Goal: Task Accomplishment & Management: Manage account settings

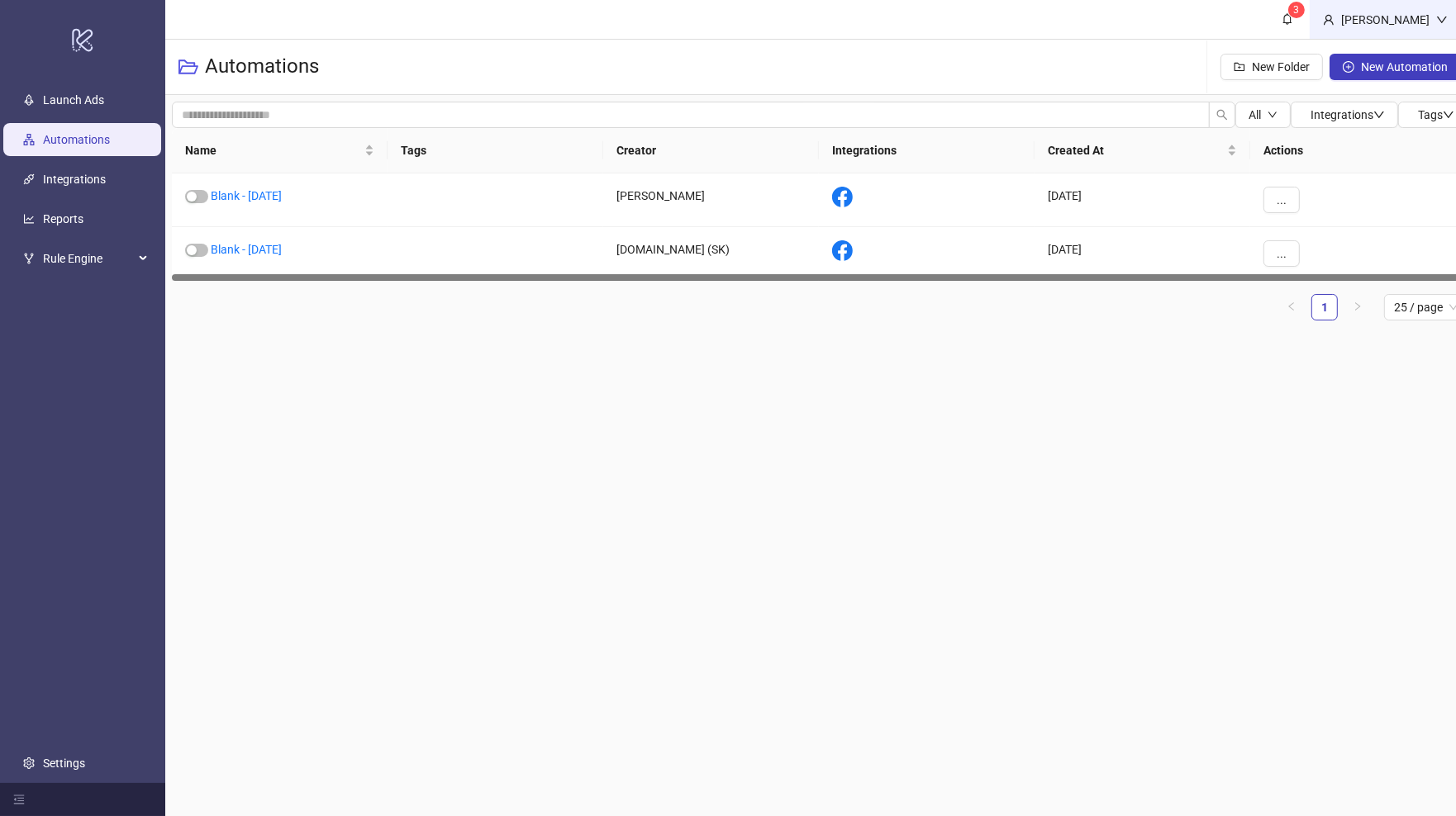
click at [1438, 15] on icon "down" at bounding box center [1442, 20] width 12 height 12
click at [1384, 59] on span "Logout" at bounding box center [1408, 59] width 79 height 19
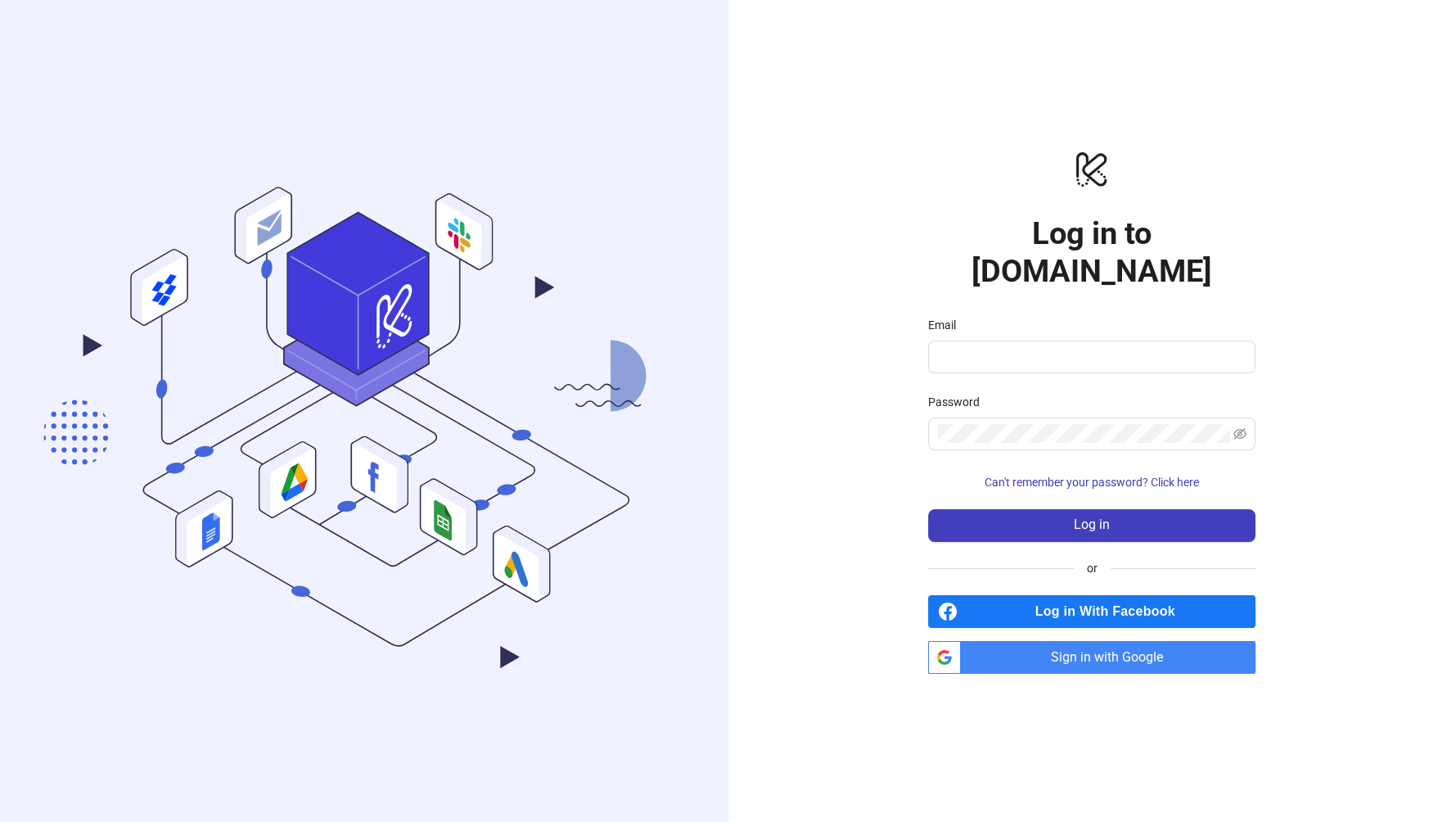
click at [1144, 605] on span "Log in With Facebook" at bounding box center [1109, 611] width 292 height 33
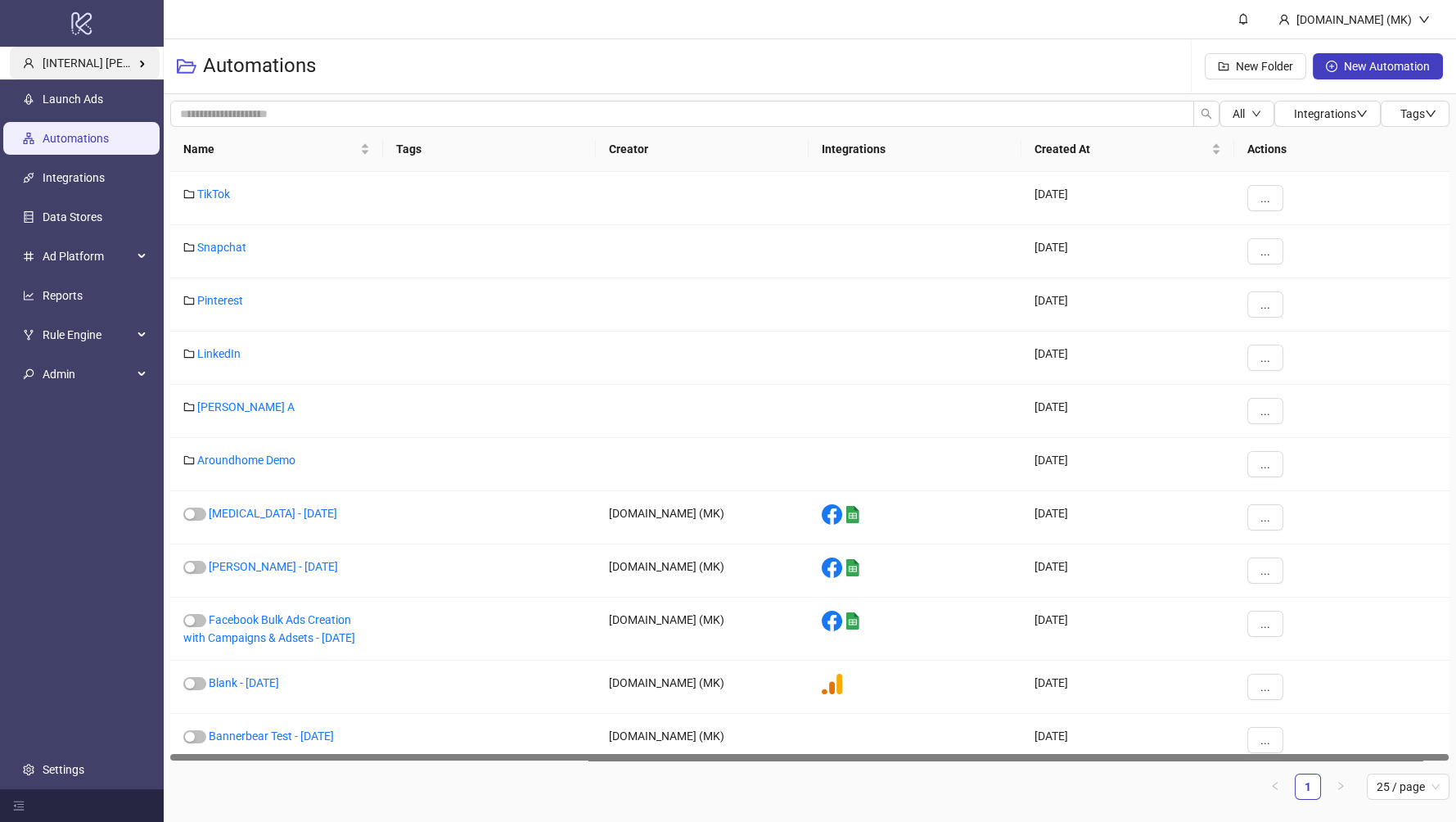
click at [129, 61] on span "[INTERNAL] Martin Kreienbaum's Kitchn" at bounding box center [135, 63] width 185 height 13
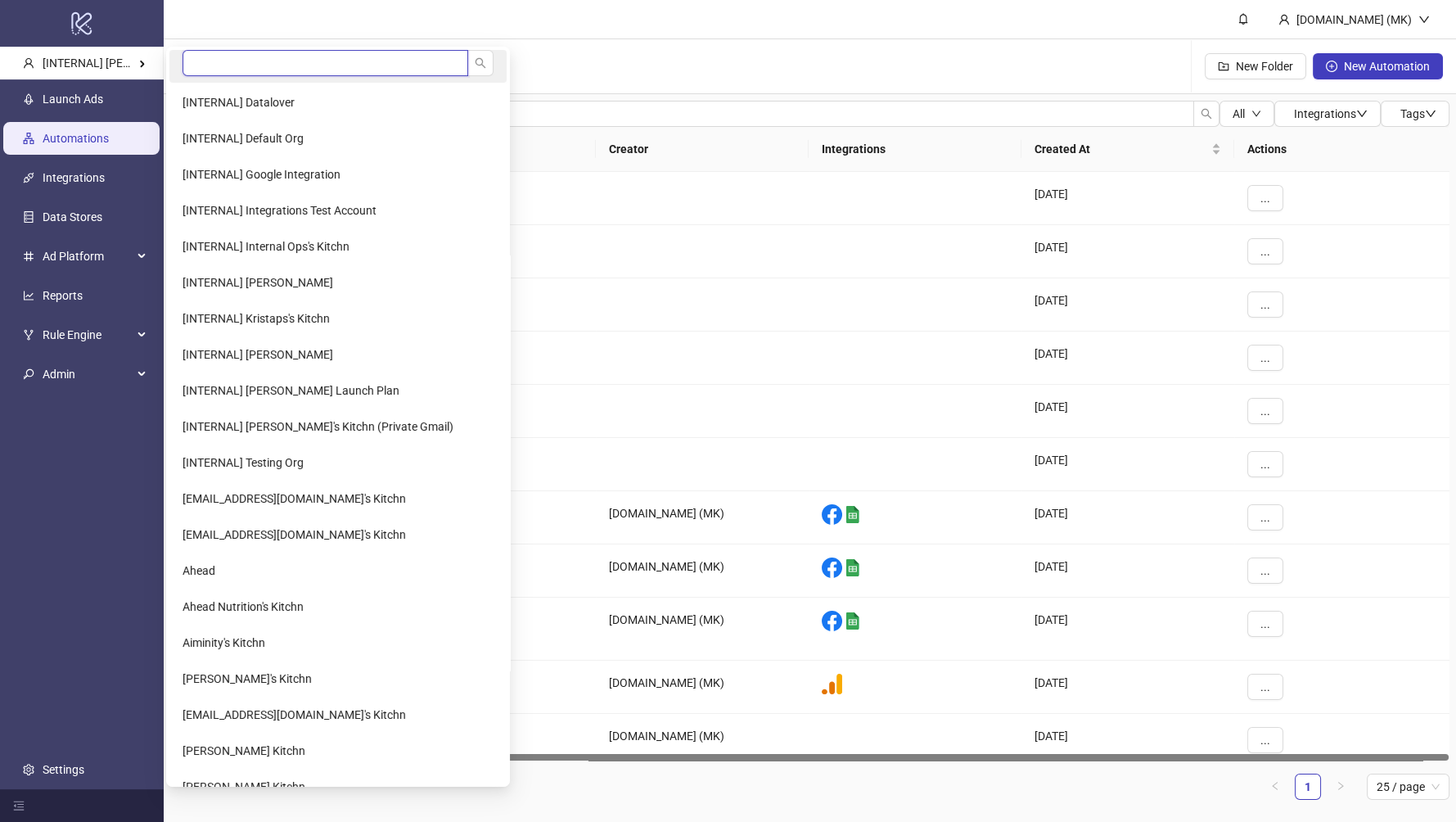
click at [233, 68] on input "search" at bounding box center [326, 63] width 286 height 26
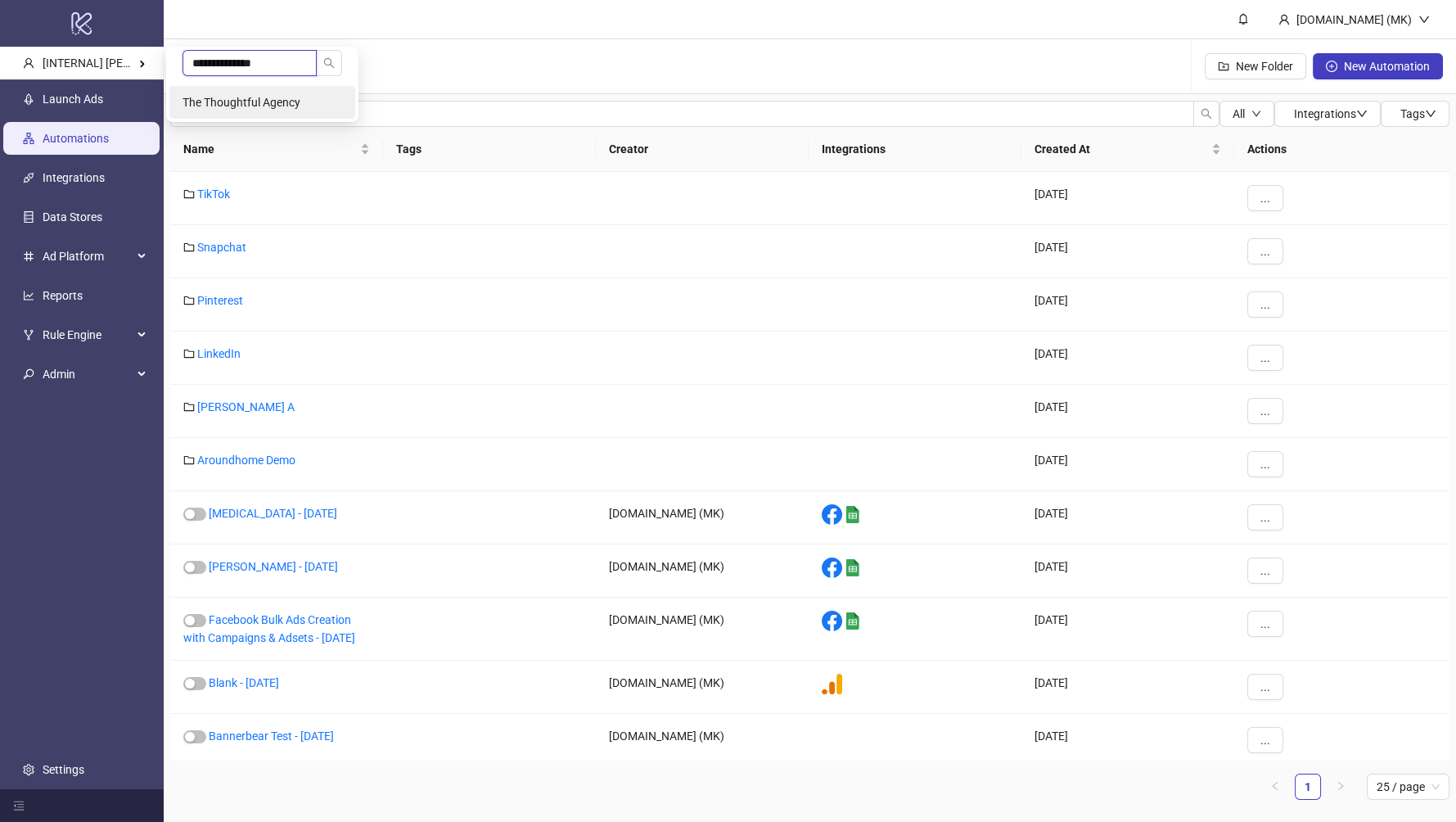
type input "**********"
click at [243, 103] on span "The Thoughtful Agency" at bounding box center [241, 103] width 118 height 13
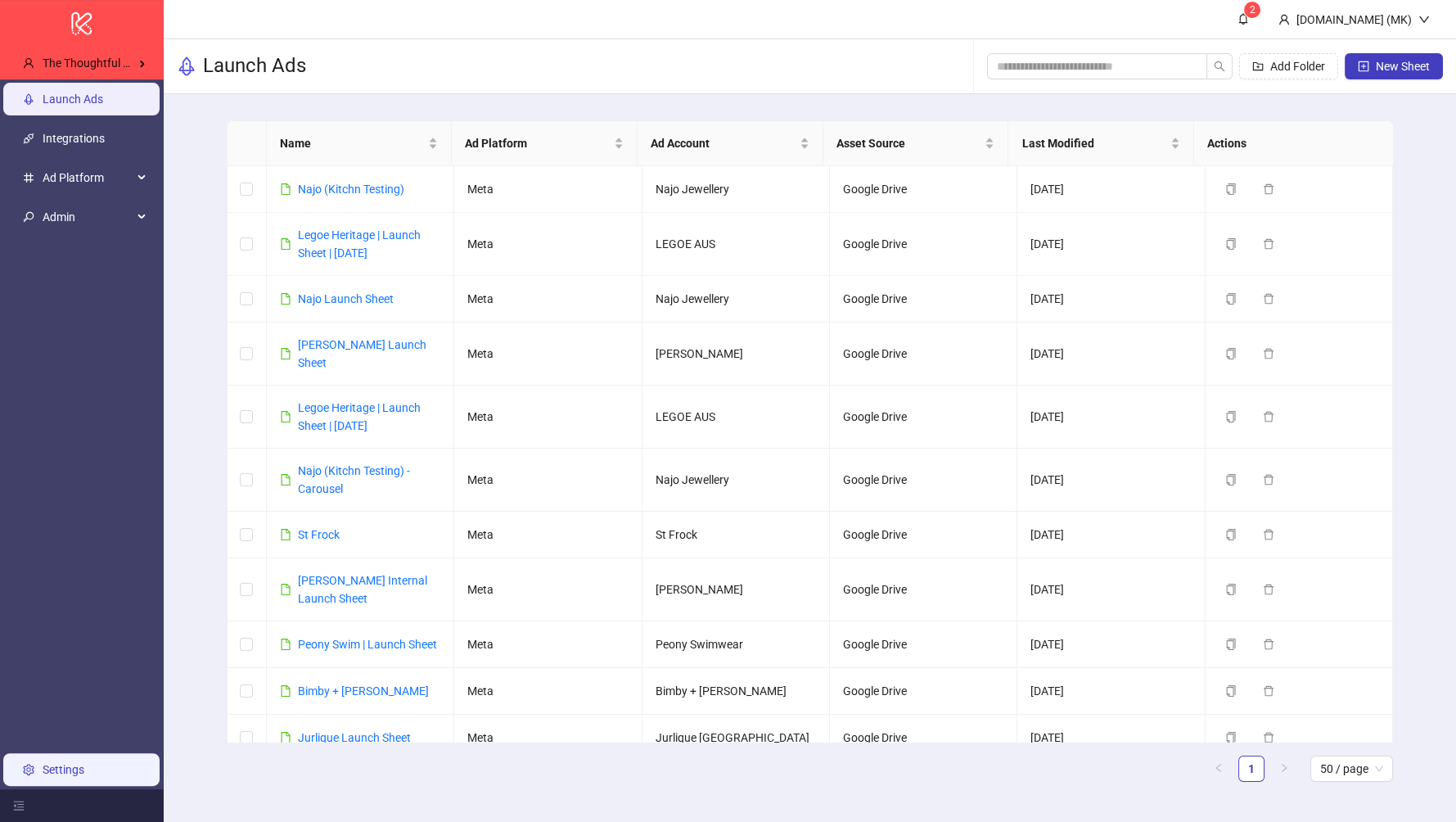
click at [84, 763] on link "Settings" at bounding box center [63, 769] width 42 height 13
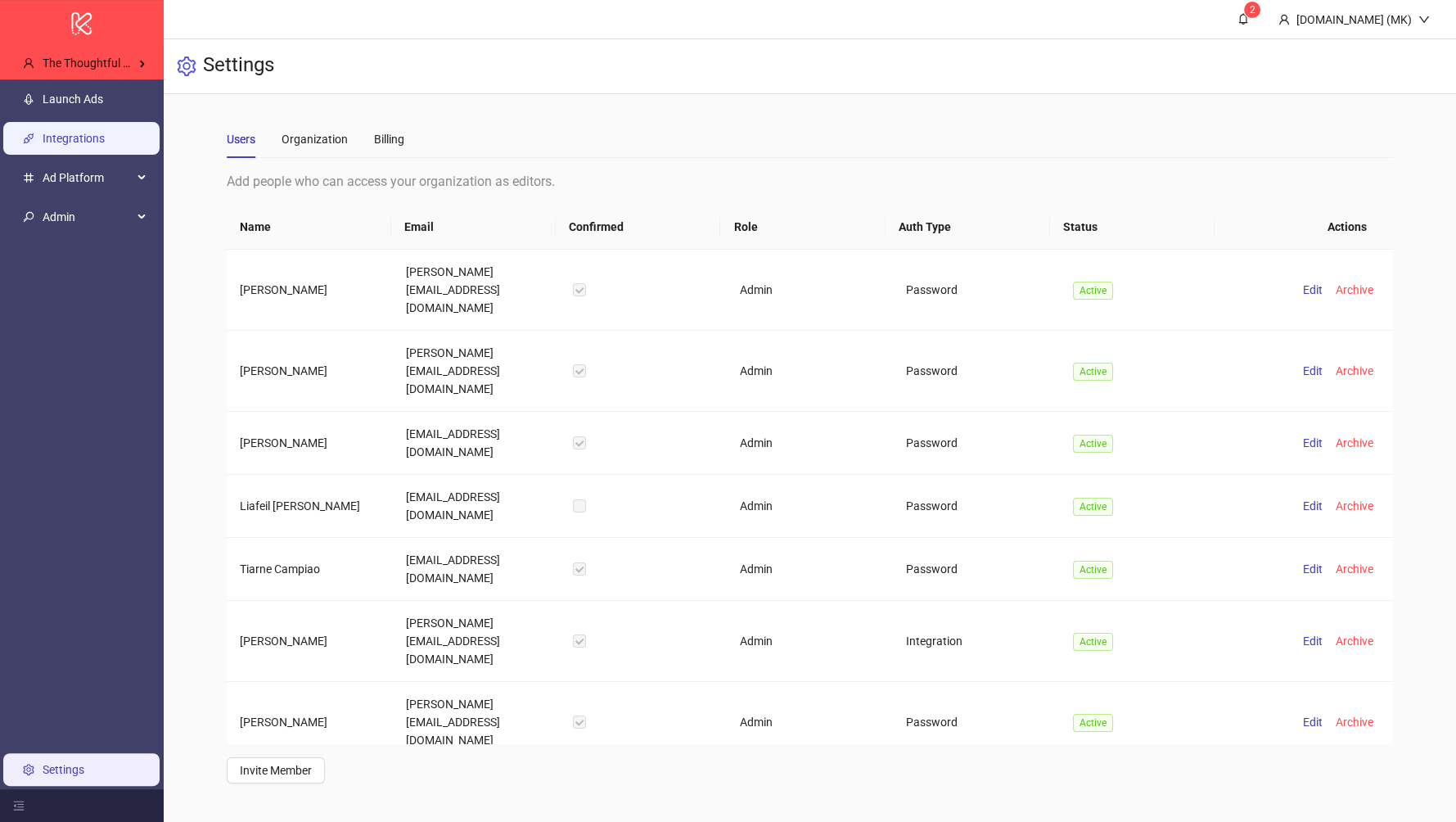
click at [96, 143] on link "Integrations" at bounding box center [74, 139] width 62 height 13
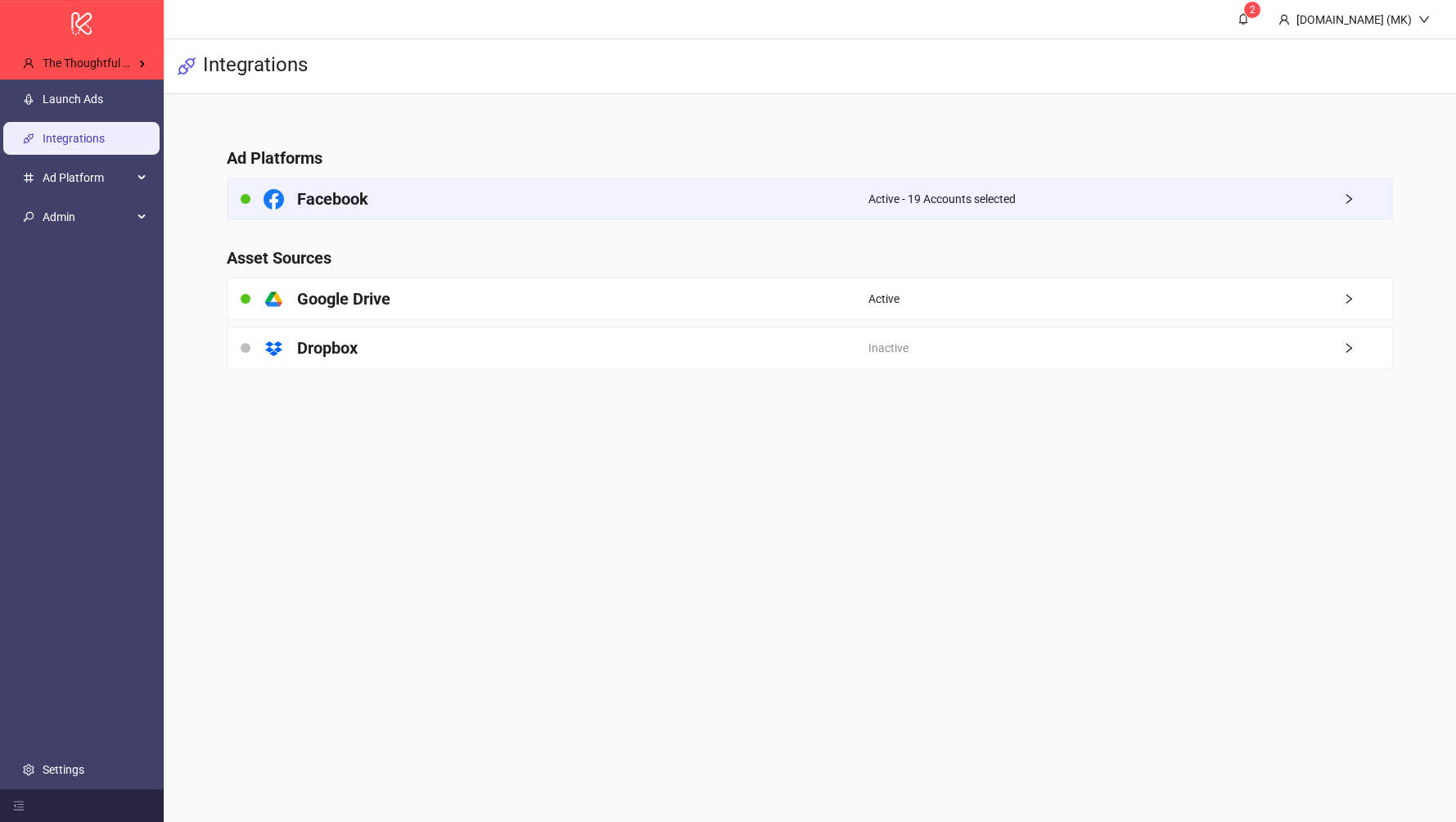
click at [1034, 202] on div "Active - 19 Accounts selected" at bounding box center [1131, 199] width 525 height 41
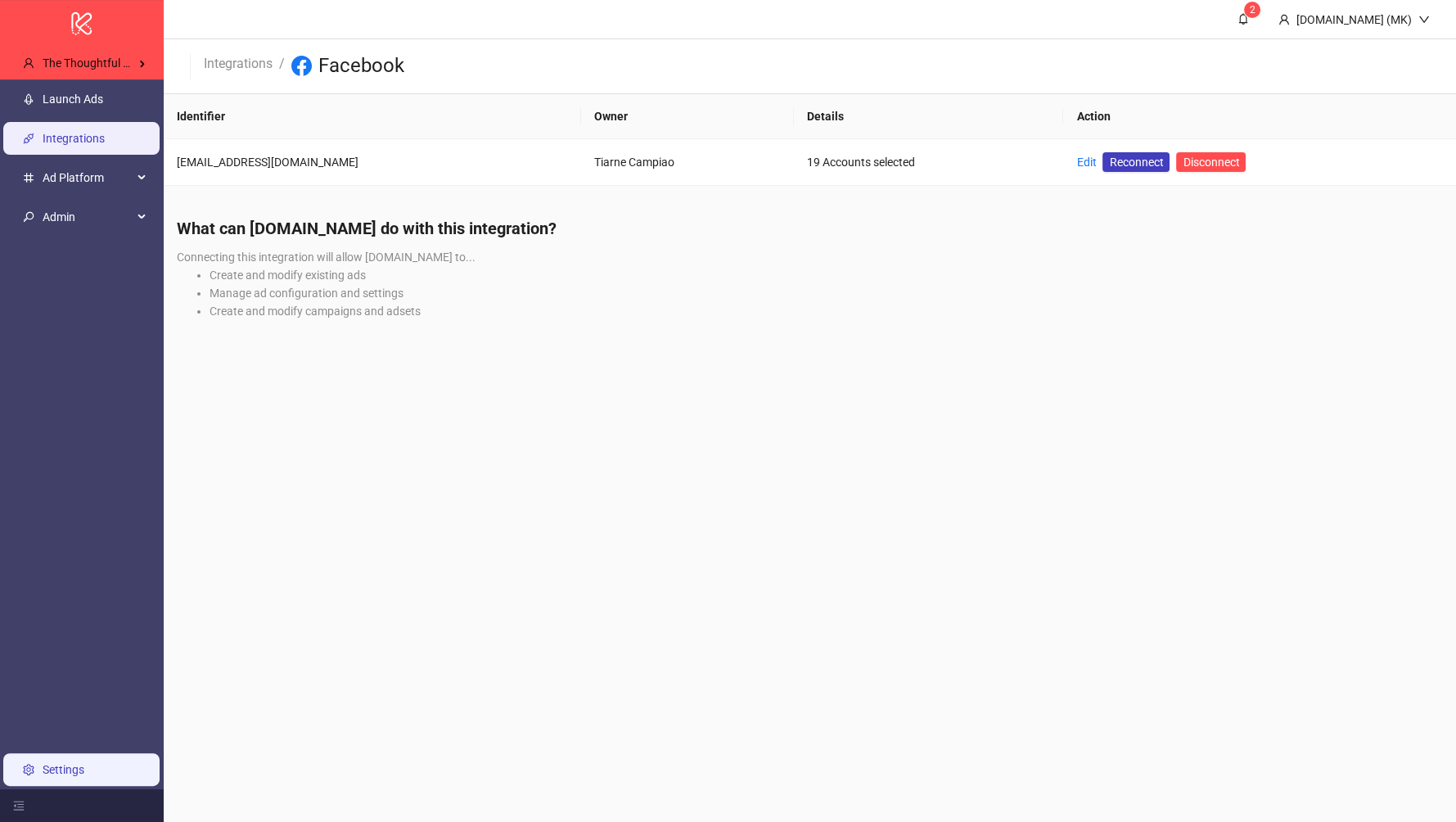
click at [84, 763] on link "Settings" at bounding box center [63, 769] width 42 height 13
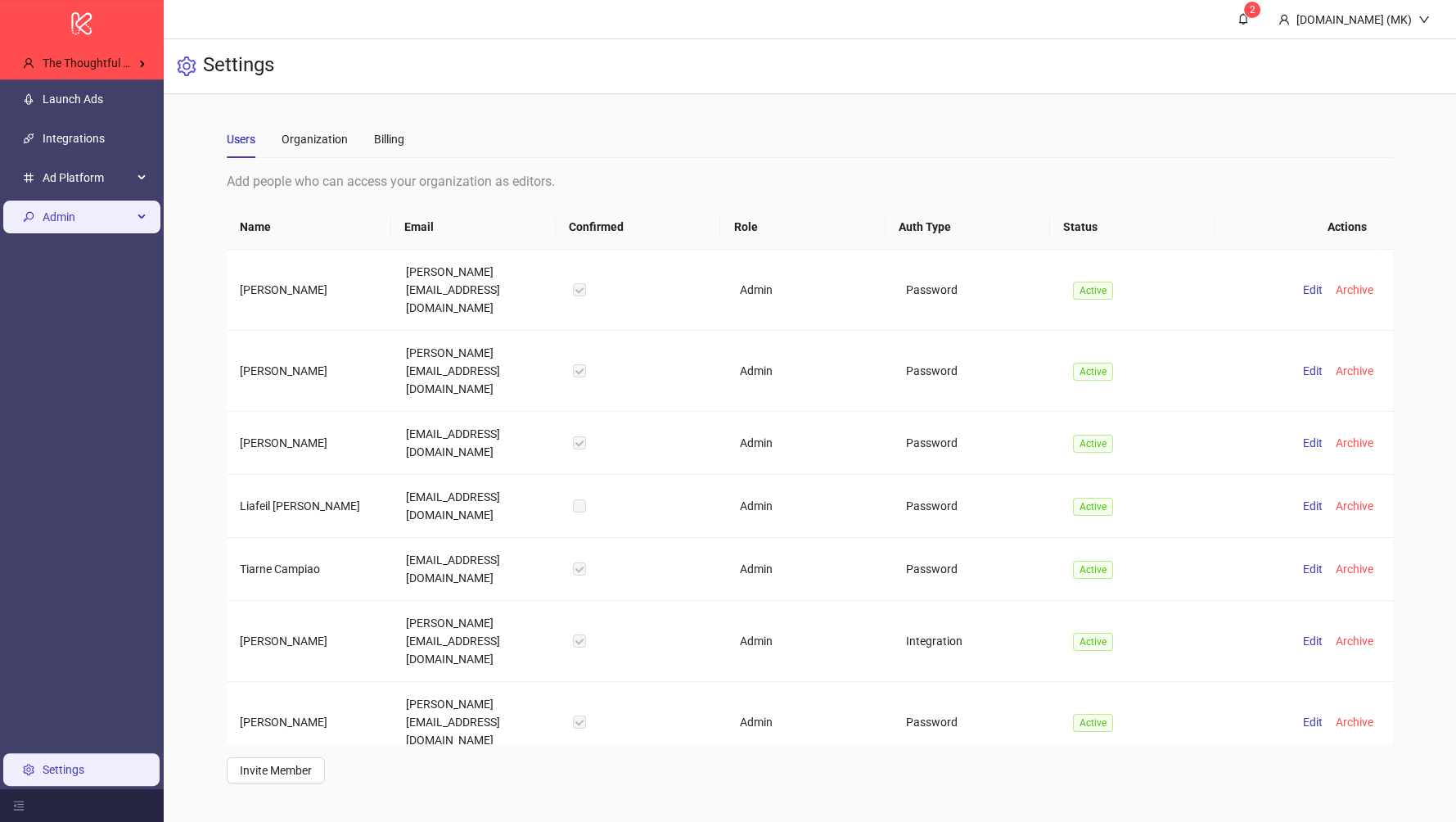
click at [66, 212] on span "Admin" at bounding box center [88, 216] width 90 height 33
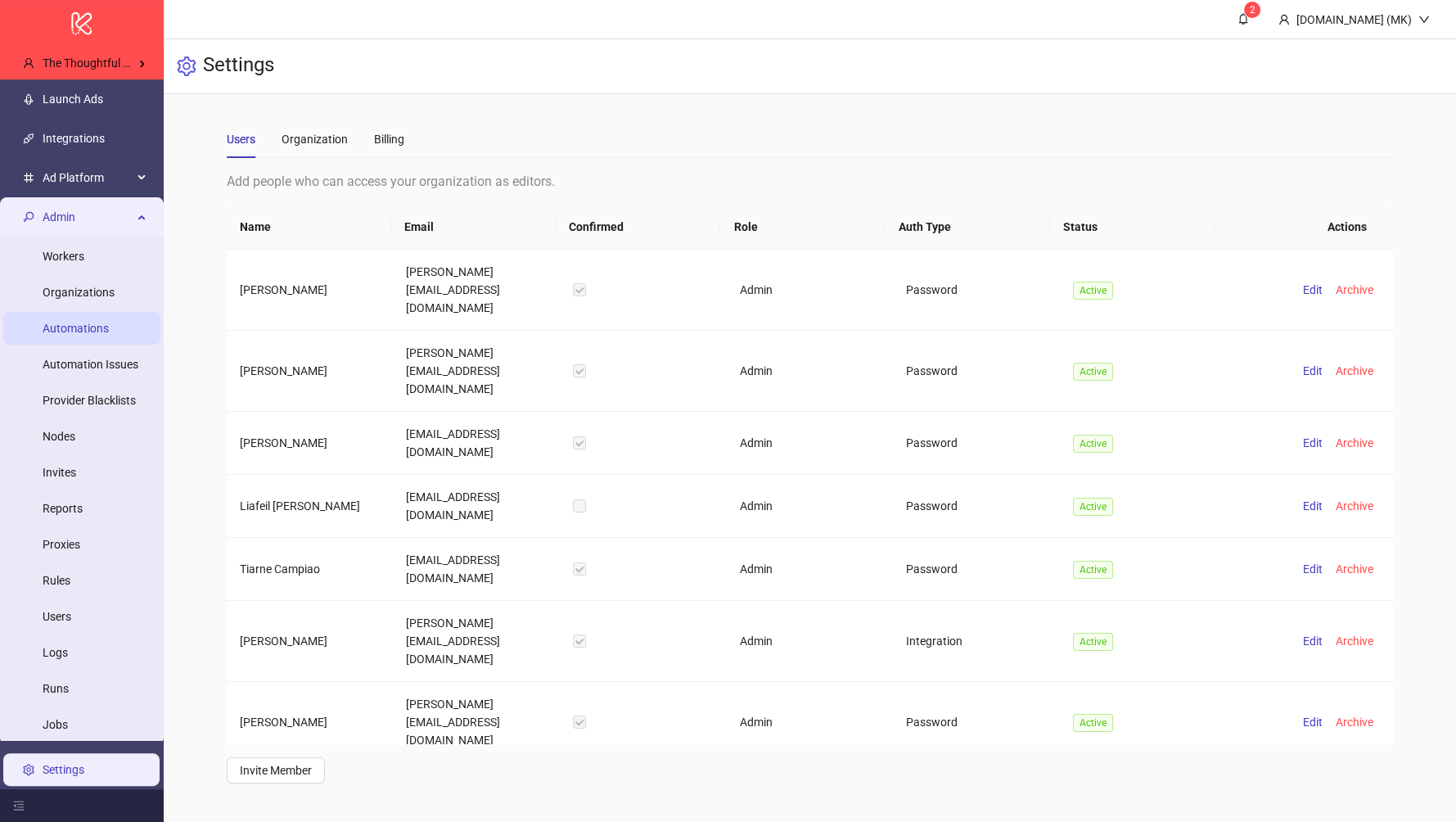
click at [95, 323] on link "Automations" at bounding box center [75, 328] width 66 height 13
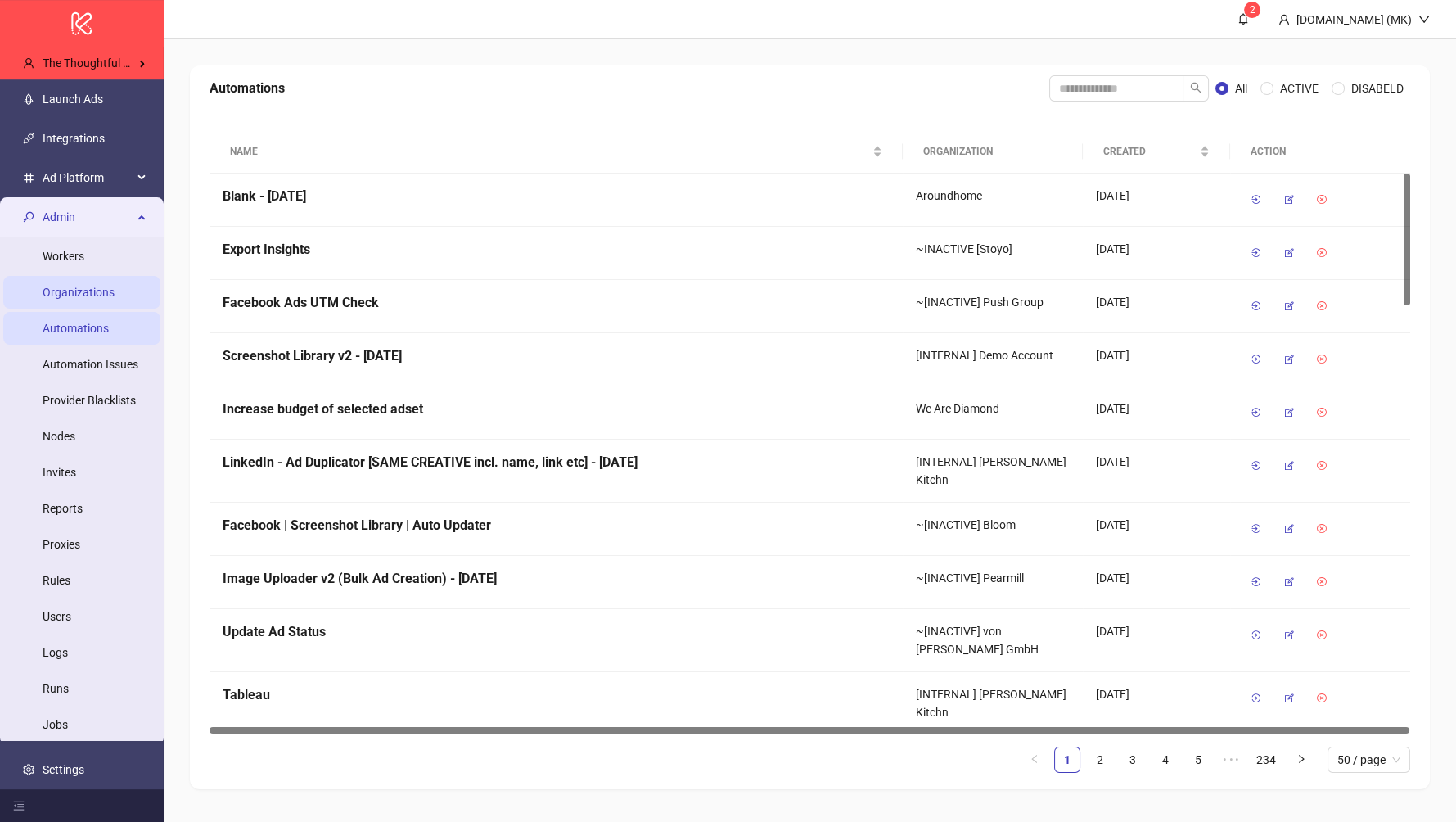
click at [94, 287] on link "Organizations" at bounding box center [79, 292] width 72 height 13
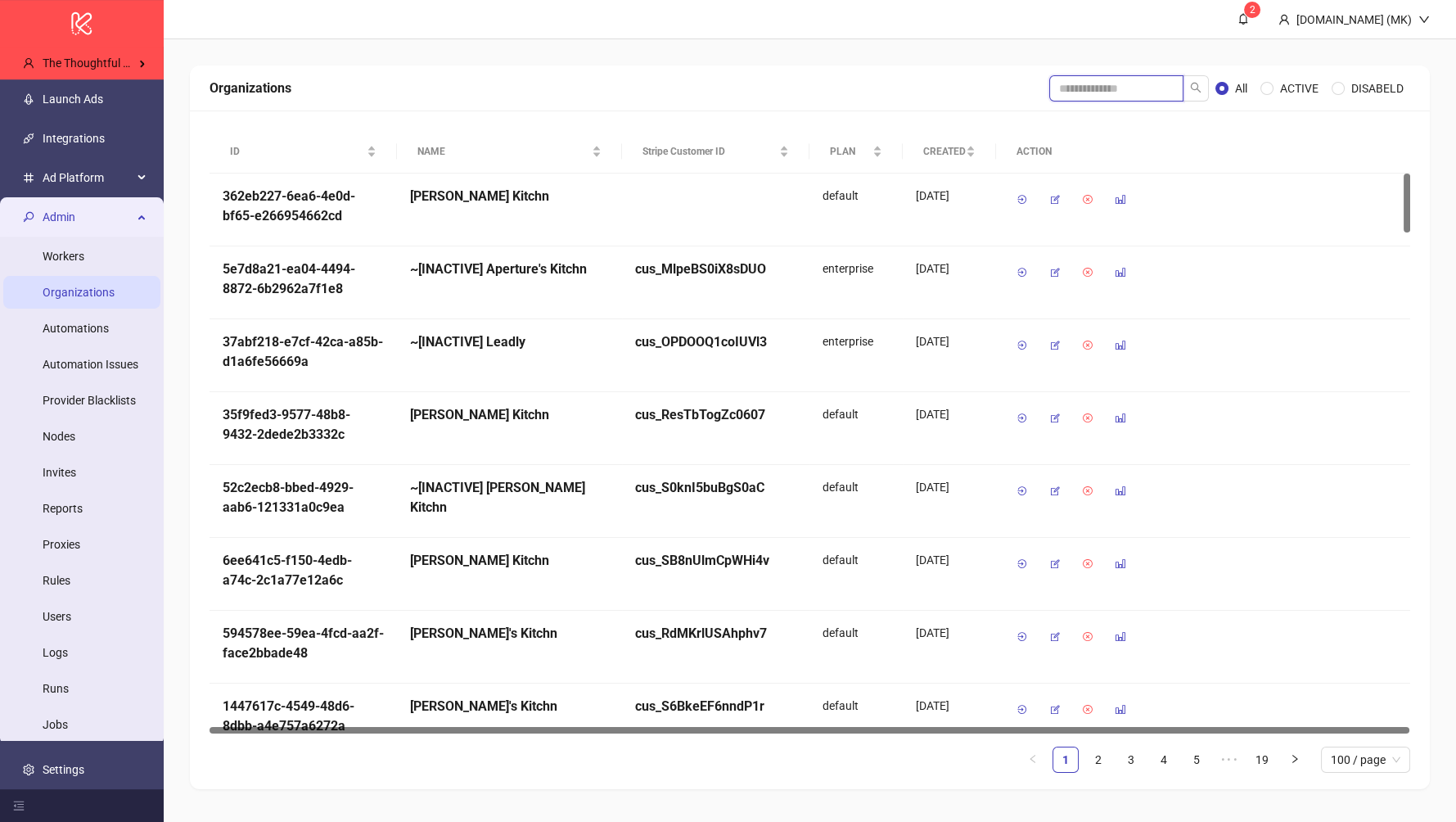
click at [1062, 89] on input "search" at bounding box center [1116, 88] width 134 height 26
click at [68, 93] on link "Launch Ads" at bounding box center [73, 99] width 61 height 13
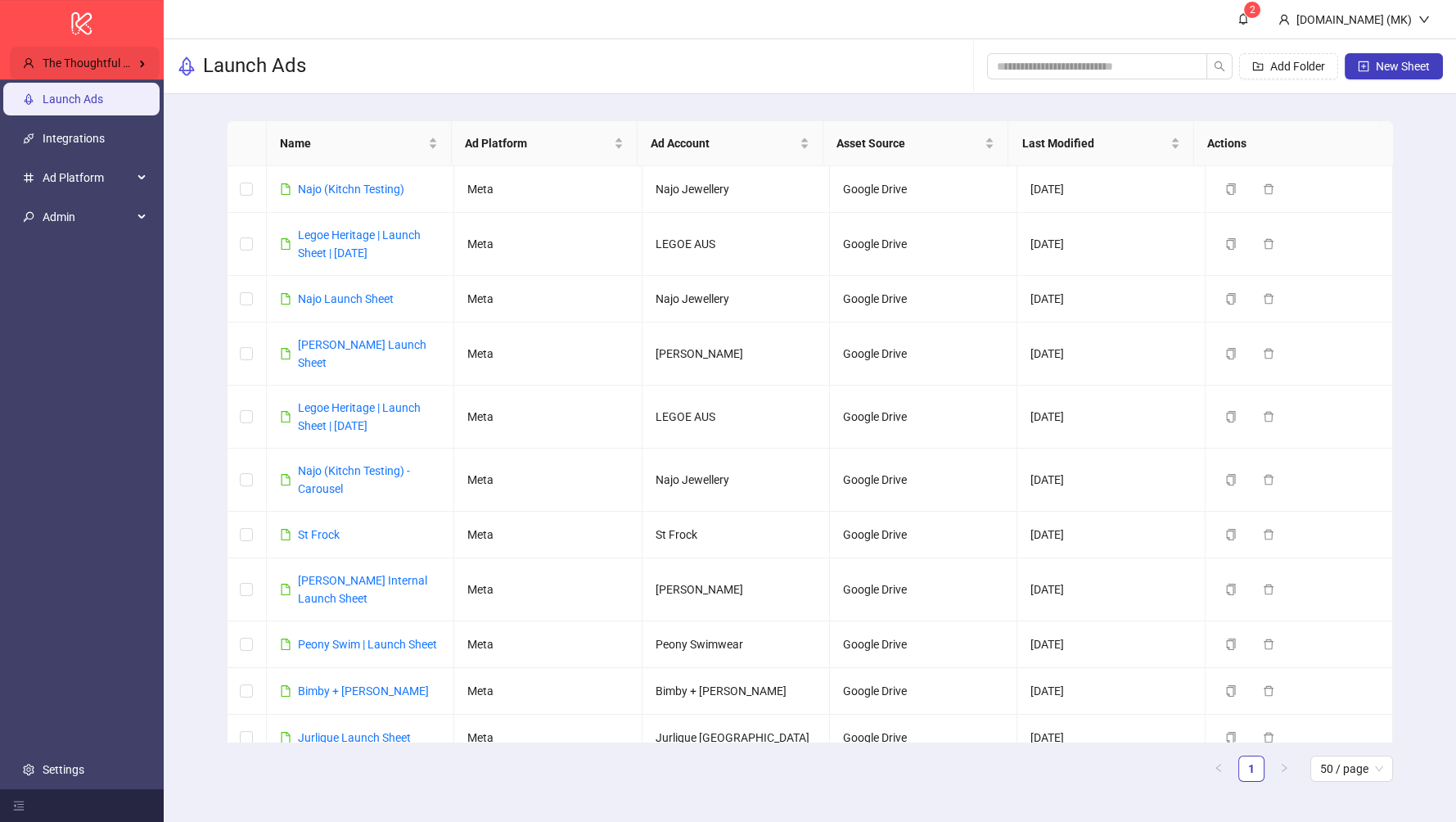
click at [72, 75] on div "The Thoughtful Agency" at bounding box center [84, 63] width 150 height 33
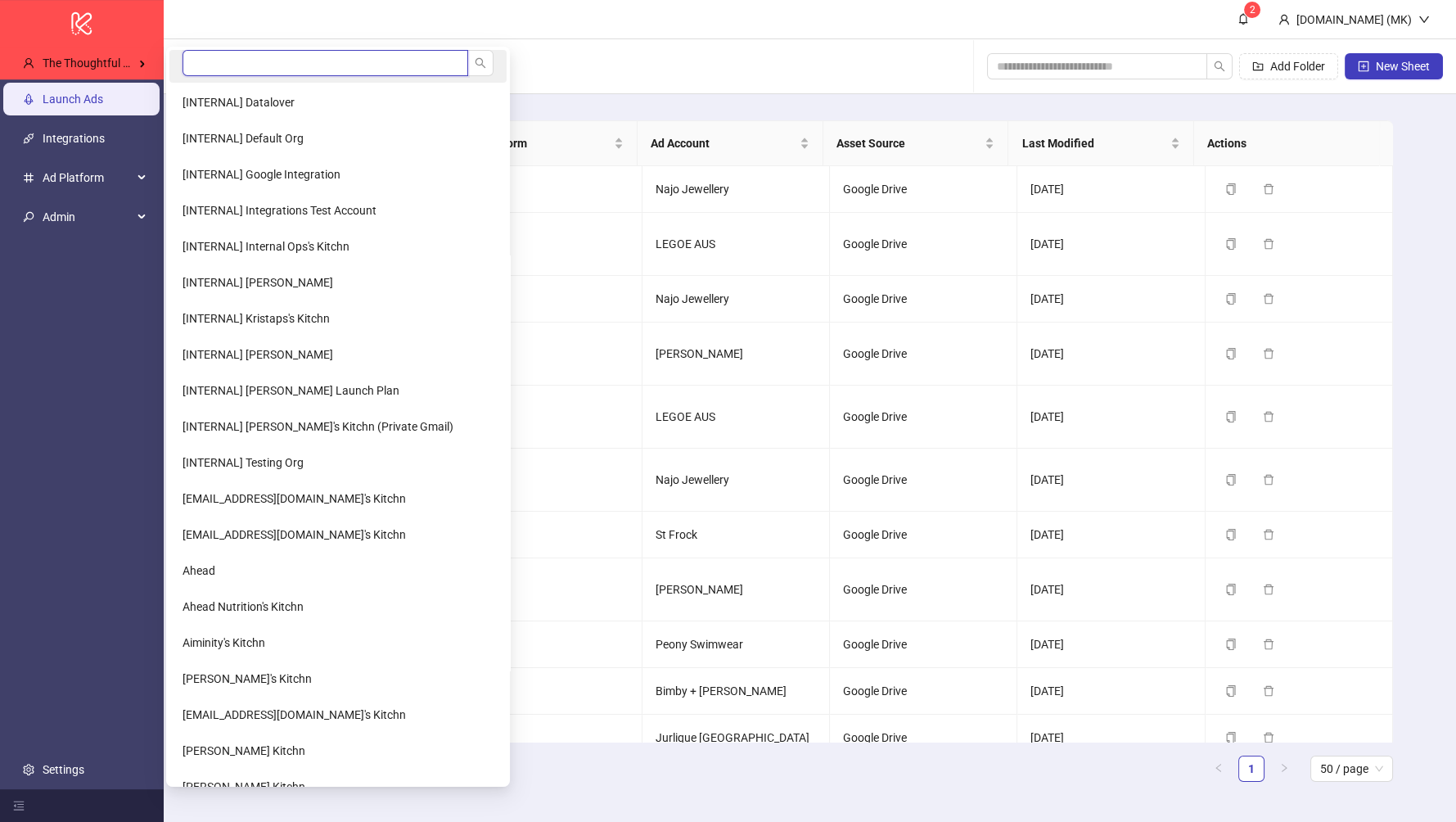
click at [286, 62] on input "search" at bounding box center [326, 63] width 286 height 26
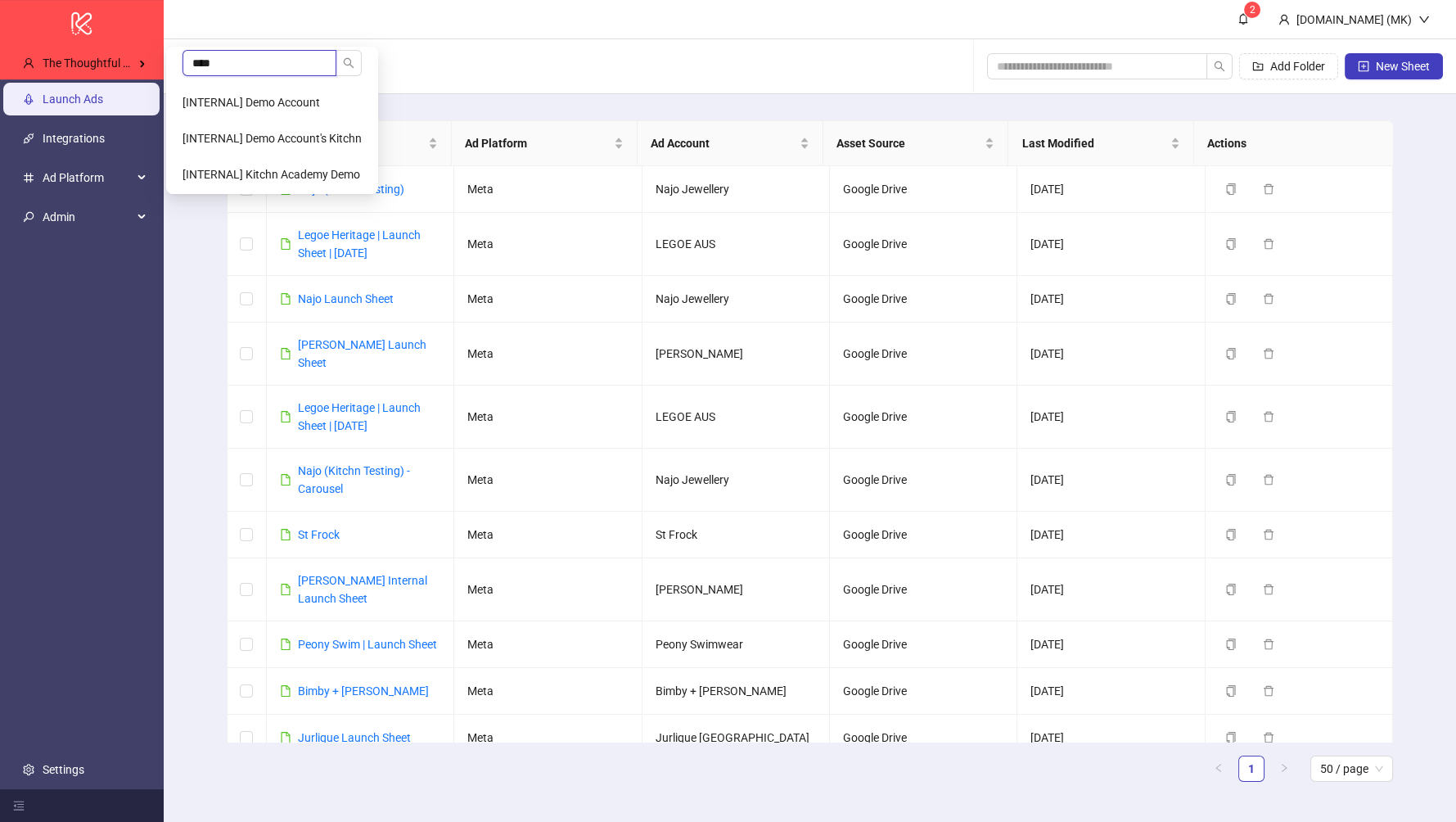
type input "****"
click at [298, 83] on Agency-popup "**** [INTERNAL] Demo Account [INTERNAL] Demo Account's Kitchn [INTERNAL] Kitchn…" at bounding box center [272, 120] width 212 height 147
click at [300, 102] on span "[INTERNAL] Demo Account" at bounding box center [251, 103] width 138 height 13
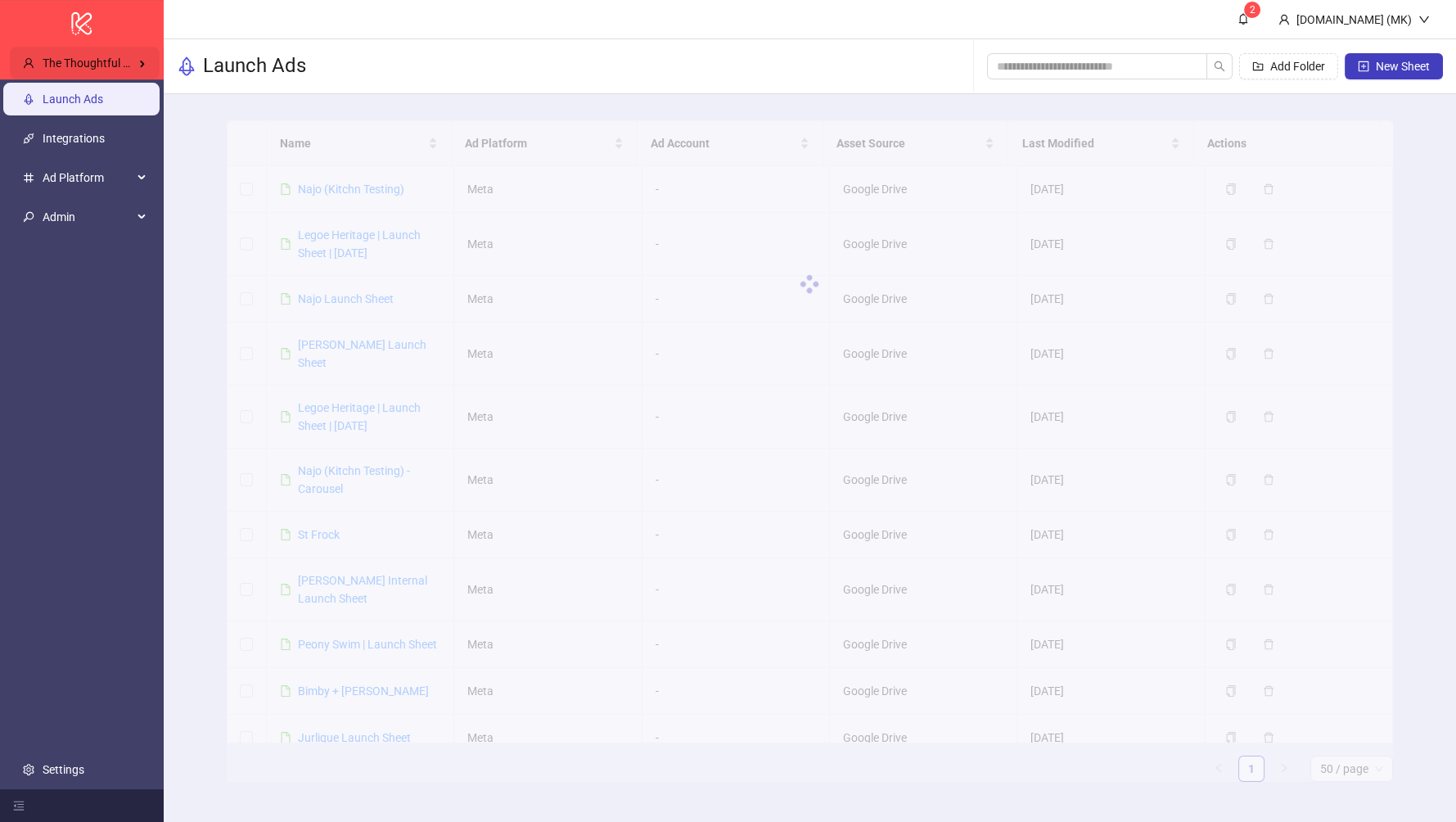
click at [57, 61] on span "The Thoughtful Agency" at bounding box center [101, 63] width 118 height 13
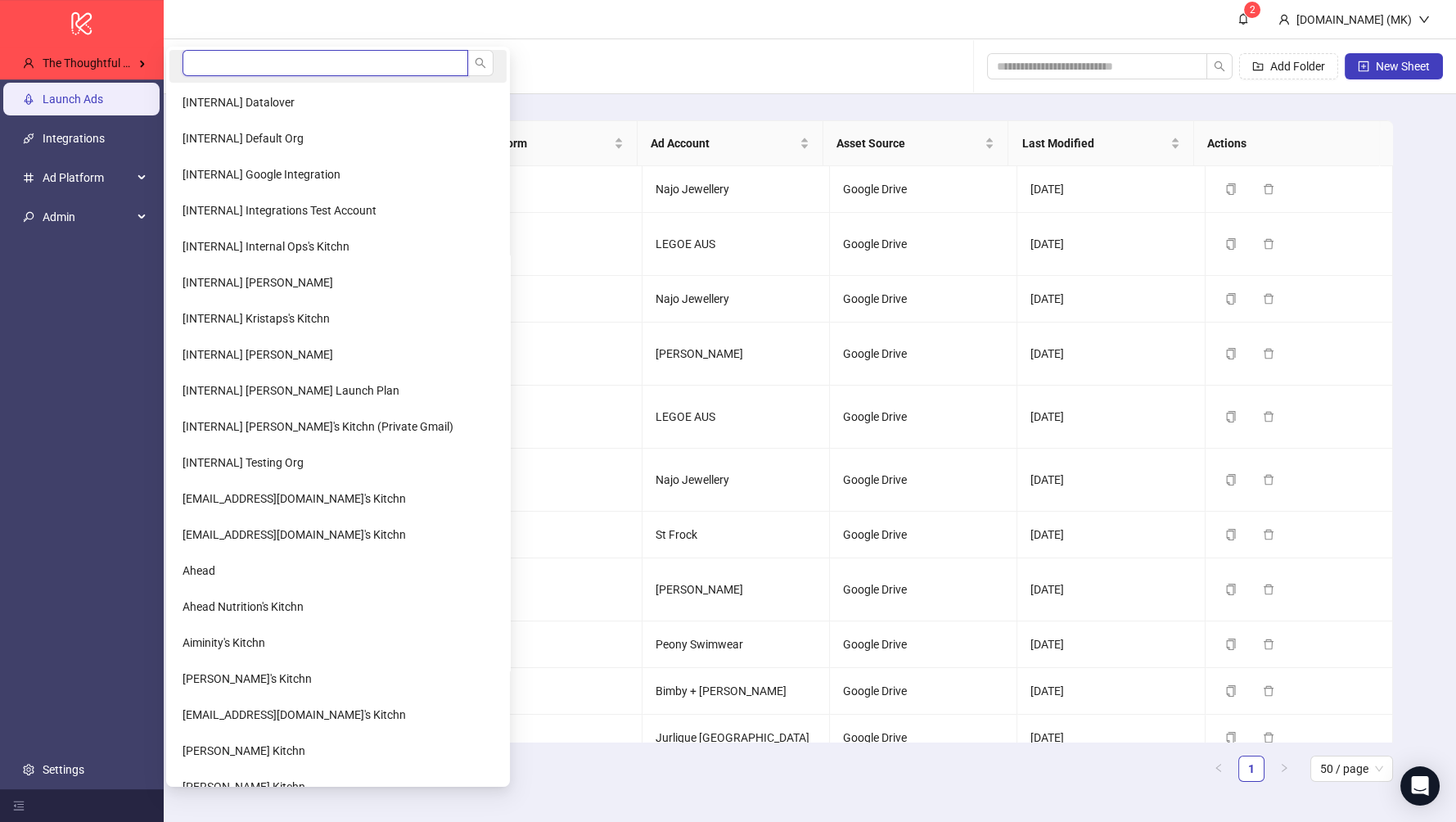
click at [256, 66] on input "search" at bounding box center [326, 63] width 286 height 26
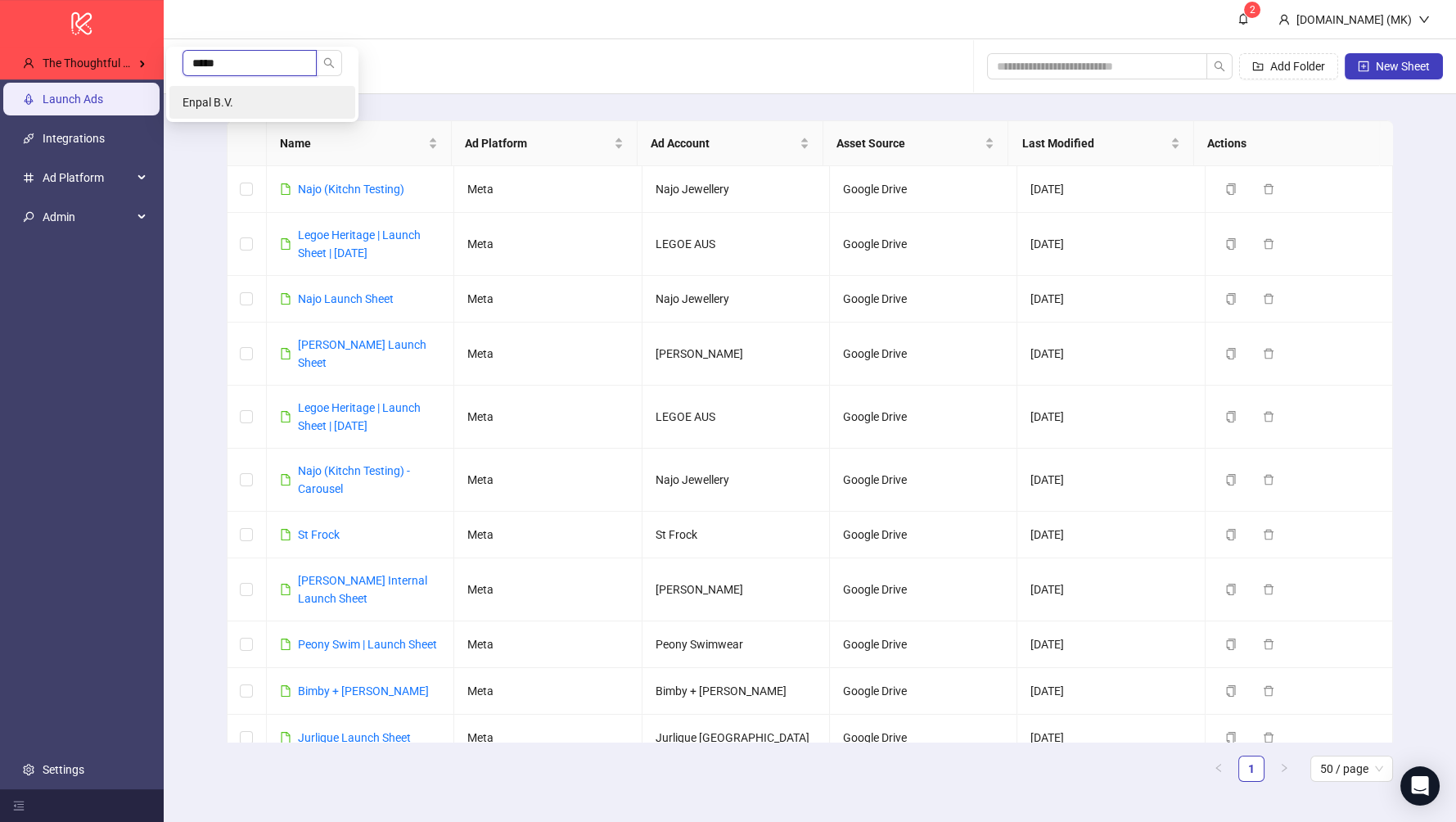
type input "*****"
click at [249, 100] on li "Enpal B.V." at bounding box center [262, 102] width 185 height 33
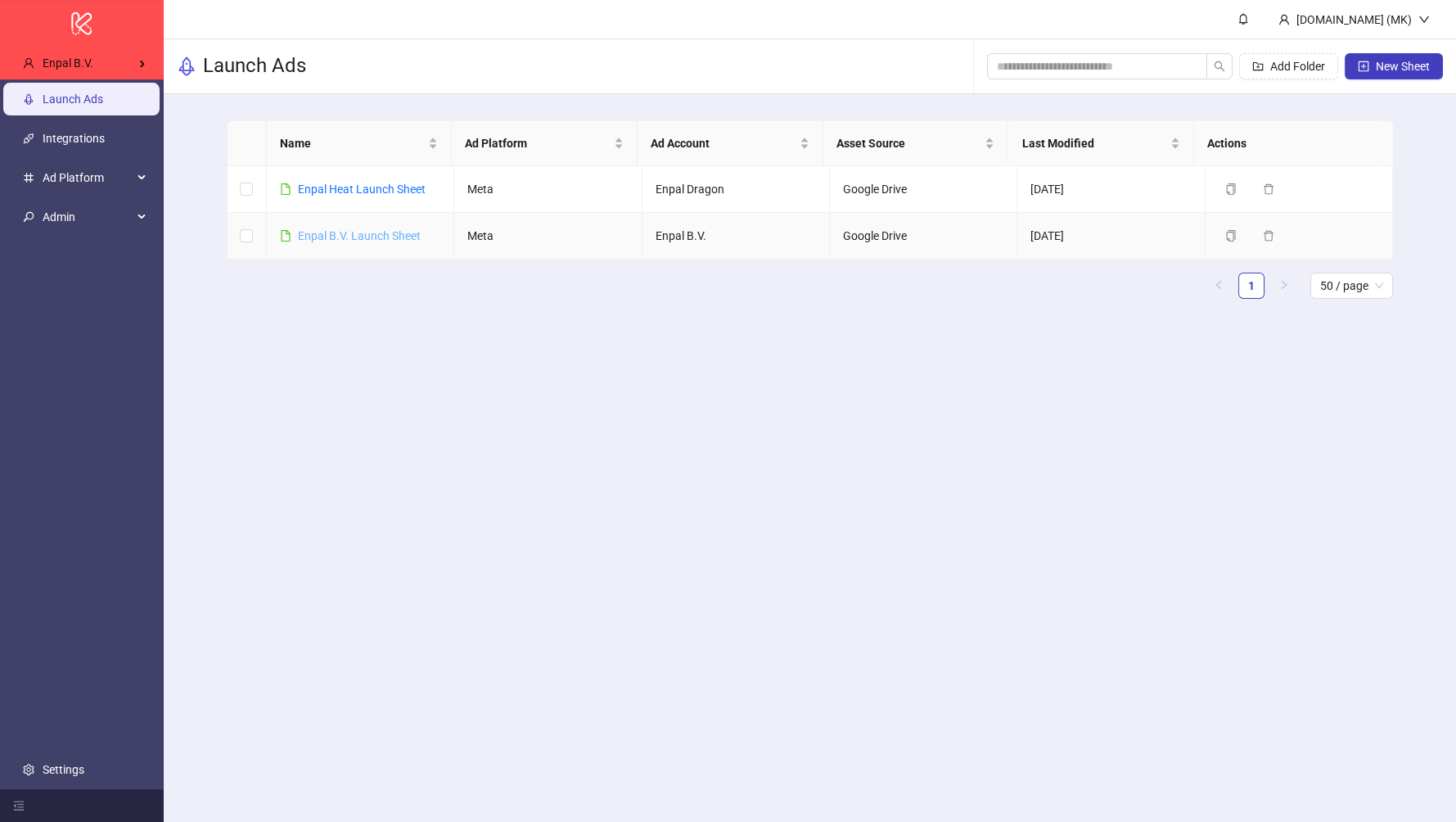
click at [347, 231] on link "Enpal B.V. Launch Sheet" at bounding box center [359, 236] width 123 height 13
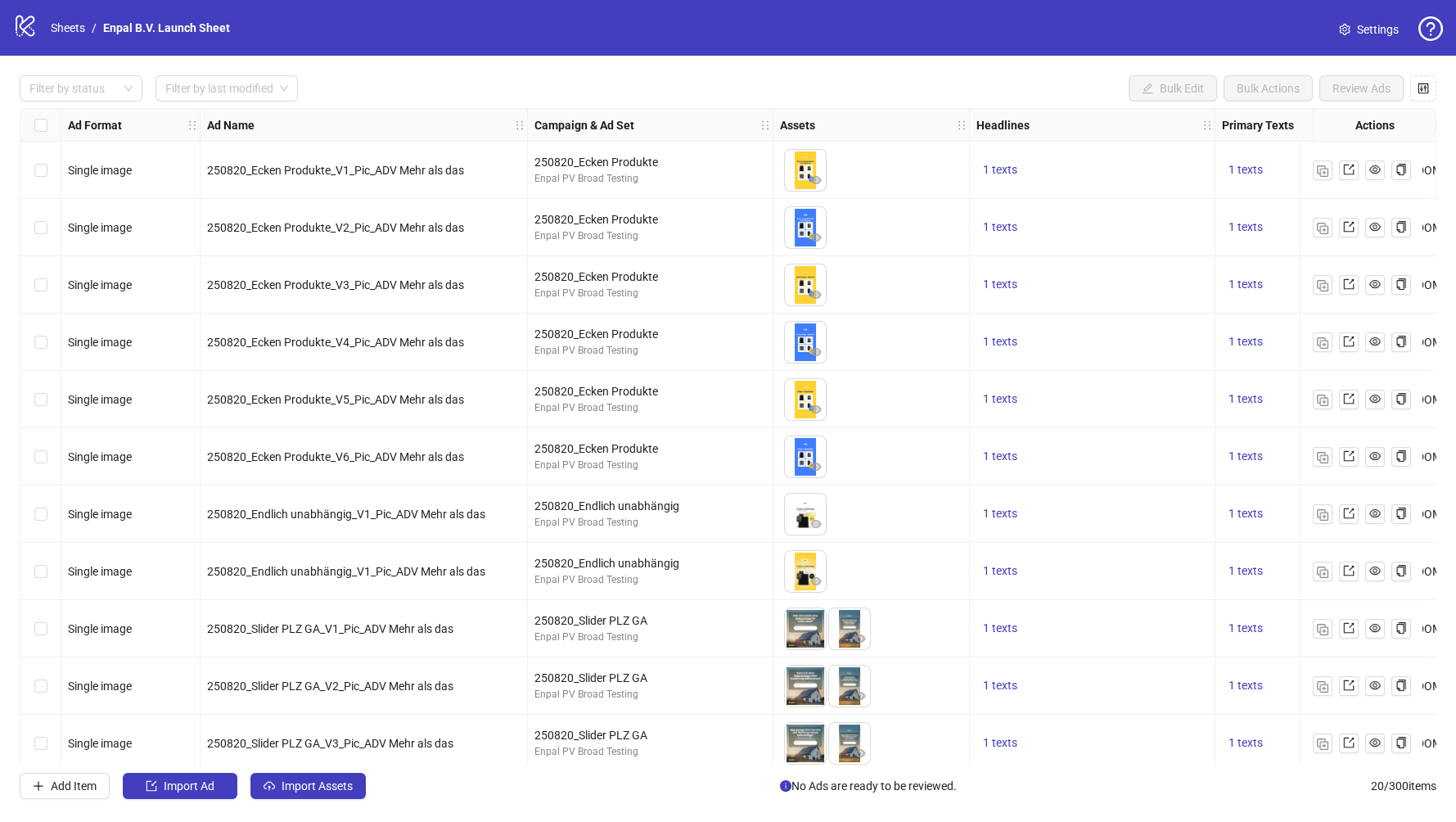
scroll to position [528, 0]
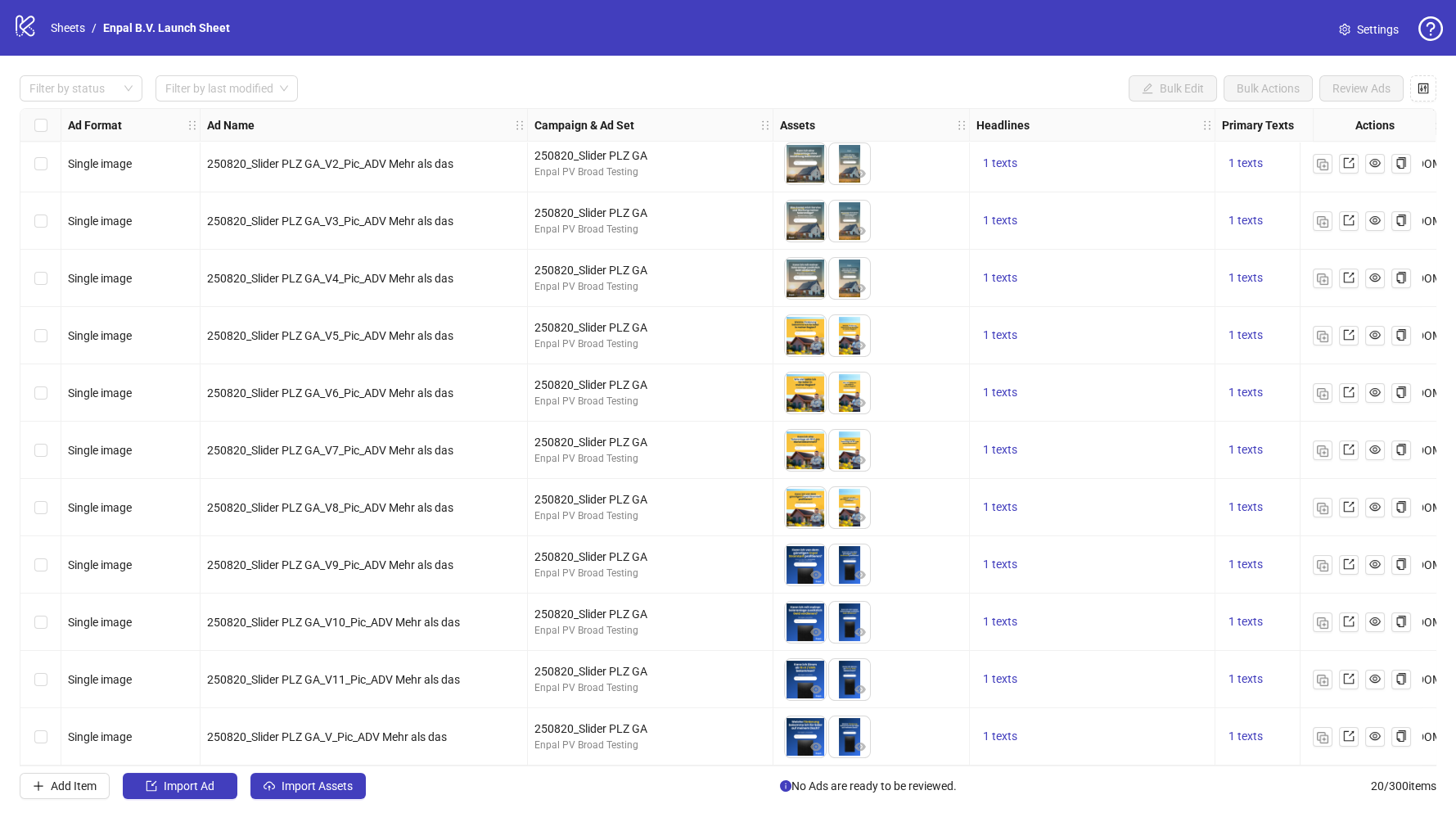
click at [64, 40] on div "logo/logo-mobile Sheets / Enpal B.V. Launch Sheet" at bounding box center [125, 28] width 224 height 29
click at [68, 31] on link "Sheets" at bounding box center [68, 28] width 41 height 18
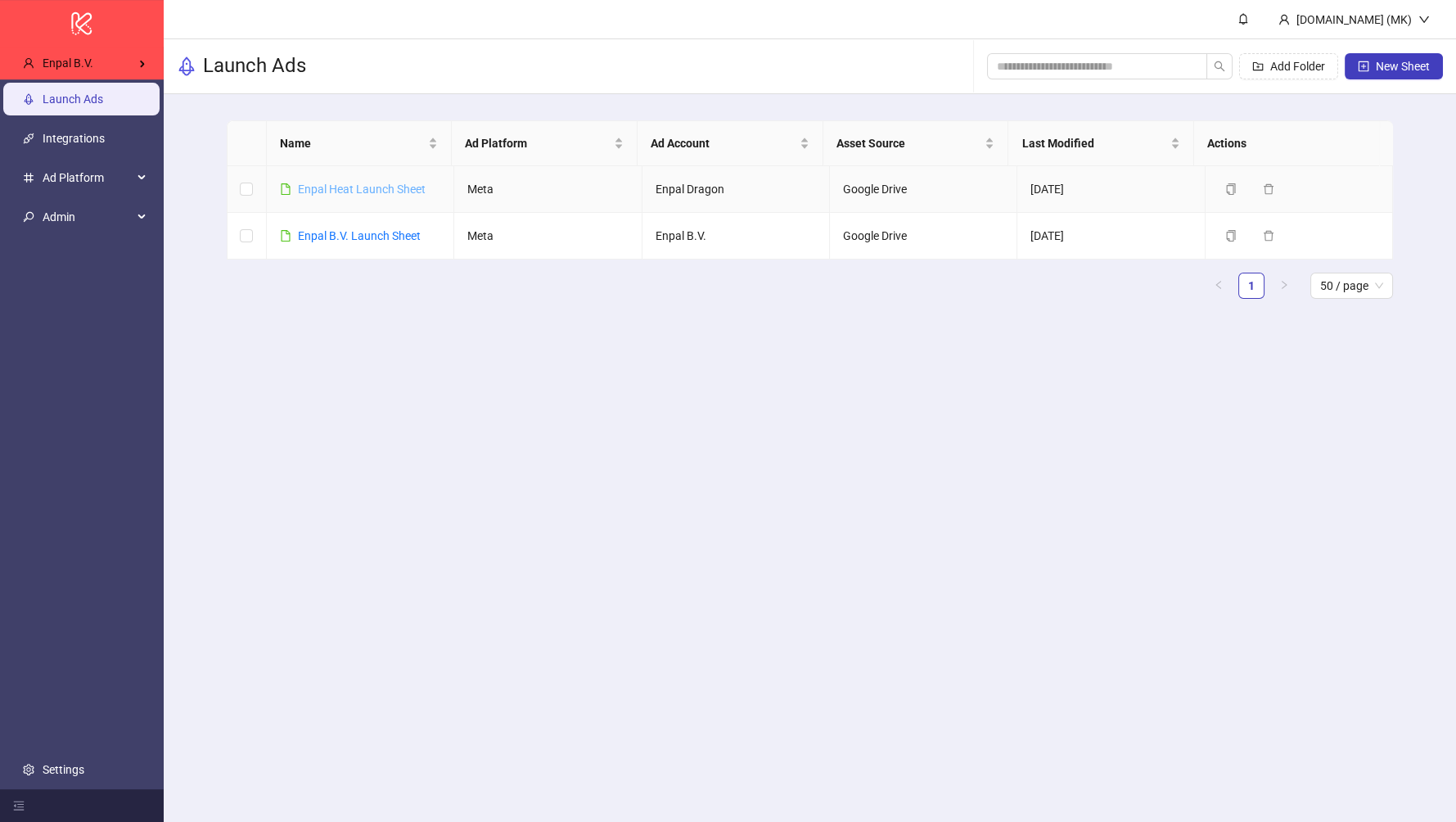
click at [353, 193] on link "Enpal Heat Launch Sheet" at bounding box center [362, 190] width 128 height 13
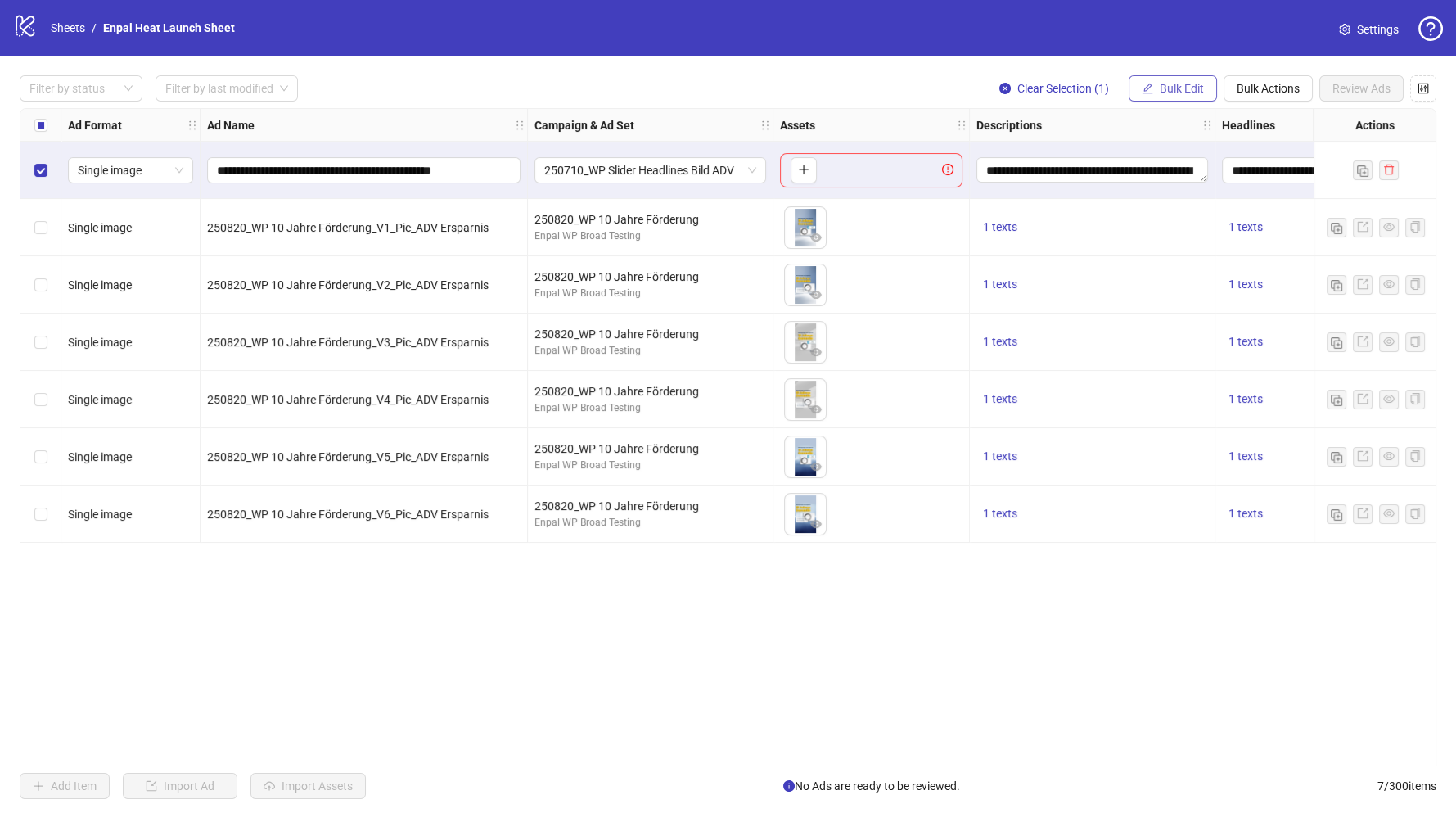
click at [1205, 89] on button "Bulk Edit" at bounding box center [1173, 88] width 89 height 26
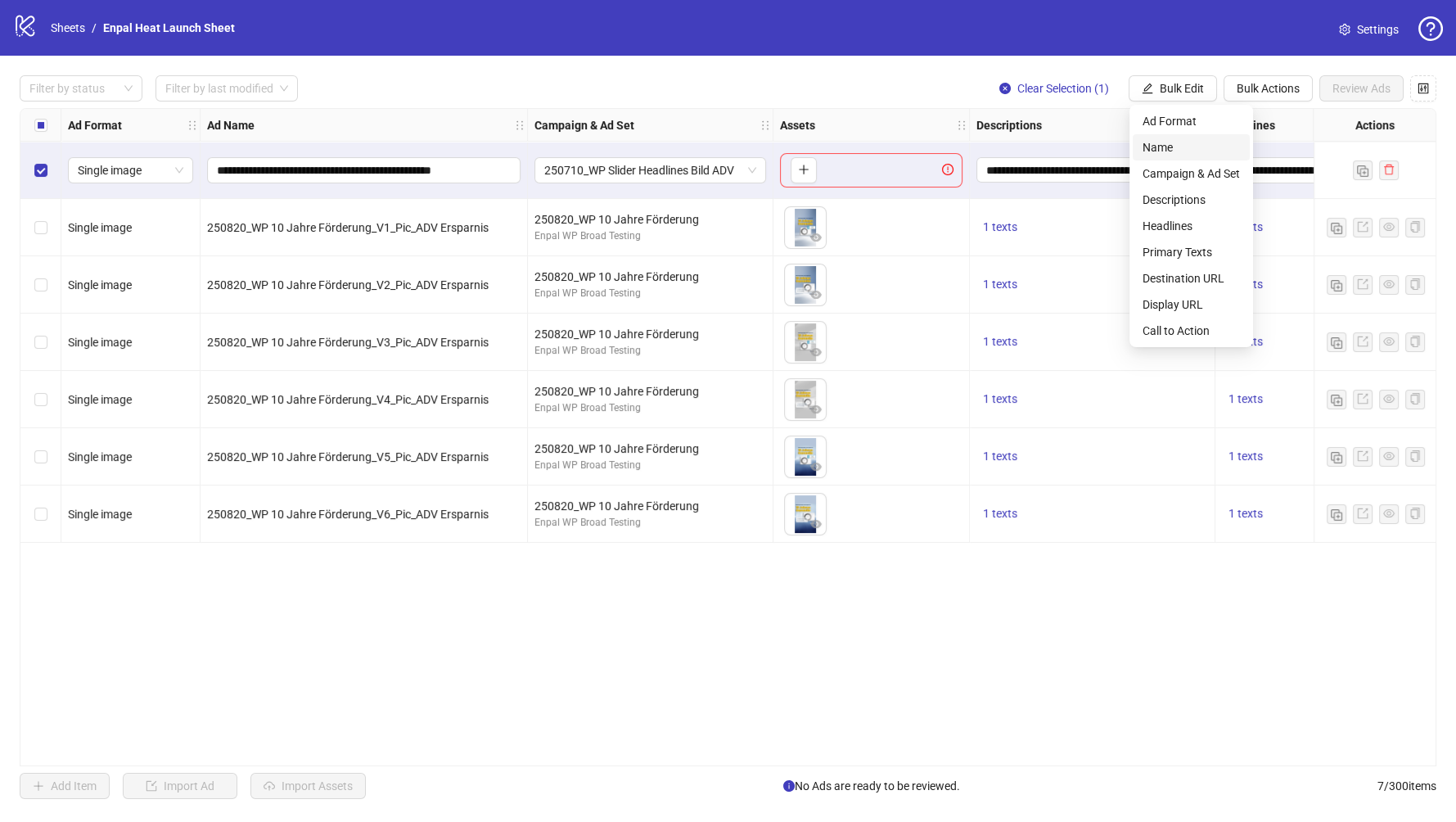
click at [1188, 152] on span "Name" at bounding box center [1191, 148] width 98 height 18
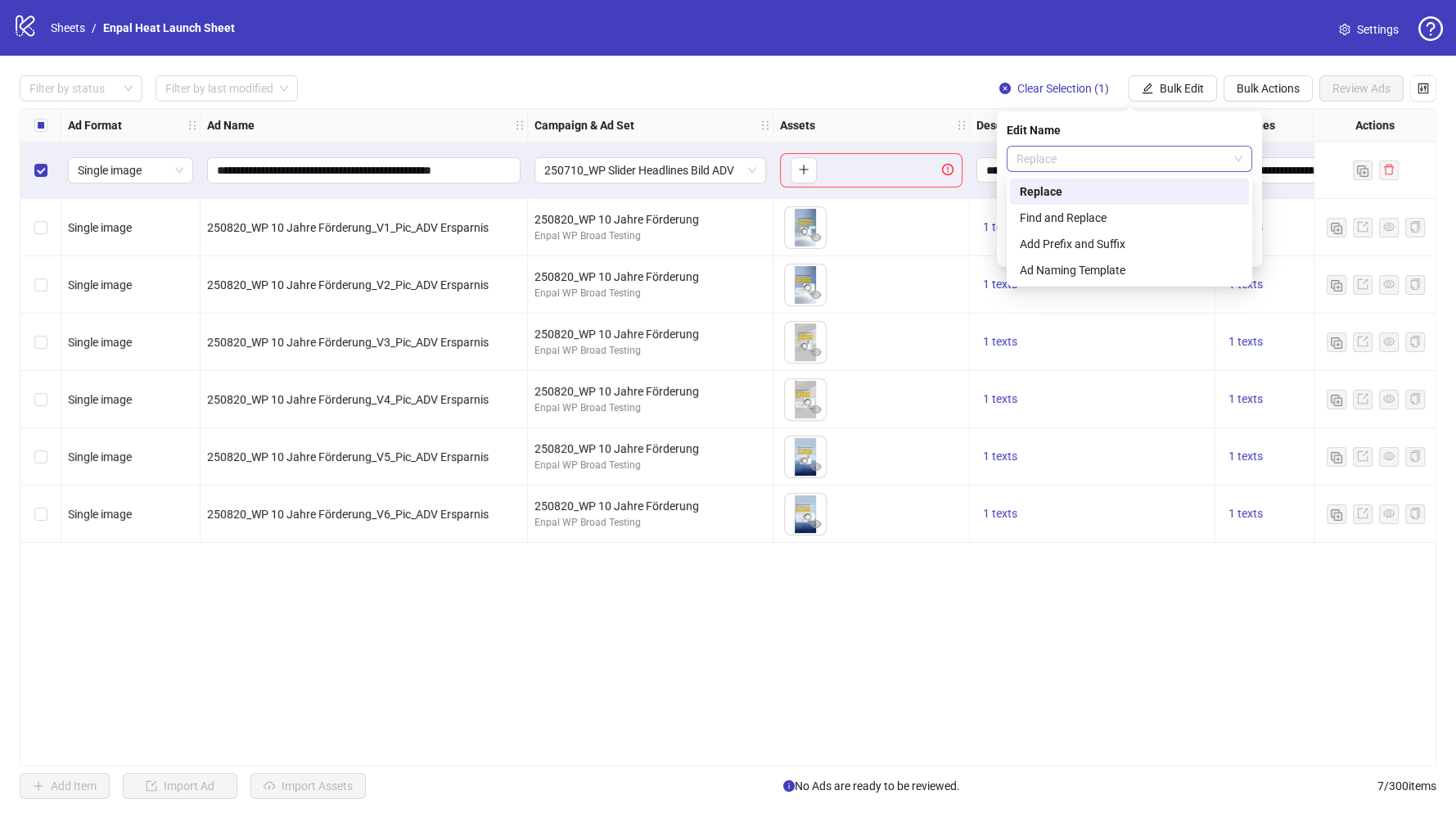
click at [1088, 154] on span "Replace" at bounding box center [1129, 158] width 226 height 24
click at [1093, 275] on div "Ad Naming Template" at bounding box center [1129, 271] width 220 height 18
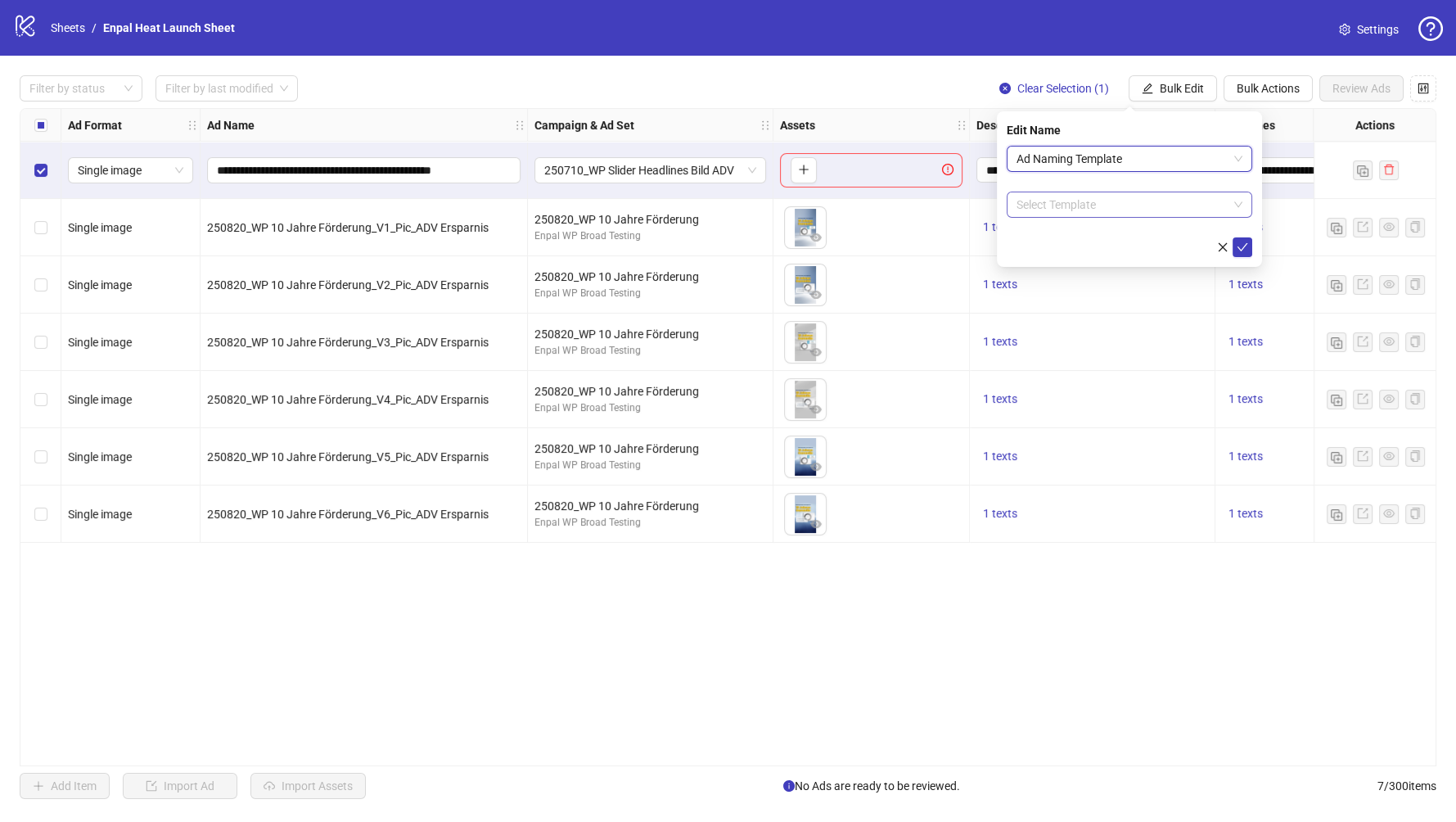
click at [1078, 199] on input "search" at bounding box center [1122, 204] width 211 height 24
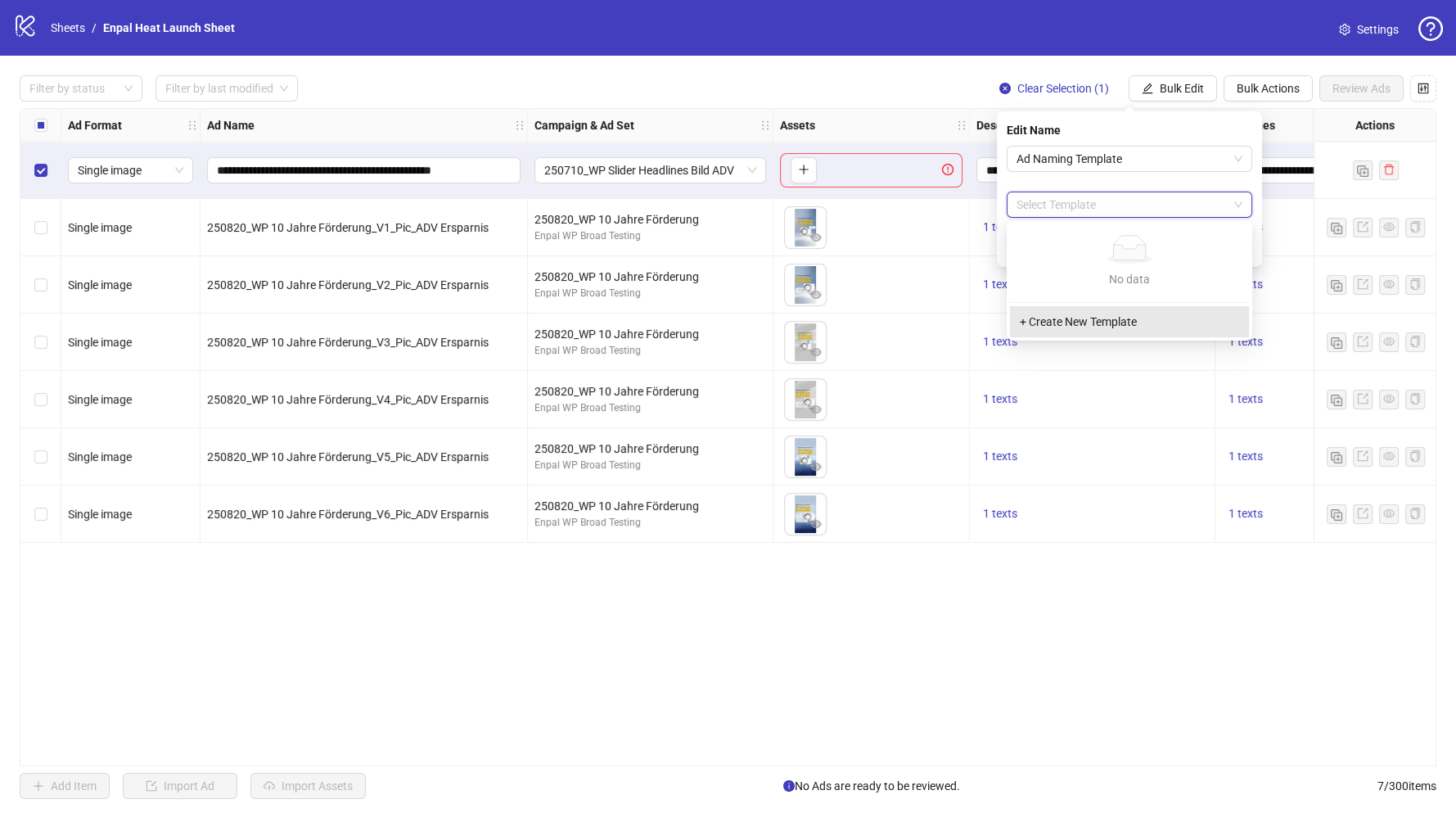
click at [1106, 318] on div "+ Create New Template" at bounding box center [1129, 321] width 239 height 31
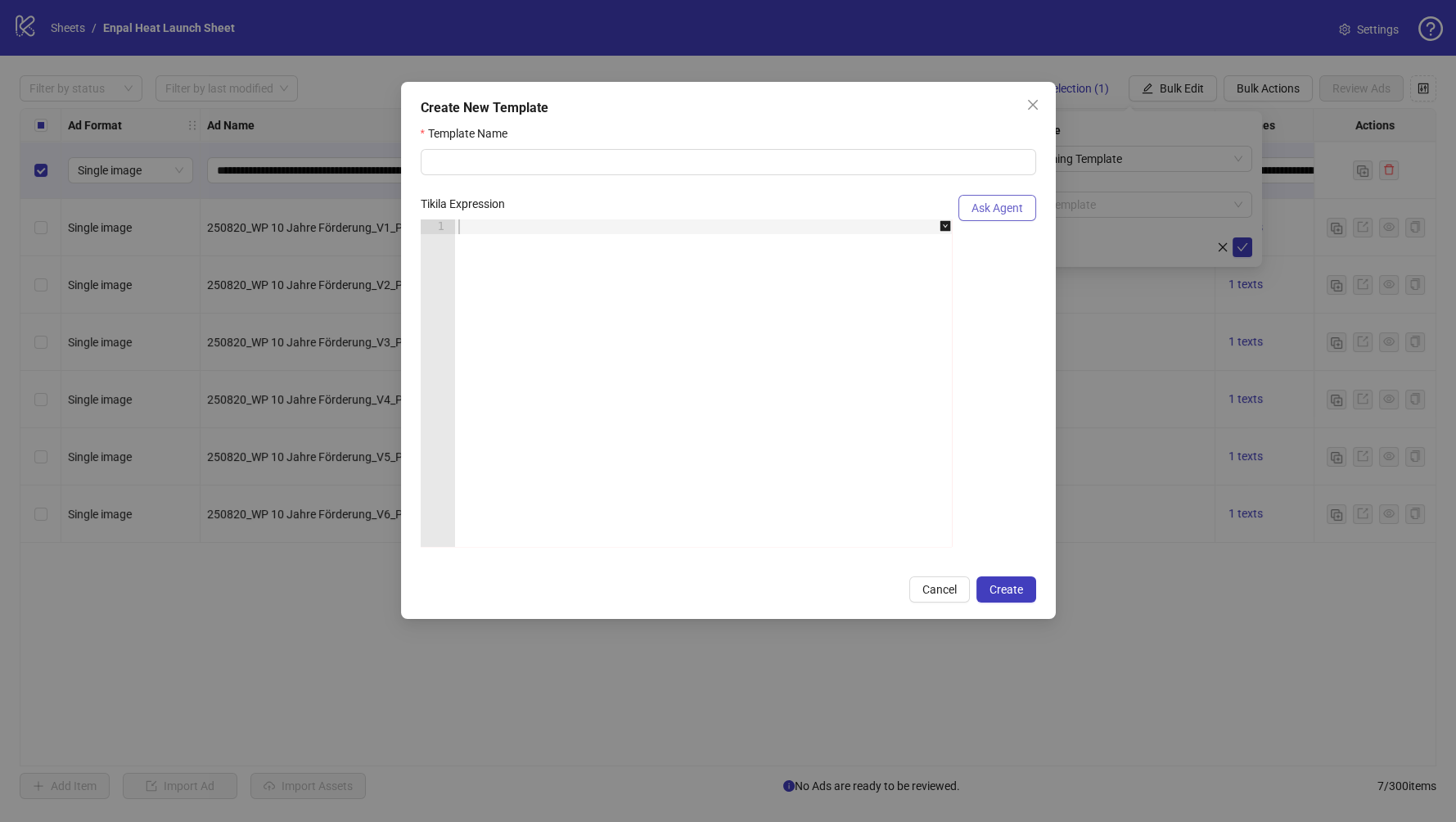
click at [992, 211] on span "Ask Agent" at bounding box center [997, 208] width 52 height 13
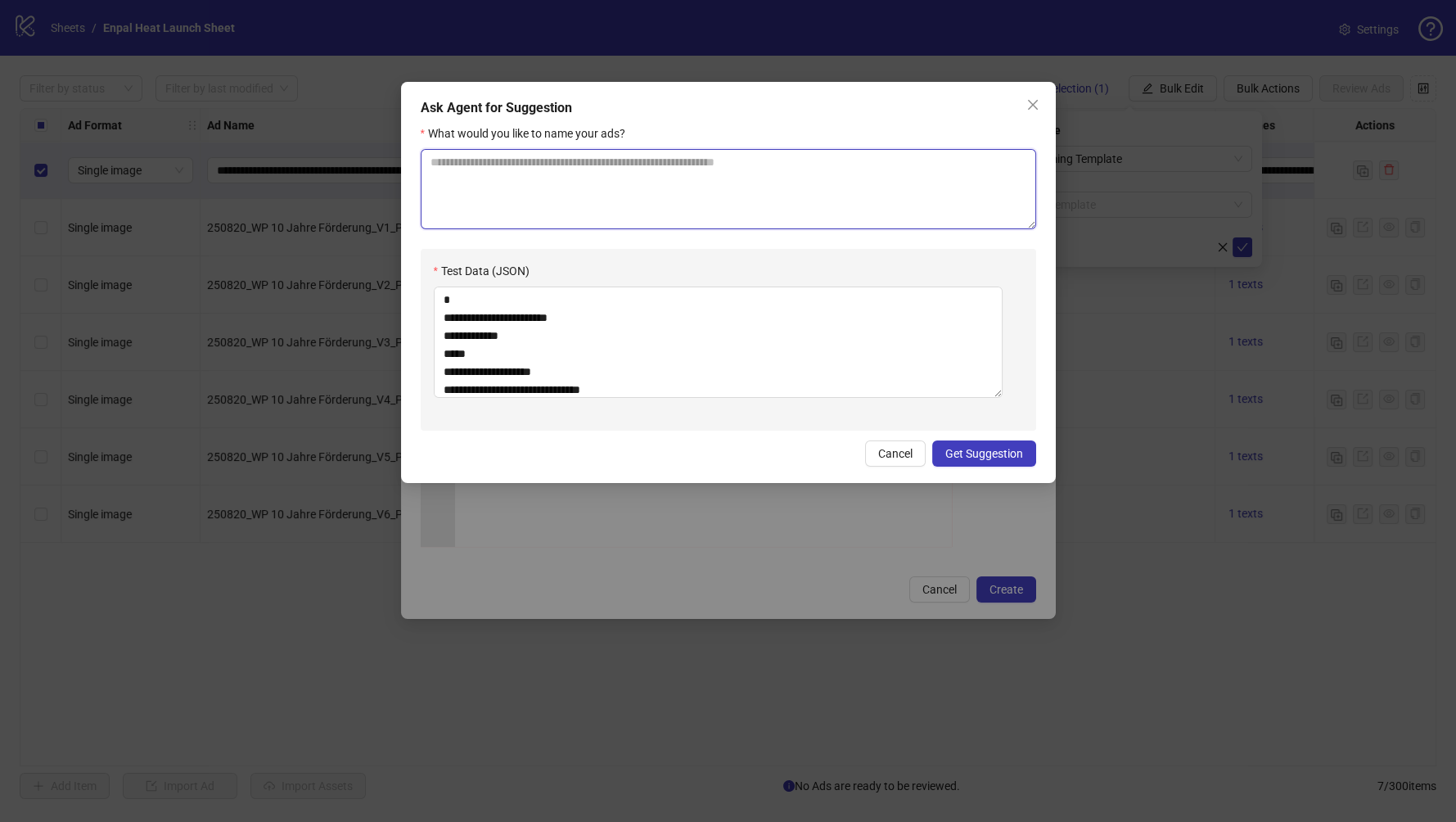
click at [762, 177] on textarea "What would you like to name your ads?" at bounding box center [728, 189] width 616 height 80
click at [877, 454] on button "Cancel" at bounding box center [895, 453] width 61 height 26
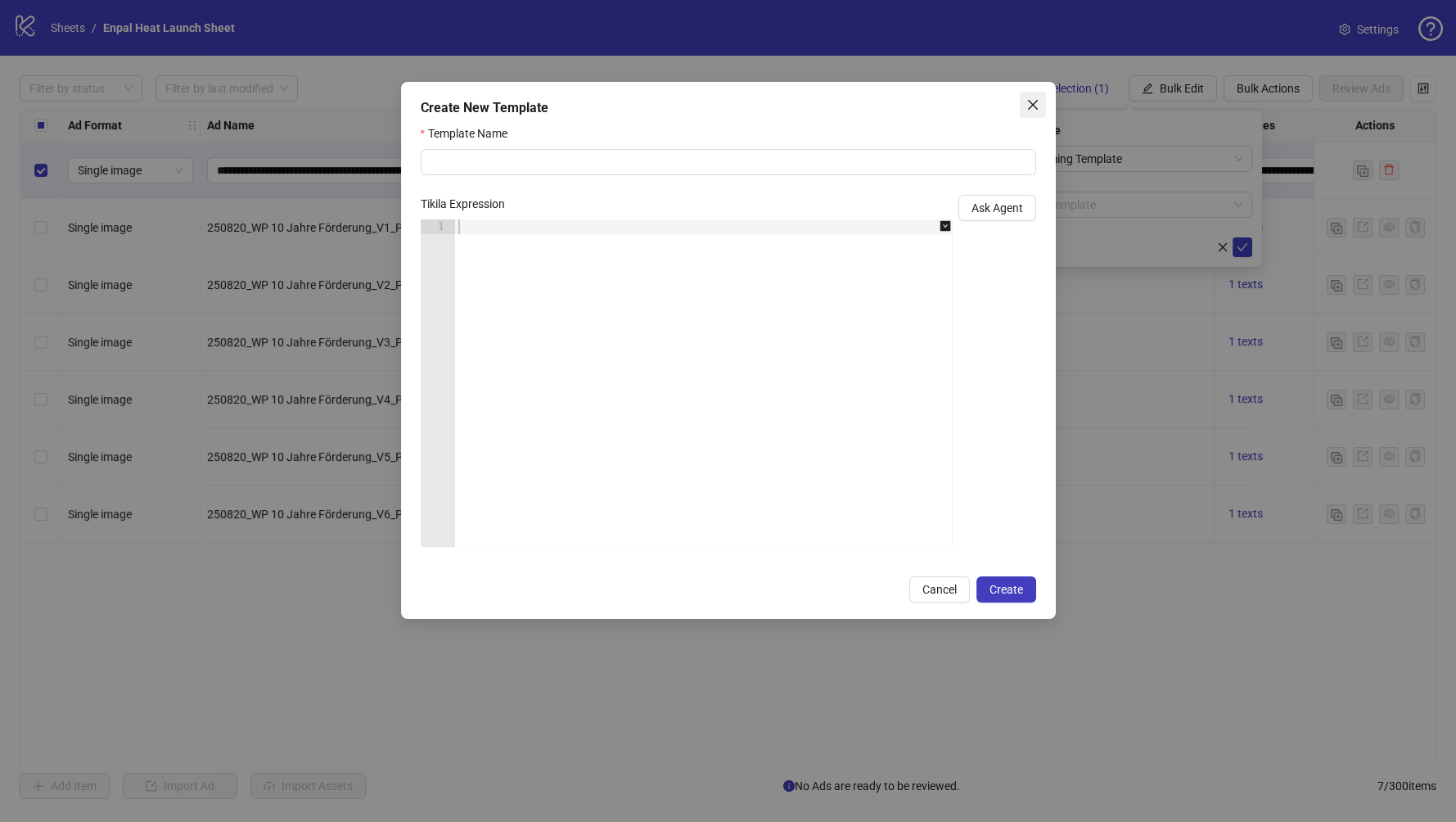
click at [1035, 102] on icon "close" at bounding box center [1033, 105] width 13 height 13
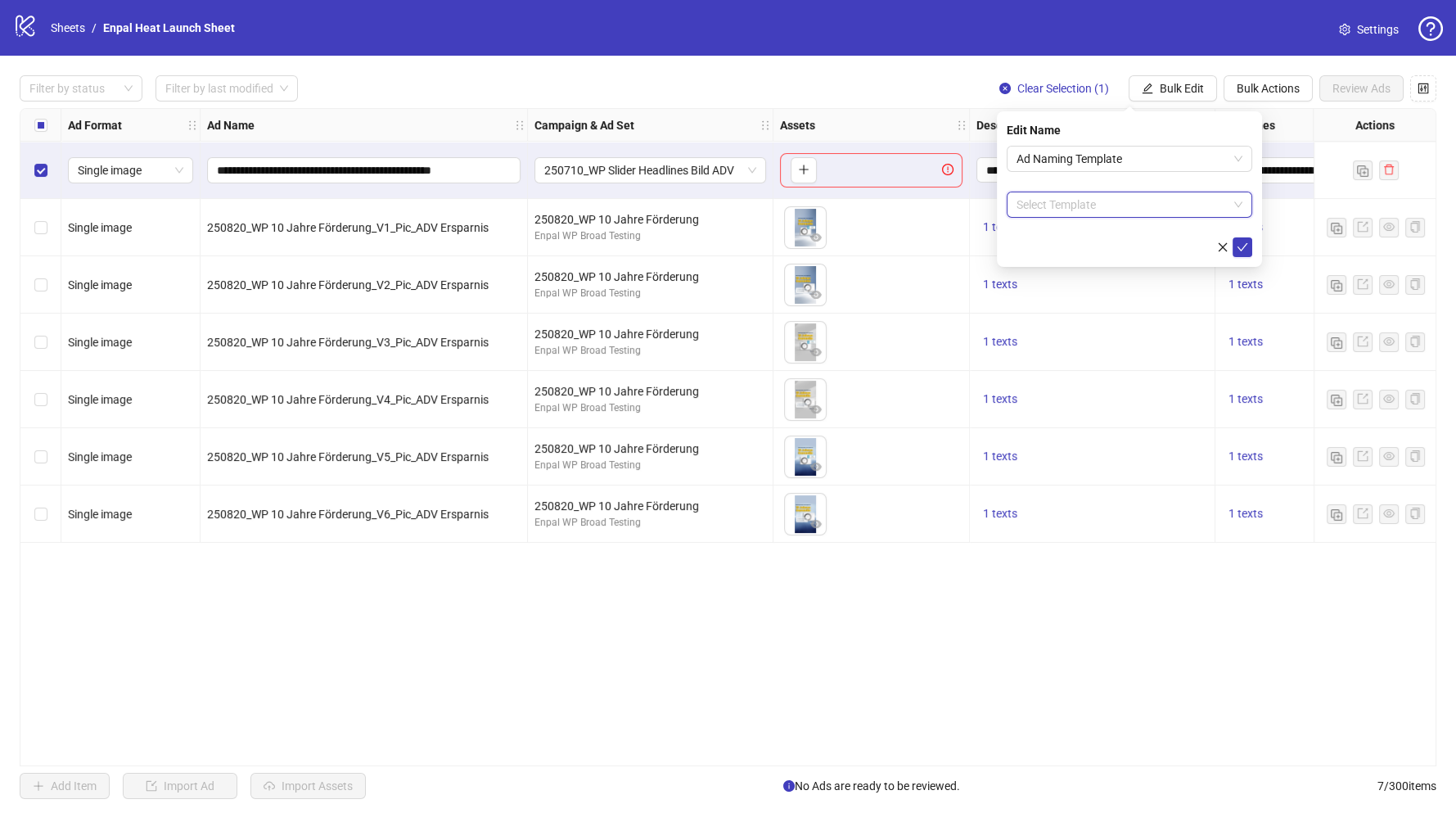
click at [1115, 214] on input "search" at bounding box center [1122, 204] width 211 height 24
click at [1119, 321] on div "+ Create New Template" at bounding box center [1129, 321] width 239 height 31
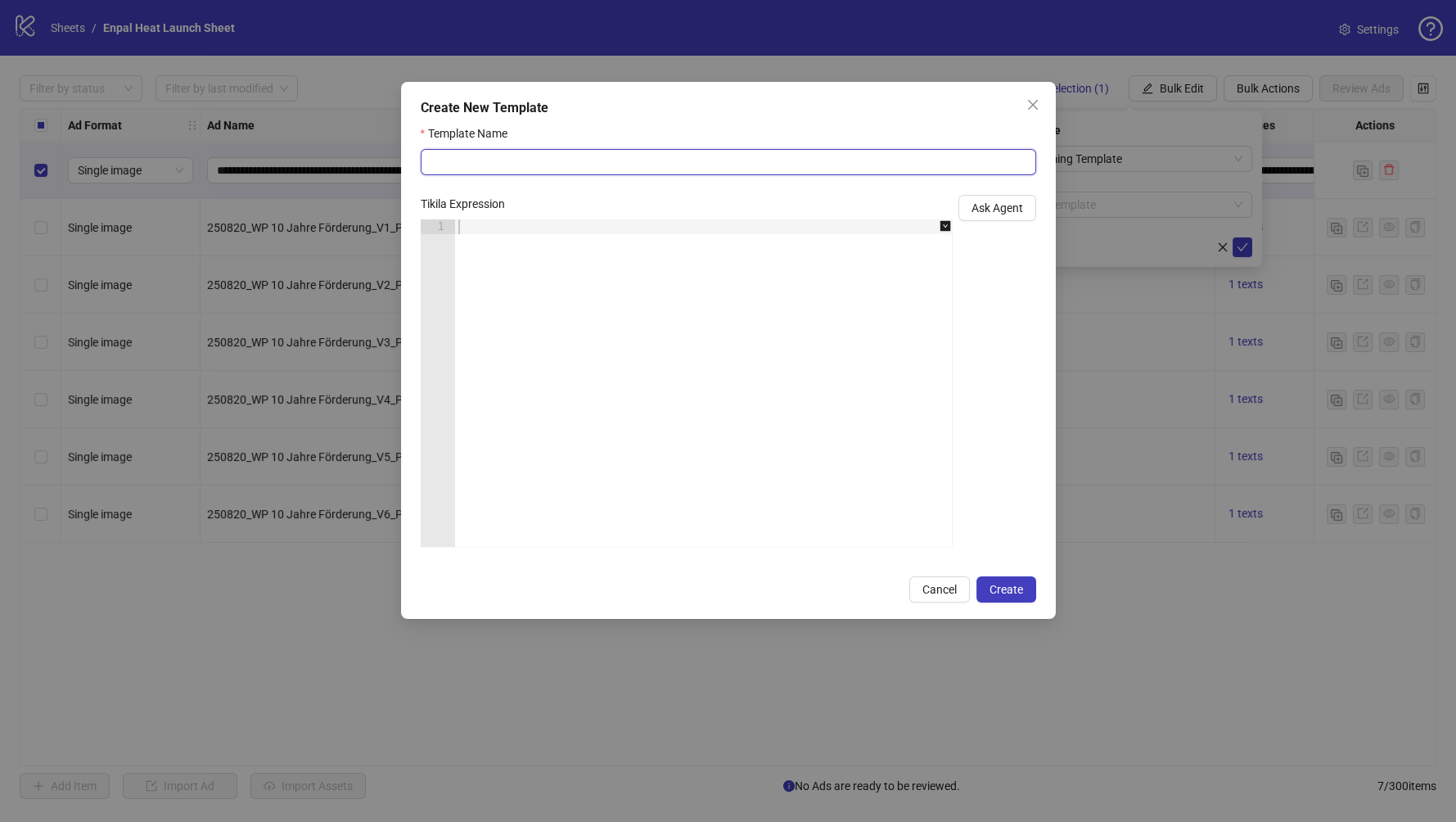
click at [524, 168] on input "Template Name" at bounding box center [728, 161] width 616 height 26
drag, startPoint x: 870, startPoint y: 317, endPoint x: 945, endPoint y: 241, distance: 106.8
click at [870, 317] on div at bounding box center [713, 398] width 515 height 357
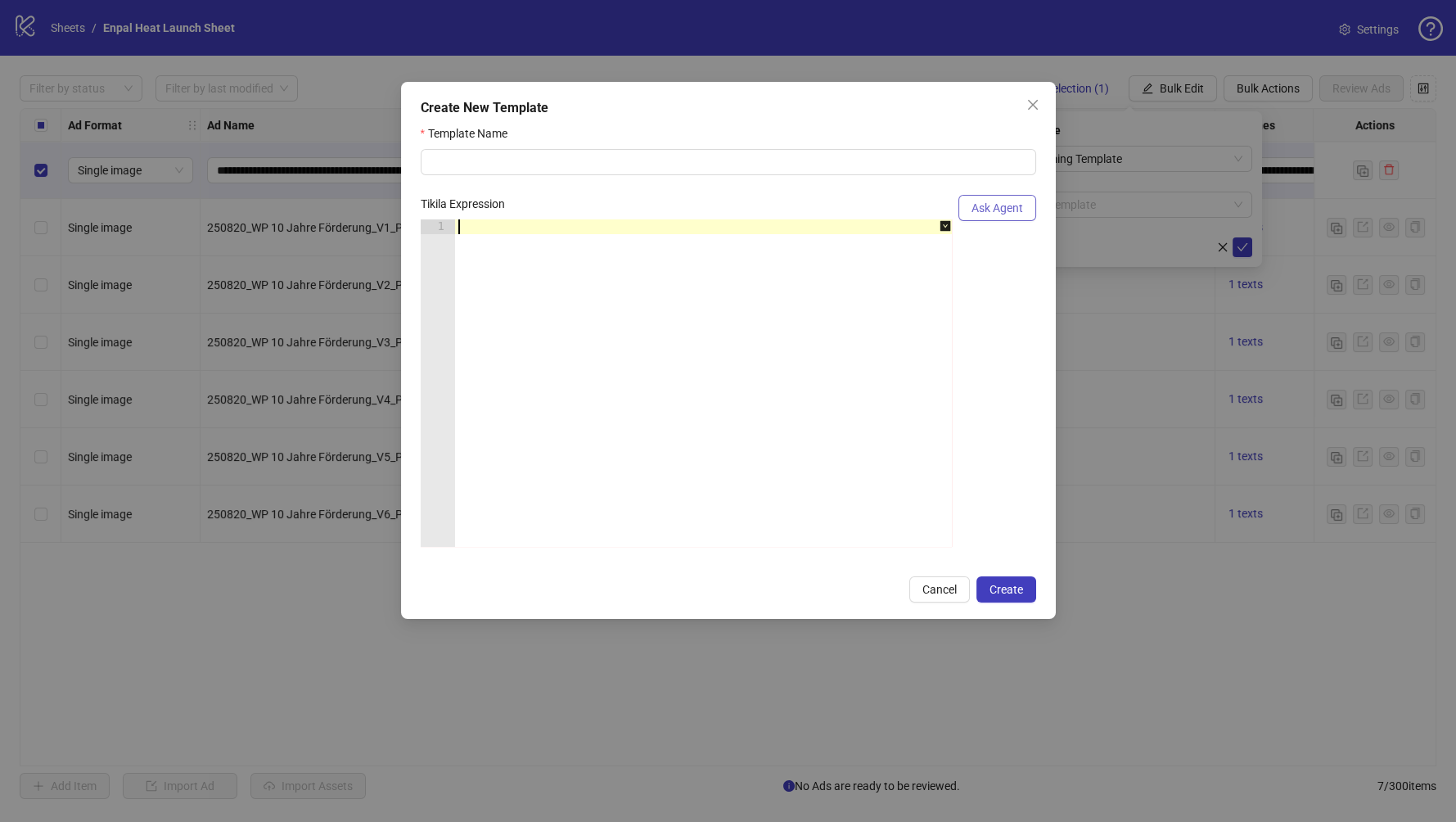
click at [996, 212] on span "Ask Agent" at bounding box center [997, 208] width 52 height 13
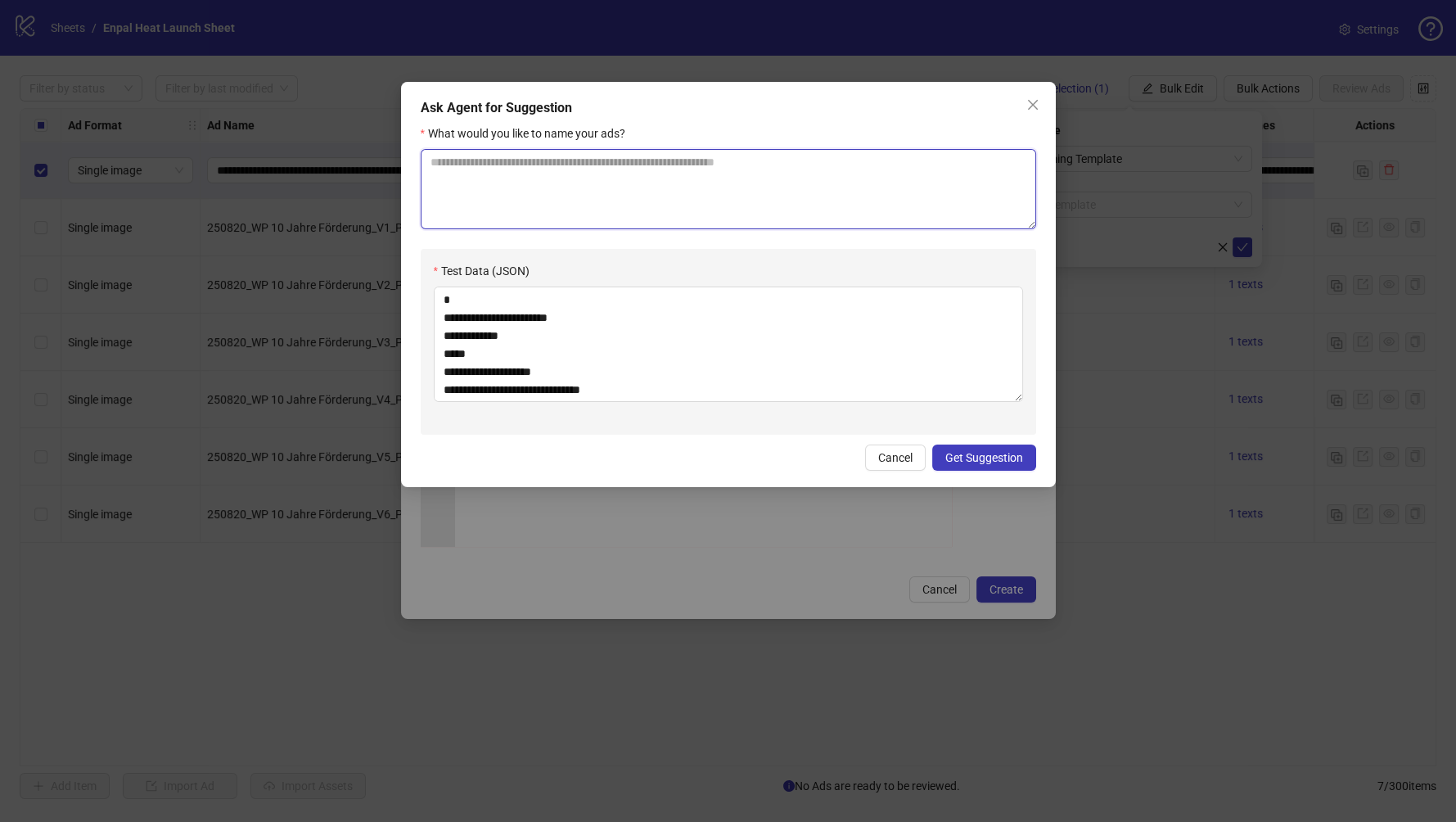
click at [657, 179] on textarea "What would you like to name your ads?" at bounding box center [728, 189] width 616 height 80
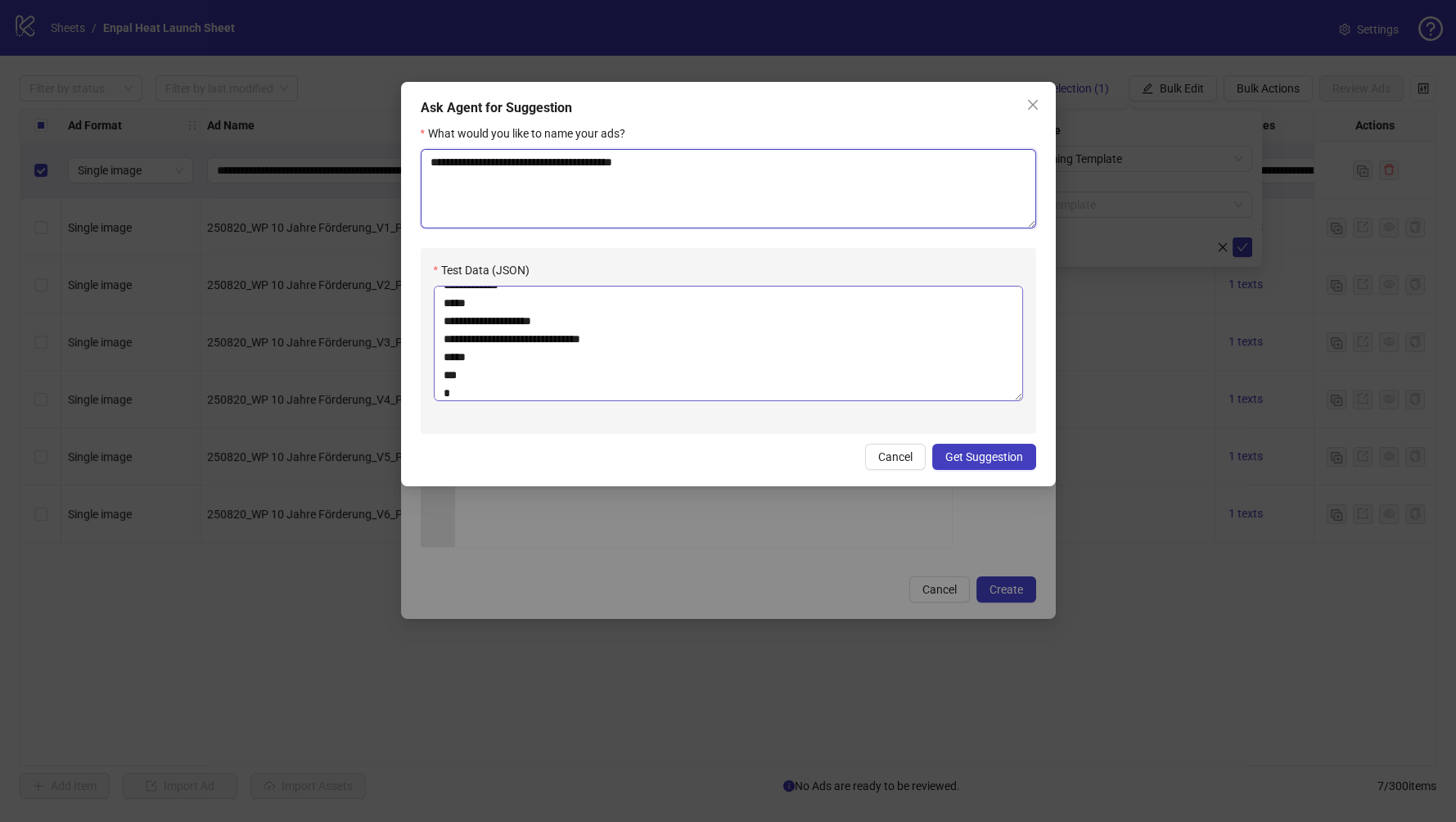
scroll to position [54, 0]
type textarea "**********"
click at [992, 457] on span "Get Suggestion" at bounding box center [984, 457] width 78 height 13
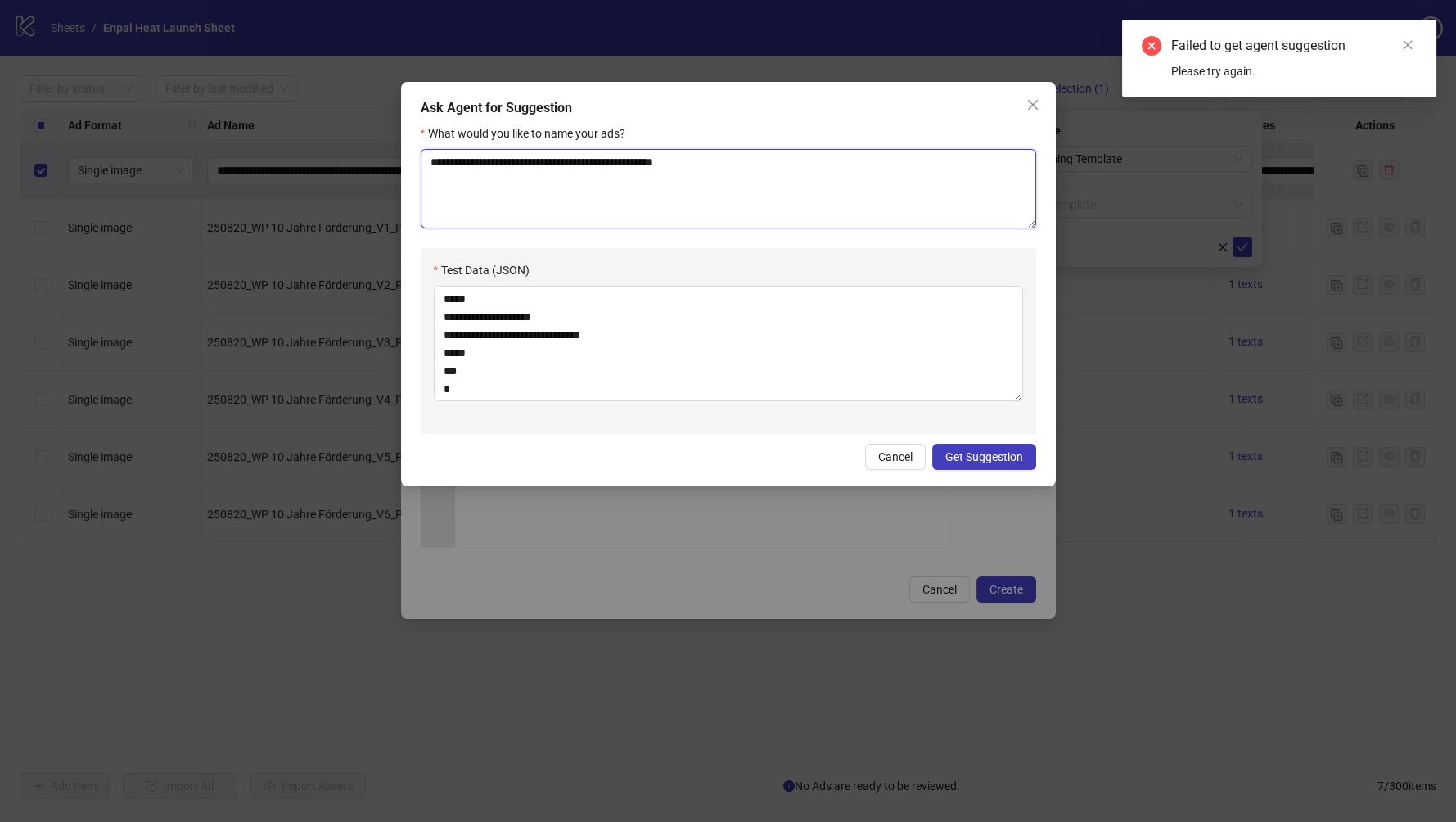
click at [791, 194] on textarea "**********" at bounding box center [728, 188] width 616 height 79
click at [987, 468] on button "Get Suggestion" at bounding box center [984, 456] width 104 height 26
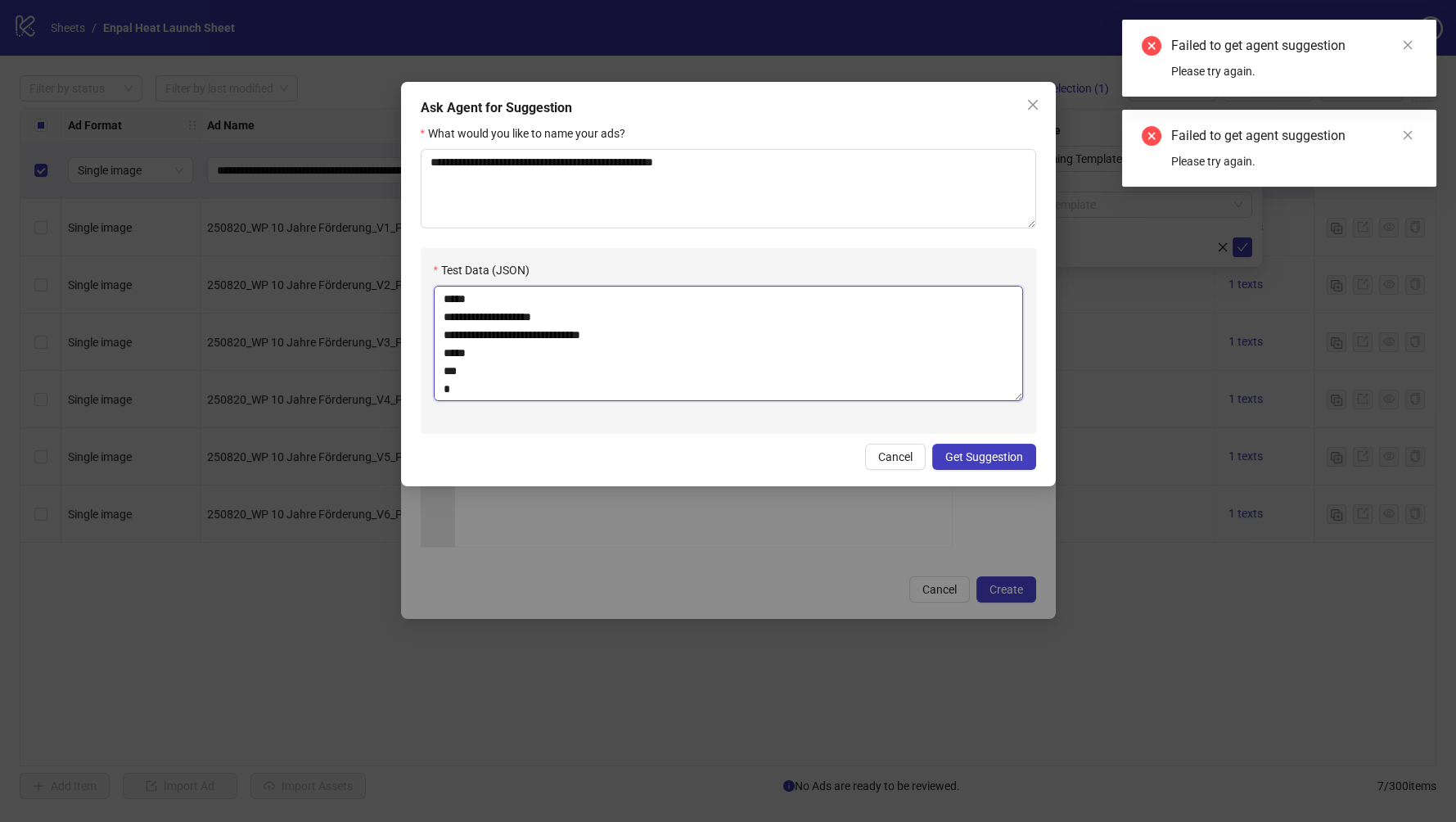
click at [834, 364] on textarea "**********" at bounding box center [728, 343] width 590 height 115
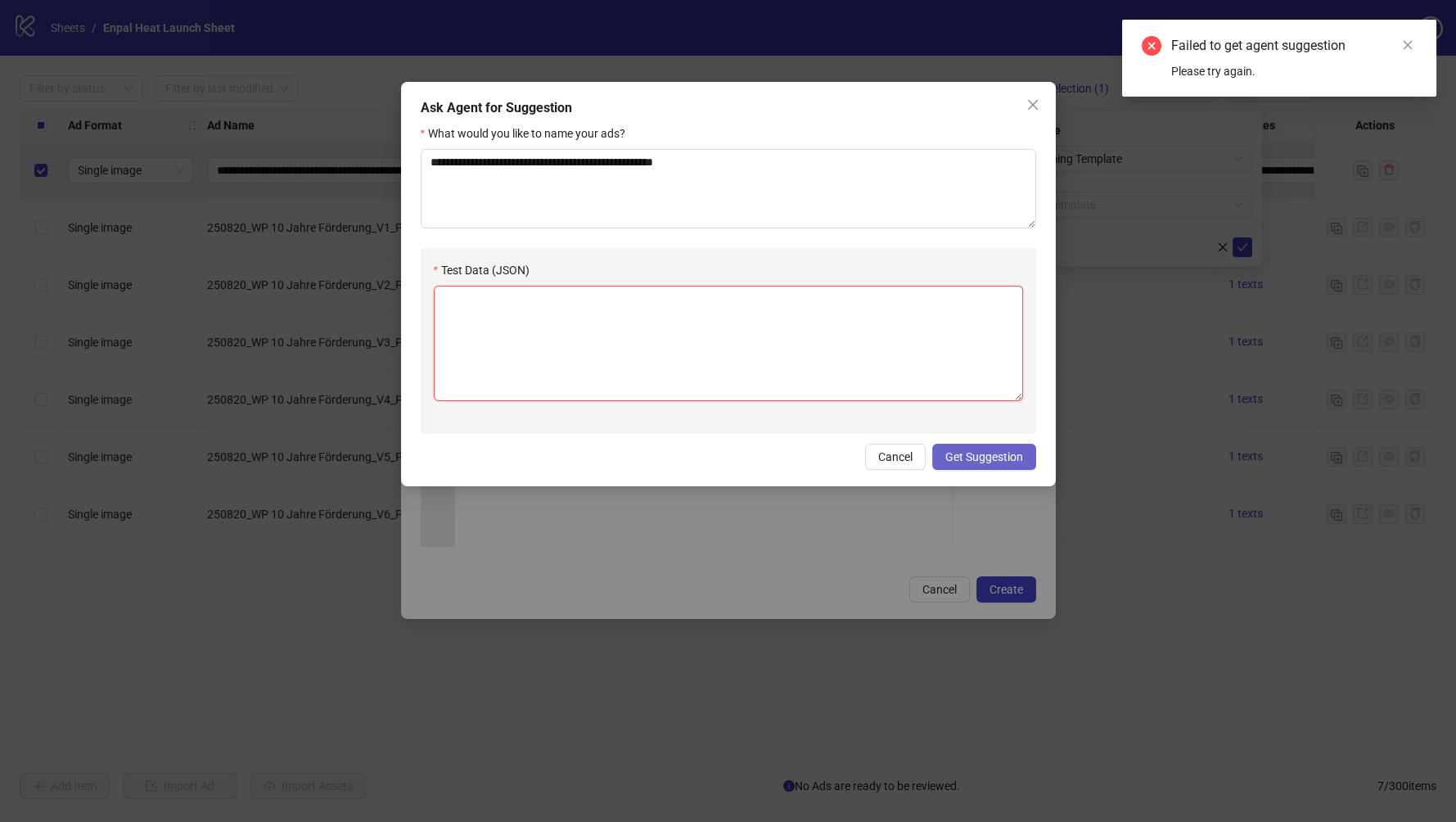
scroll to position [0, 0]
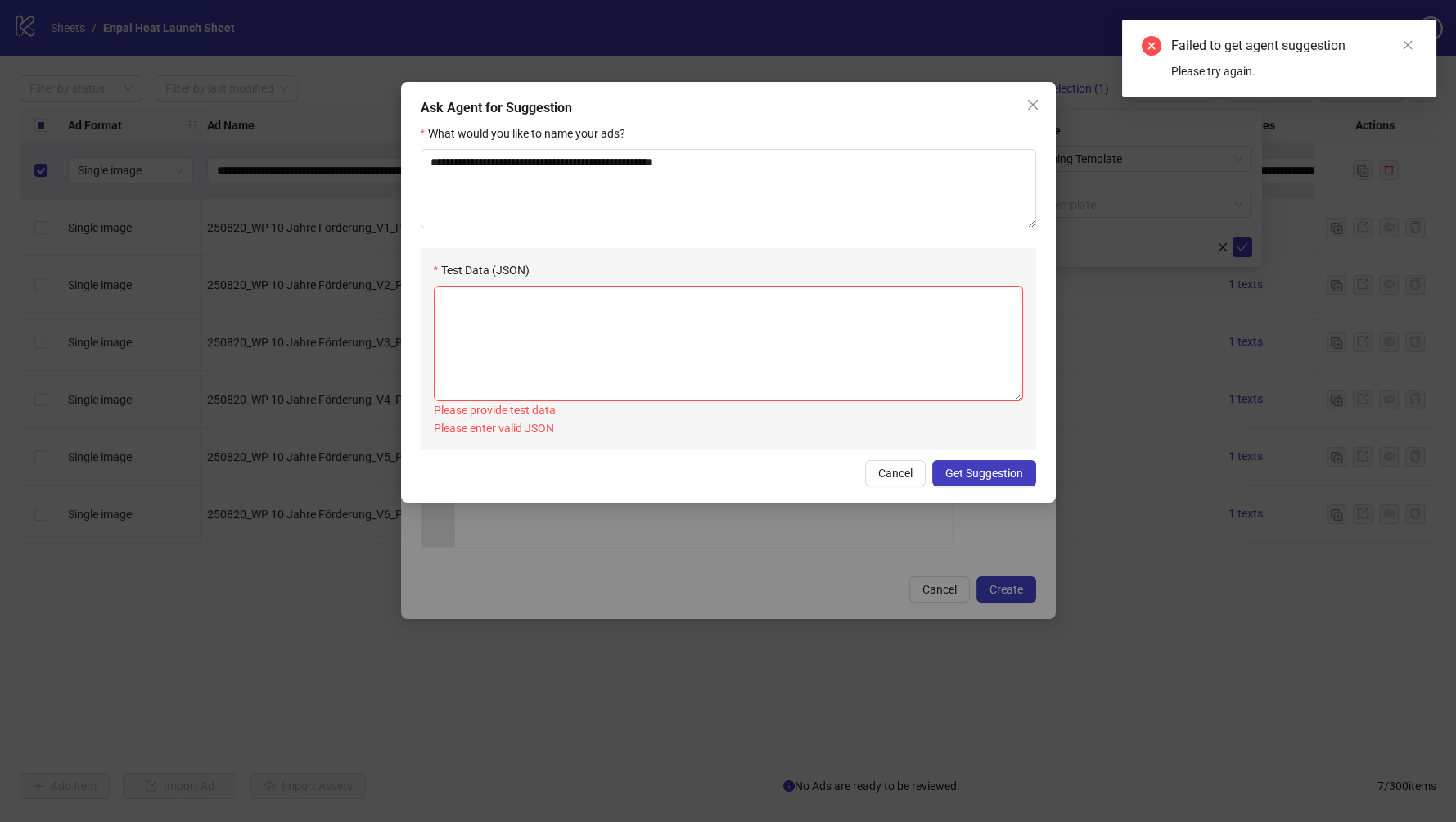
click at [973, 459] on div "**********" at bounding box center [728, 292] width 655 height 421
click at [702, 341] on textarea "Test Data (JSON)" at bounding box center [728, 343] width 590 height 115
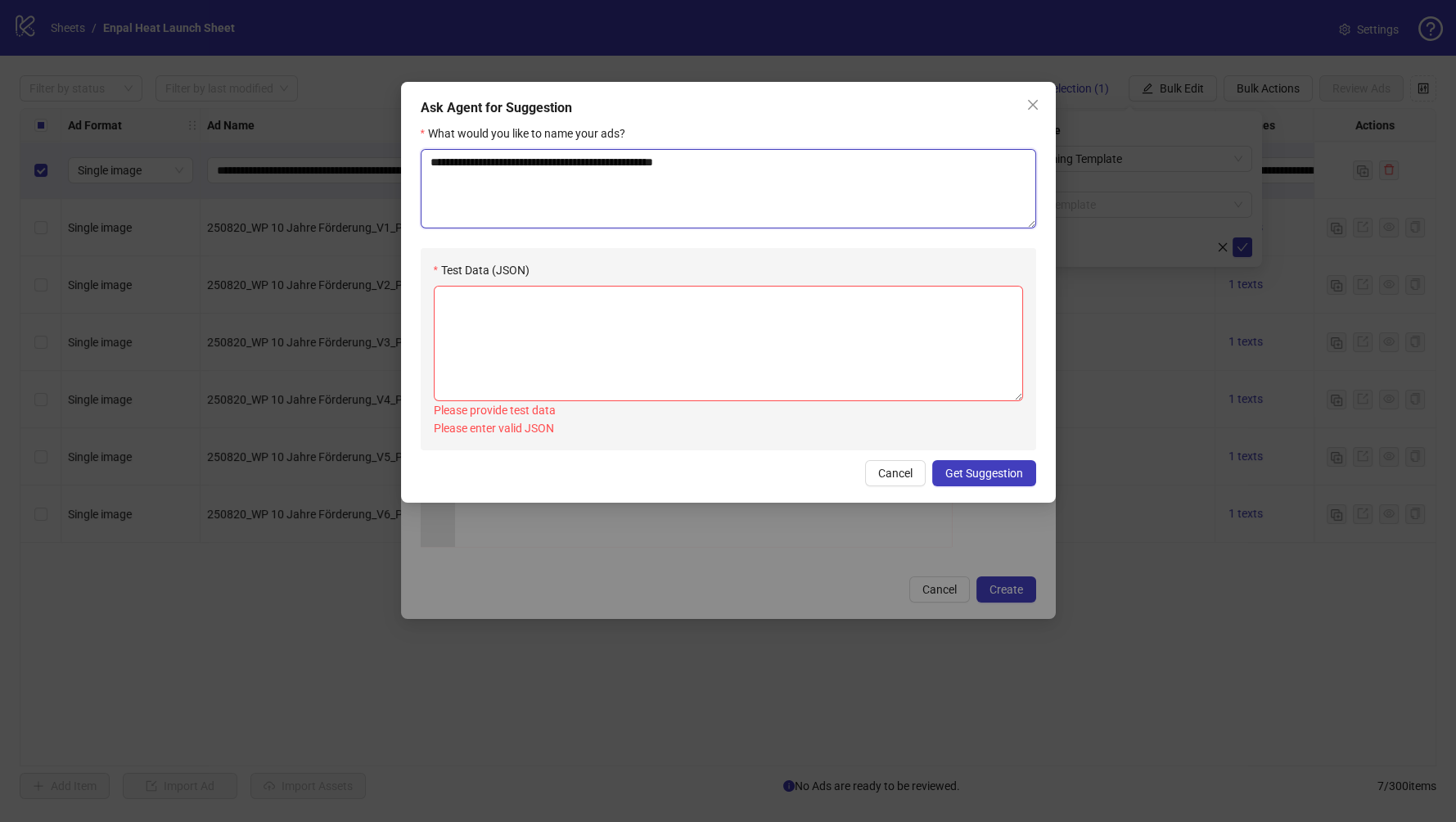
click at [629, 164] on textarea "**********" at bounding box center [728, 188] width 616 height 79
click at [629, 326] on textarea "Test Data (JSON)" at bounding box center [728, 343] width 590 height 115
paste textarea "**********"
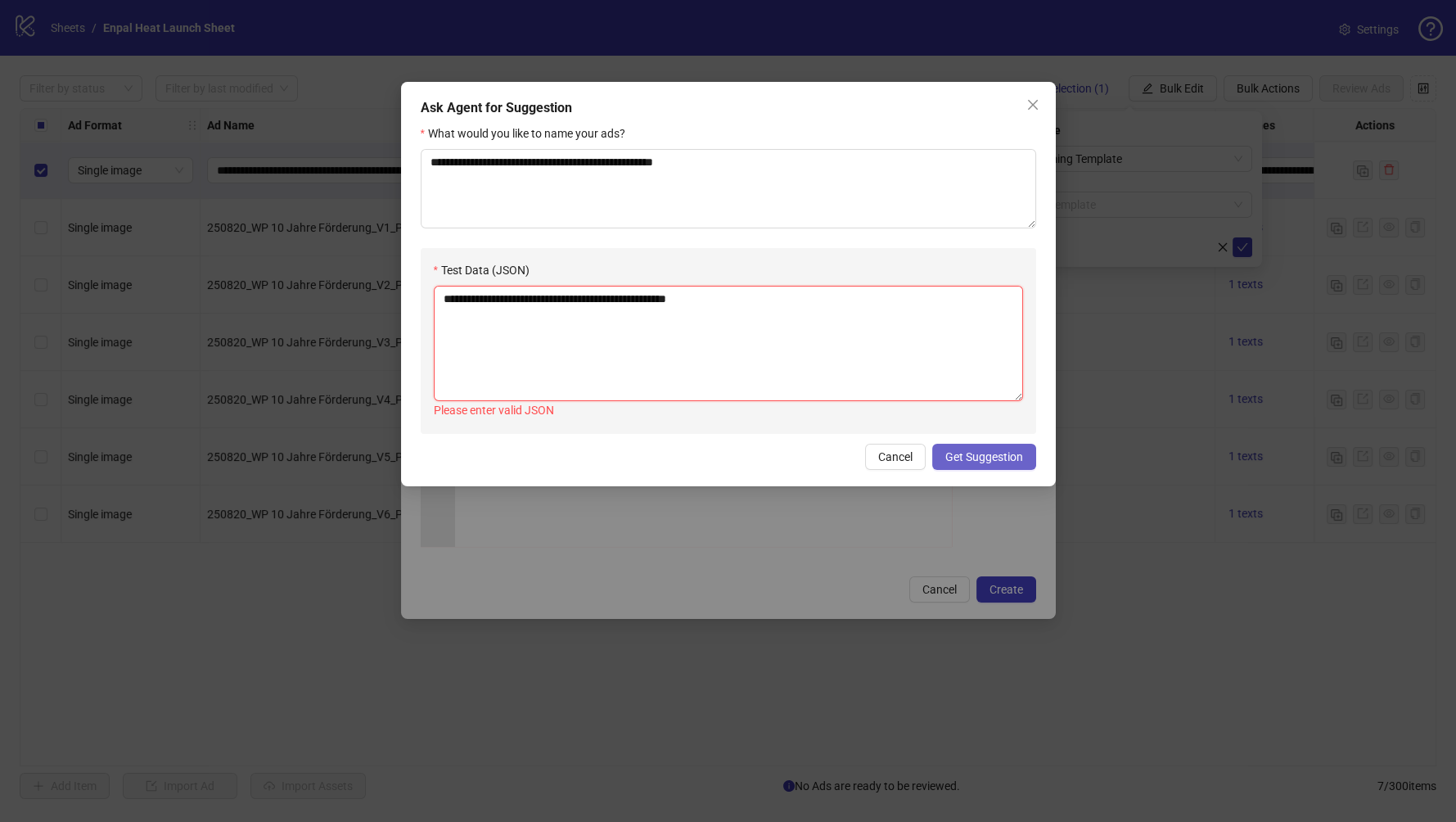
type textarea "**********"
click at [992, 464] on button "Get Suggestion" at bounding box center [984, 456] width 104 height 26
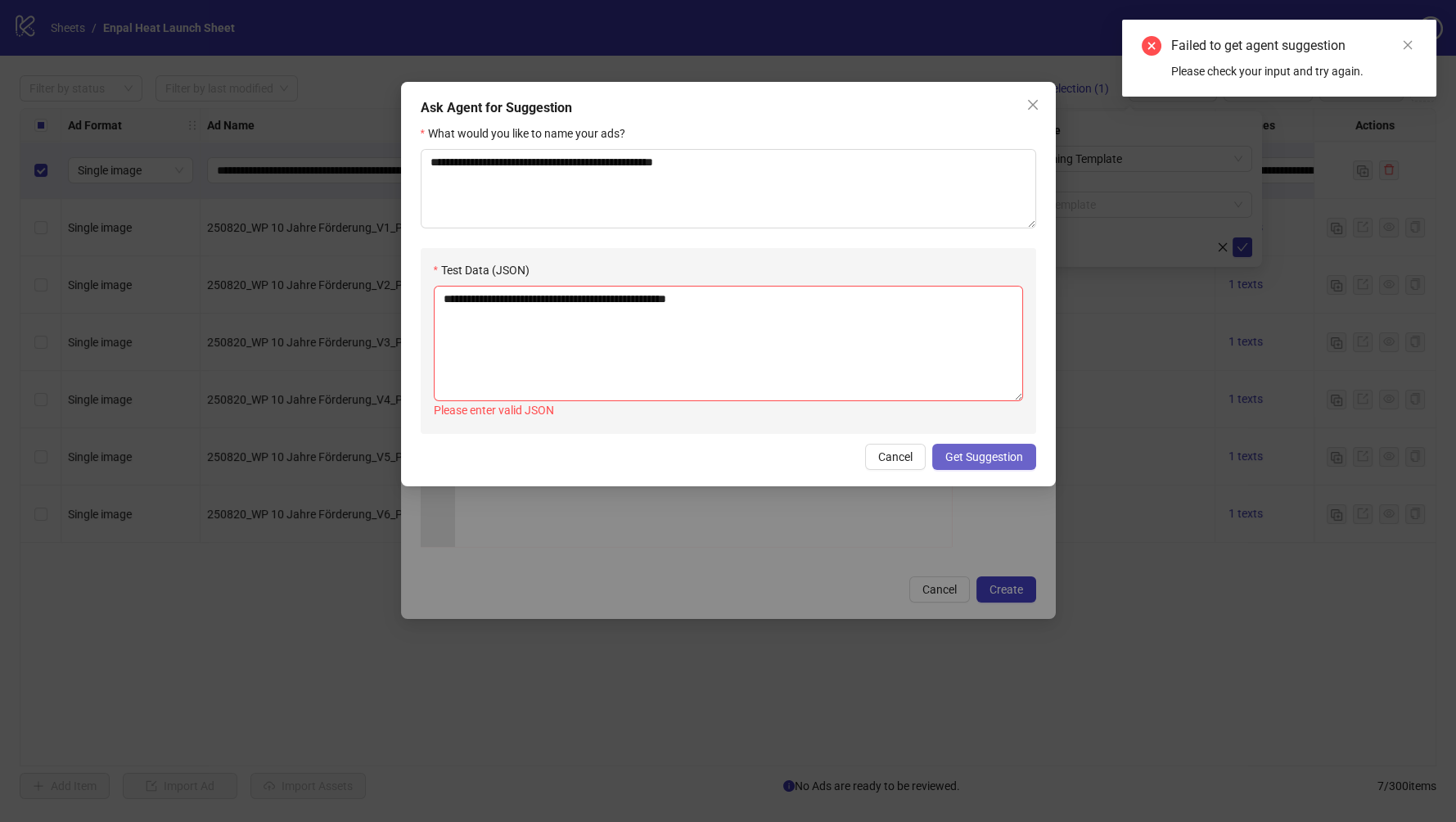
click at [987, 453] on span "Get Suggestion" at bounding box center [984, 457] width 78 height 13
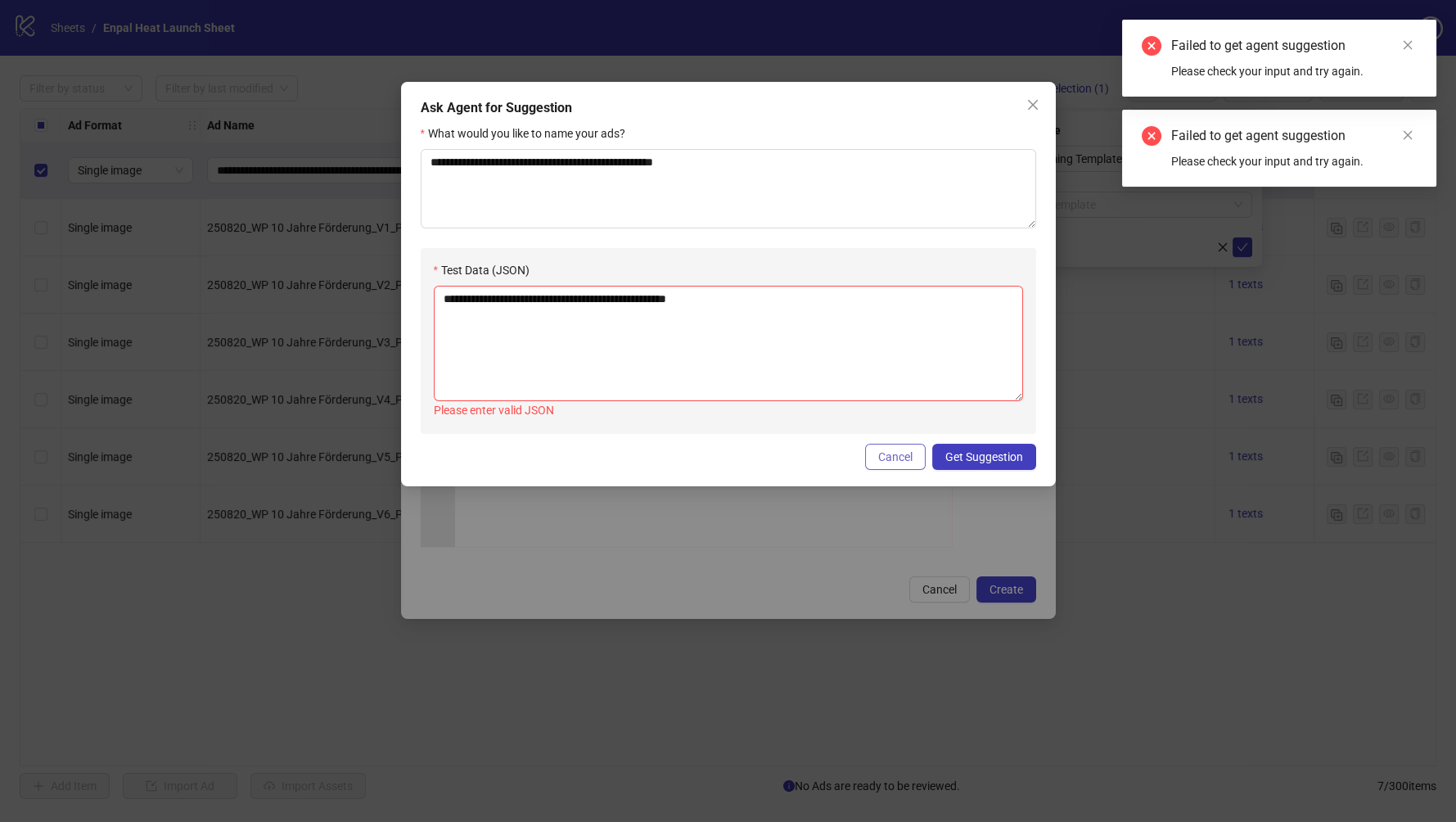
click at [870, 463] on button "Cancel" at bounding box center [895, 456] width 61 height 26
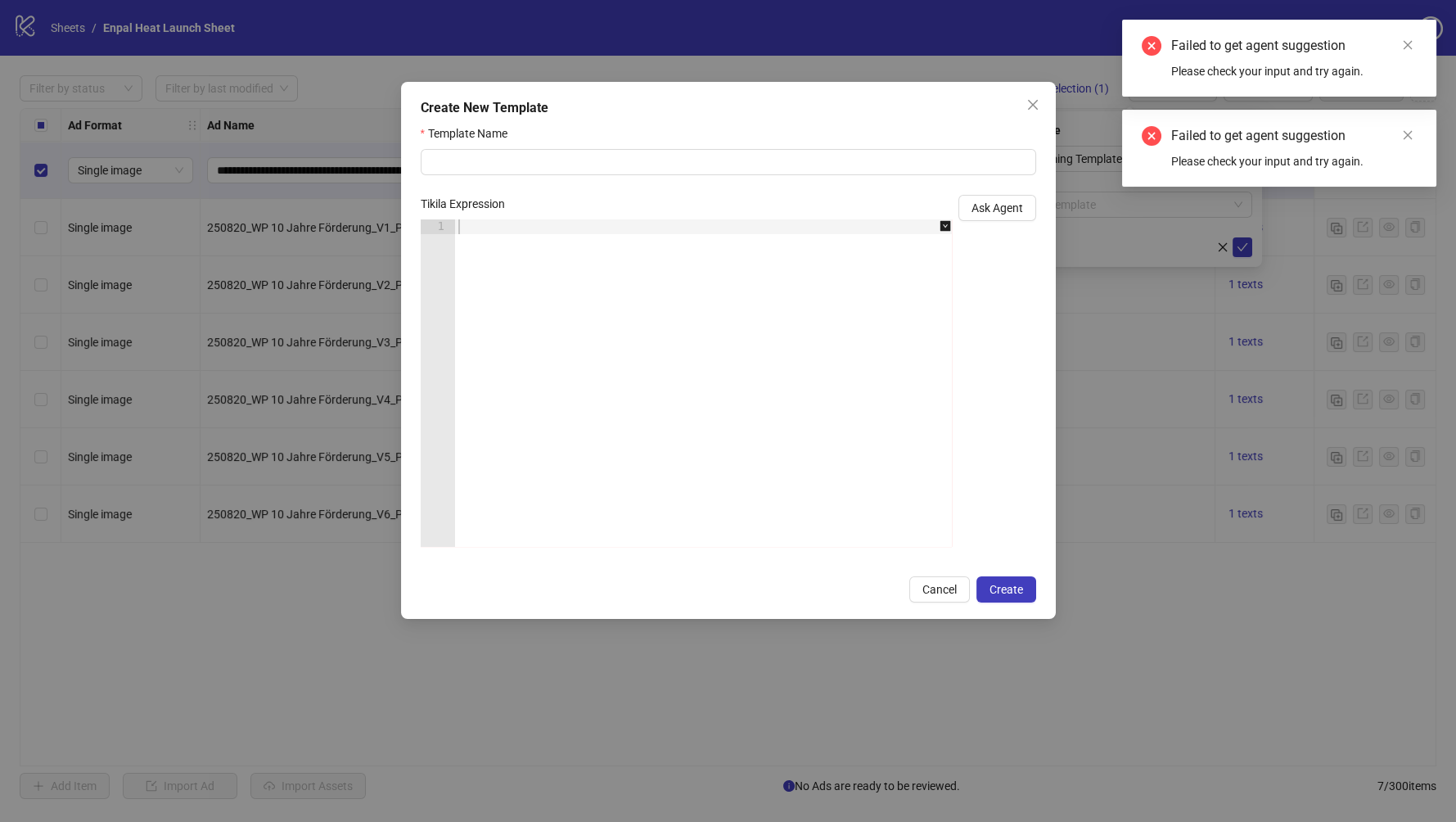
click at [853, 435] on div at bounding box center [713, 398] width 515 height 357
click at [960, 218] on button "Ask Agent" at bounding box center [997, 207] width 78 height 26
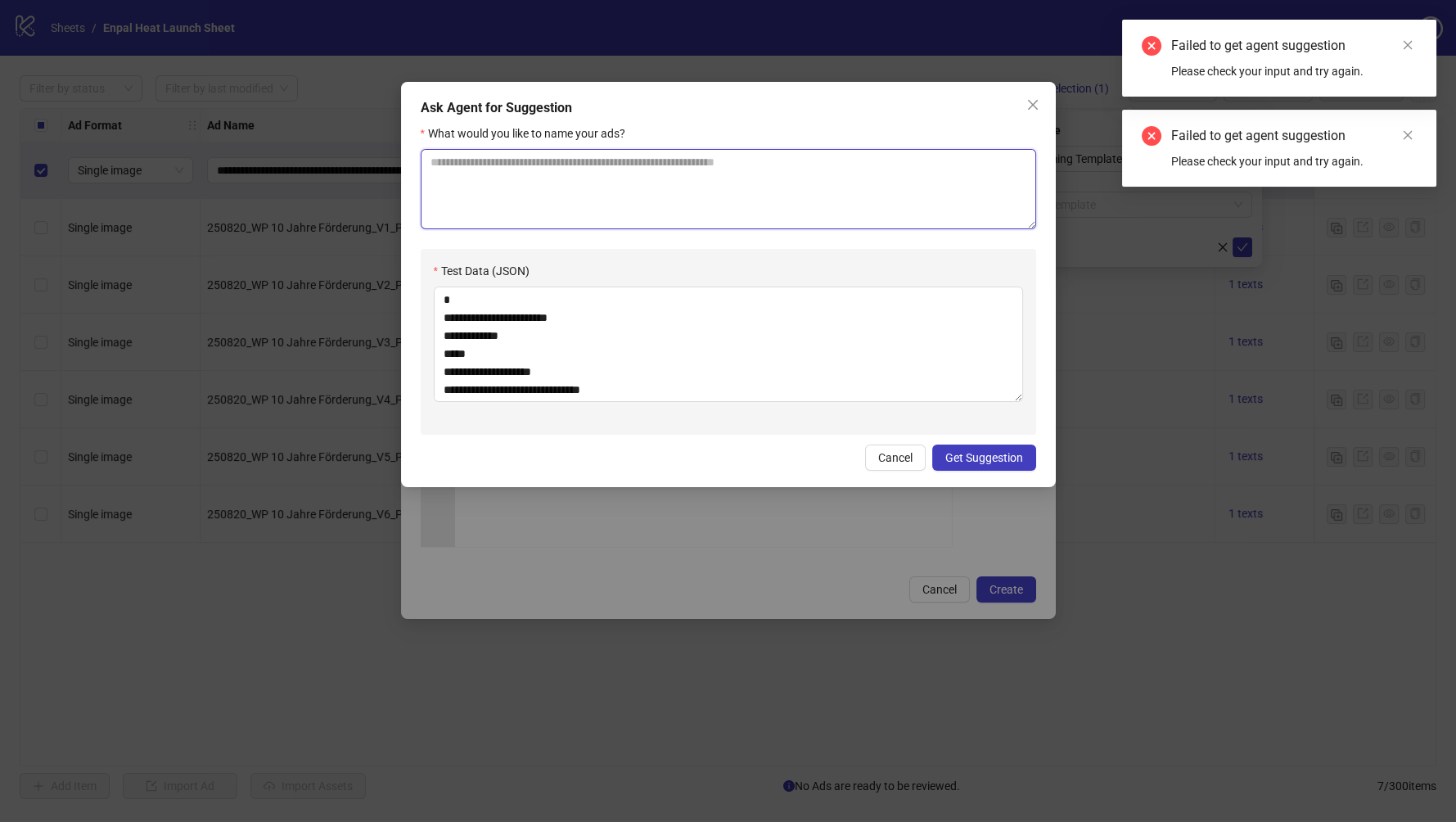
click at [893, 185] on textarea "What would you like to name your ads?" at bounding box center [728, 189] width 616 height 80
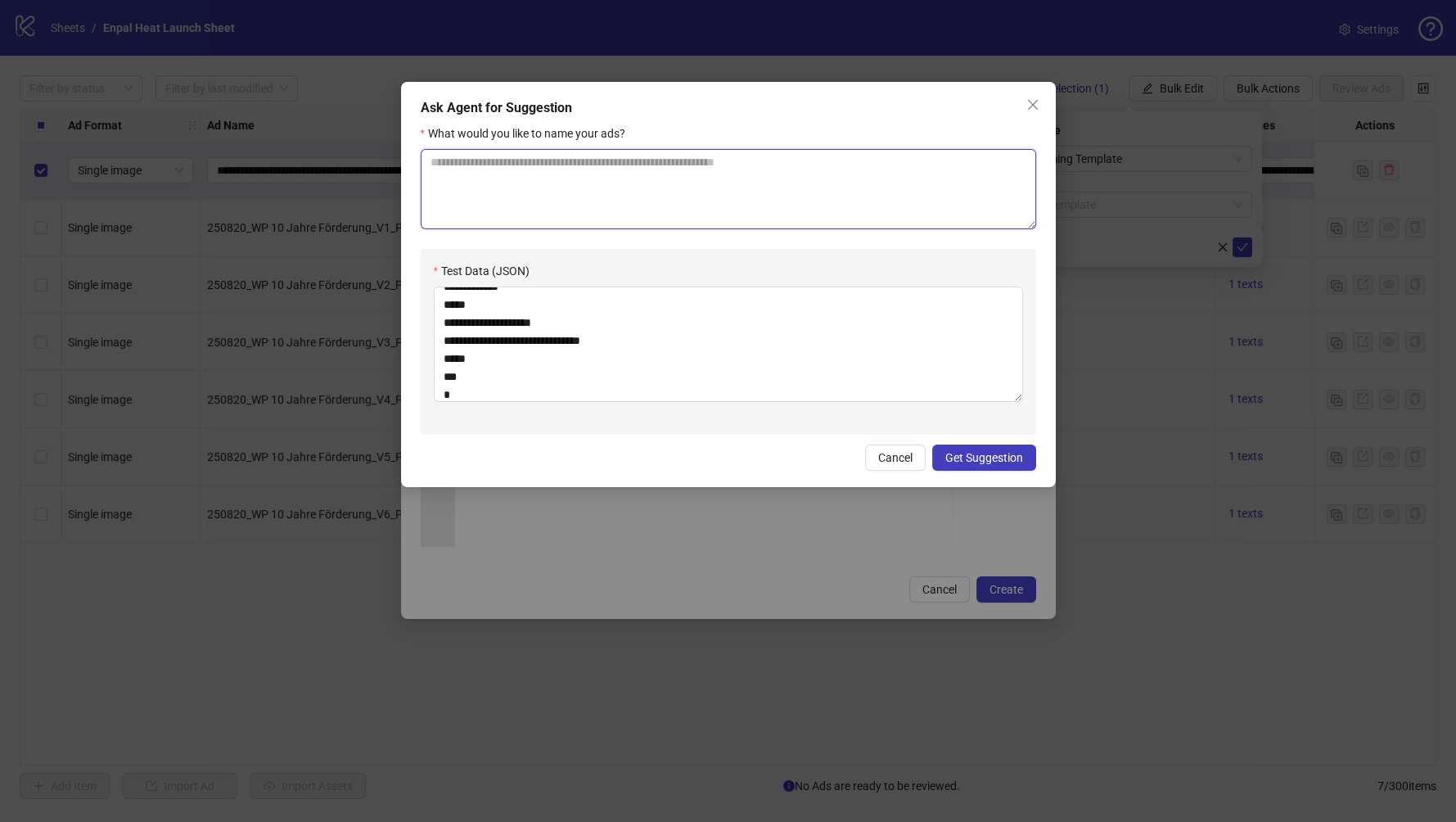
scroll to position [54, 0]
click at [968, 454] on span "Get Suggestion" at bounding box center [984, 458] width 78 height 13
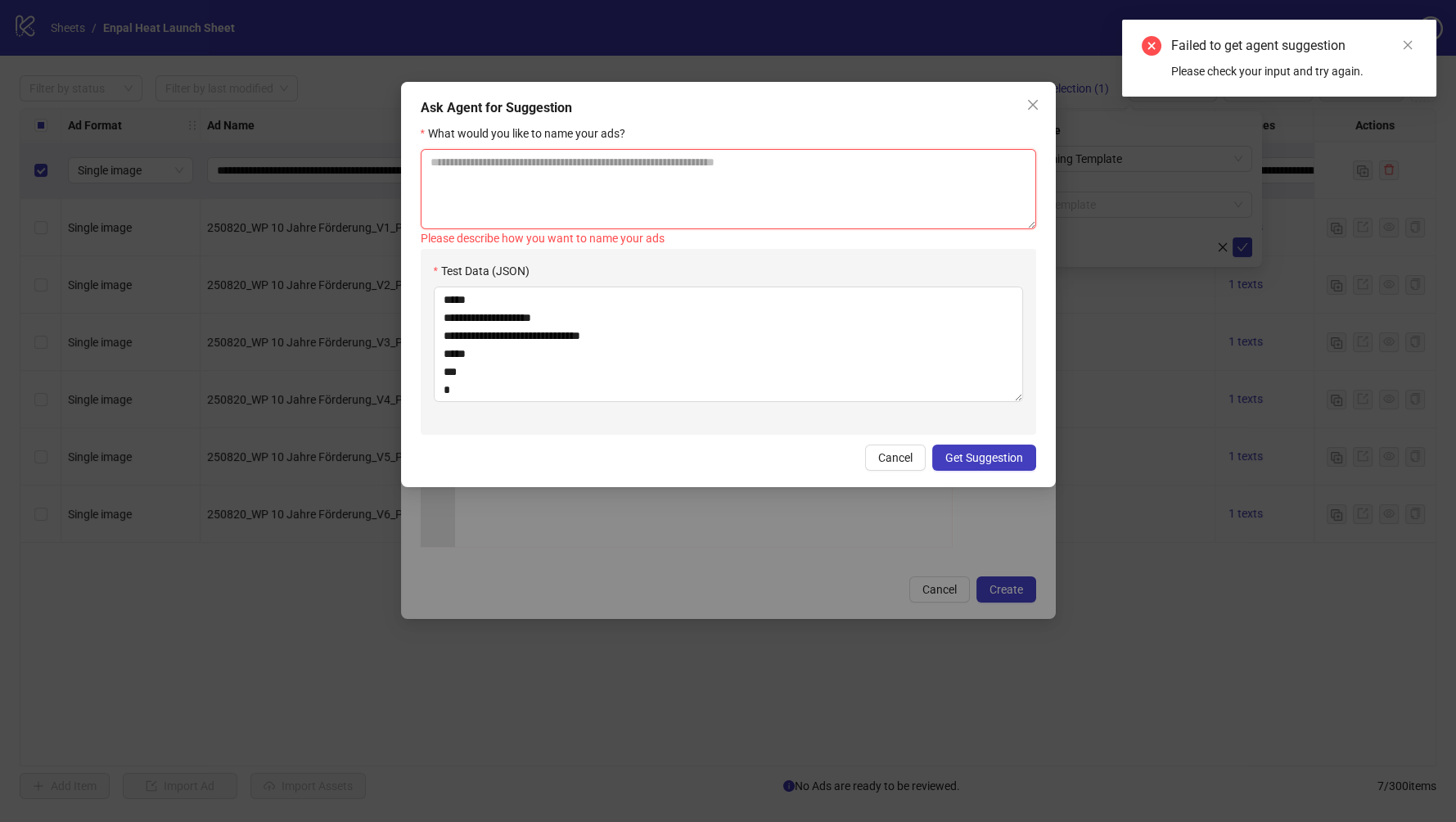
click at [628, 191] on textarea "What would you like to name your ads?" at bounding box center [728, 189] width 616 height 80
paste textarea "**********"
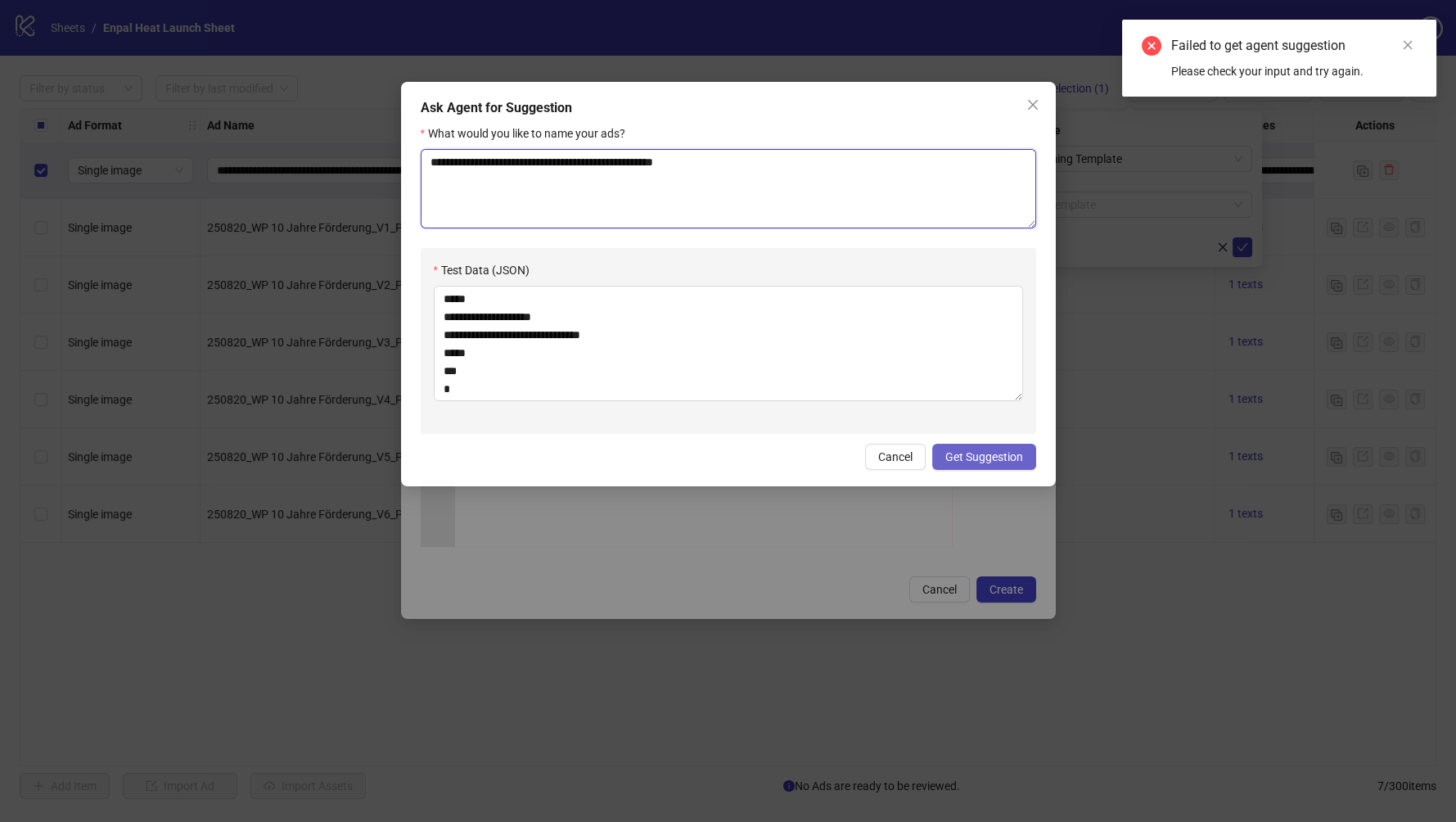
type textarea "**********"
click at [992, 463] on span "Get Suggestion" at bounding box center [984, 457] width 78 height 13
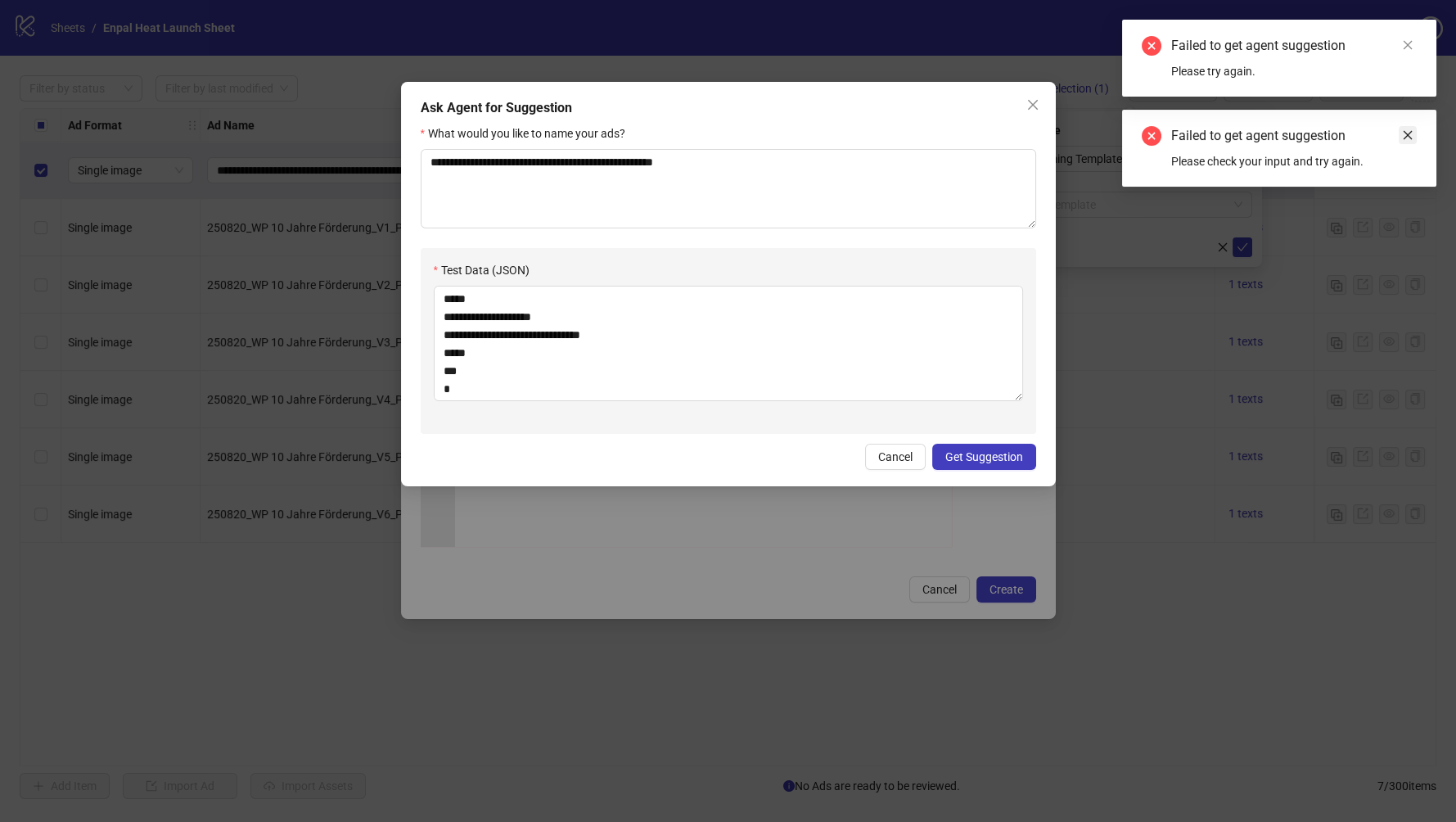
click at [1406, 138] on icon "close" at bounding box center [1408, 135] width 12 height 12
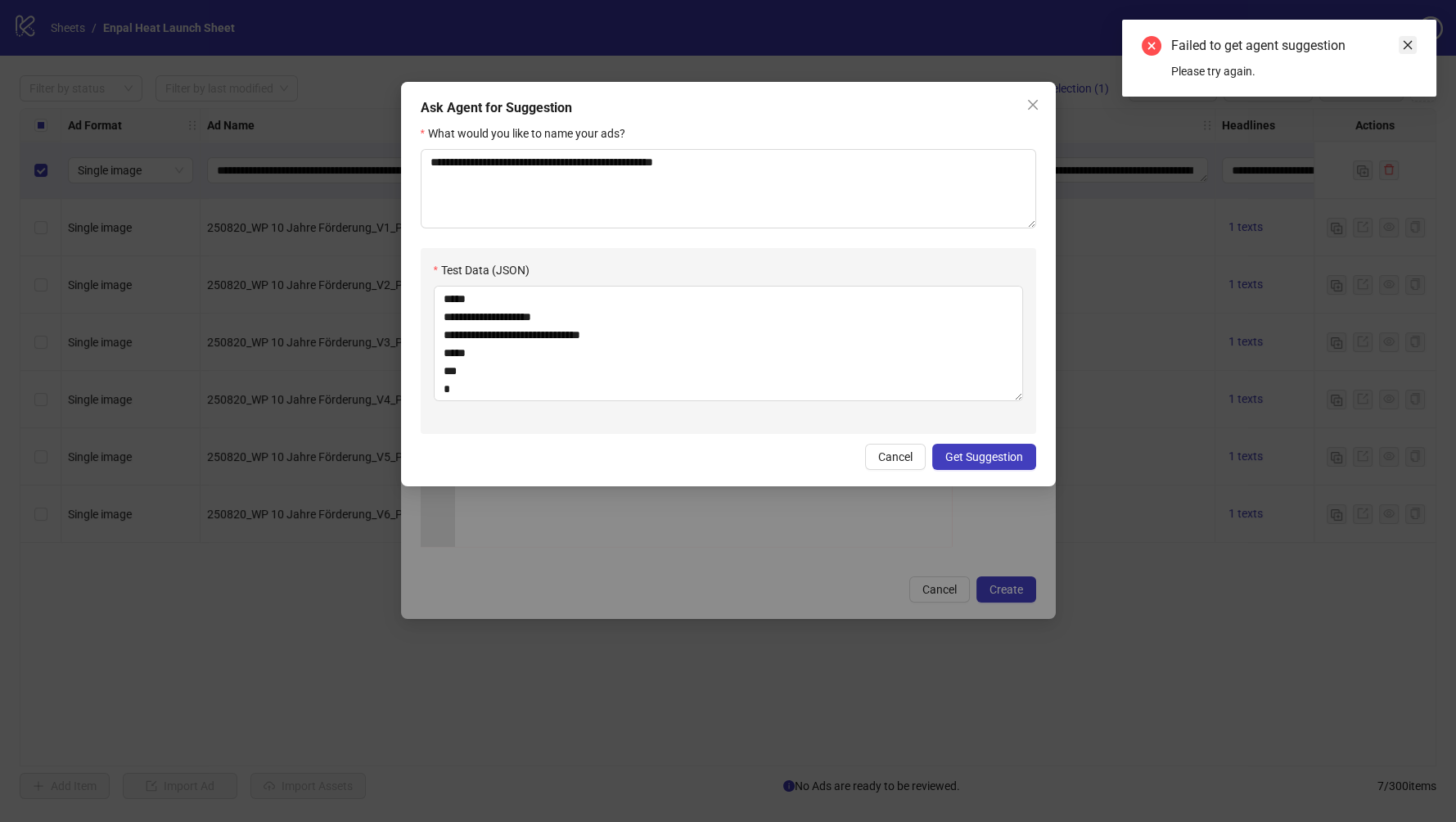
click at [1407, 43] on icon "close" at bounding box center [1408, 45] width 9 height 9
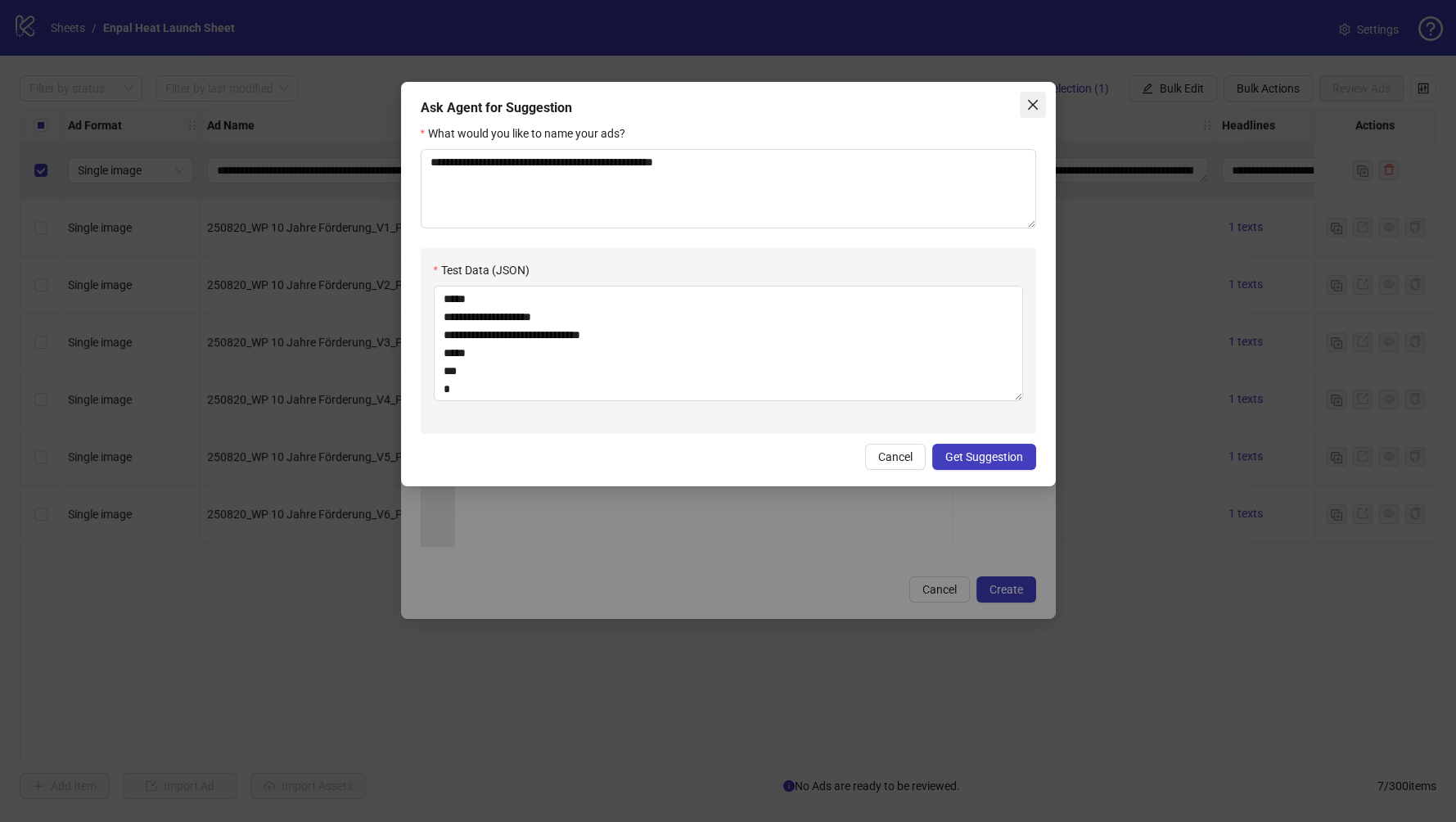
click at [1035, 106] on icon "close" at bounding box center [1032, 105] width 10 height 10
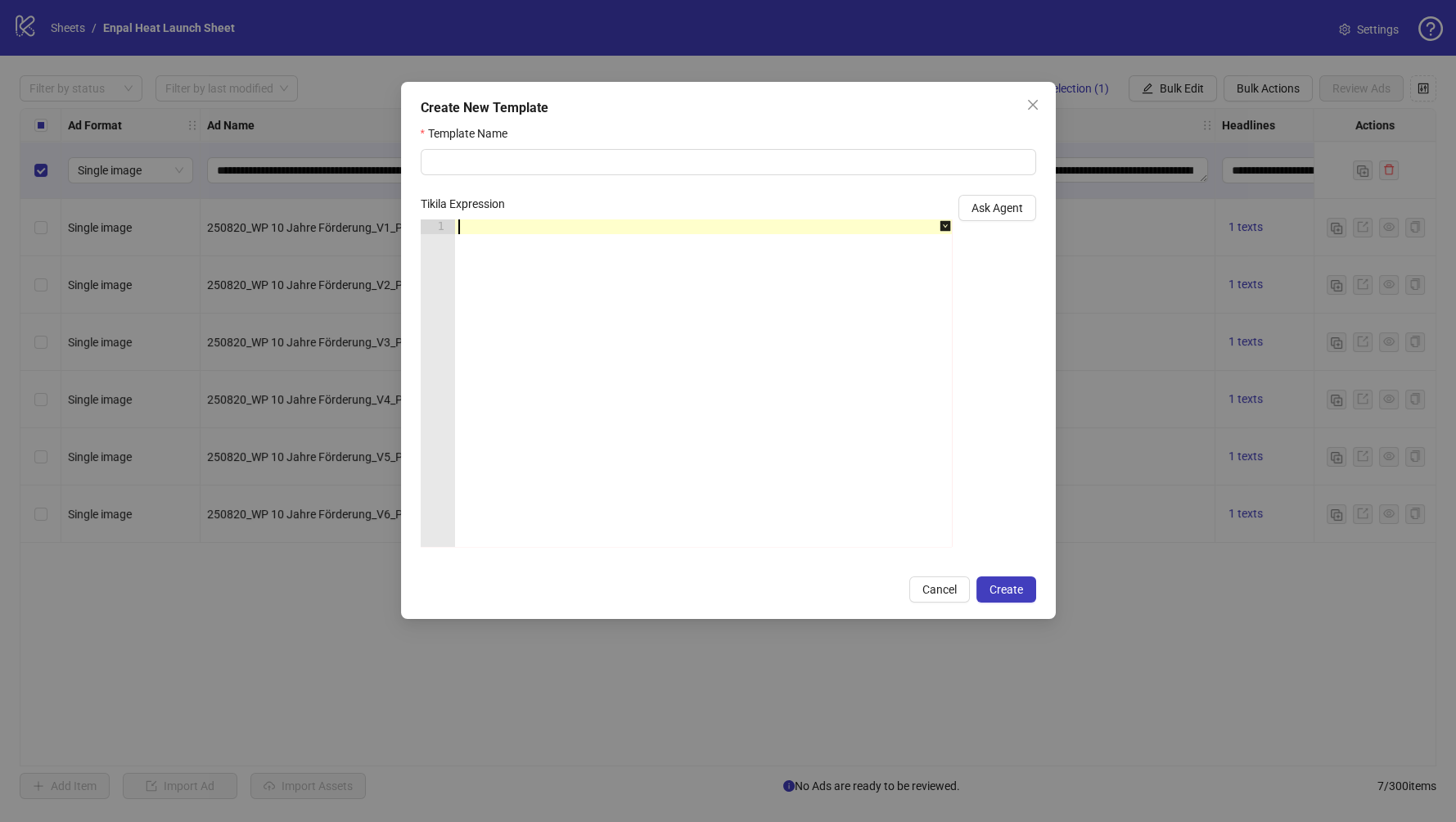
click at [680, 447] on div at bounding box center [713, 398] width 515 height 357
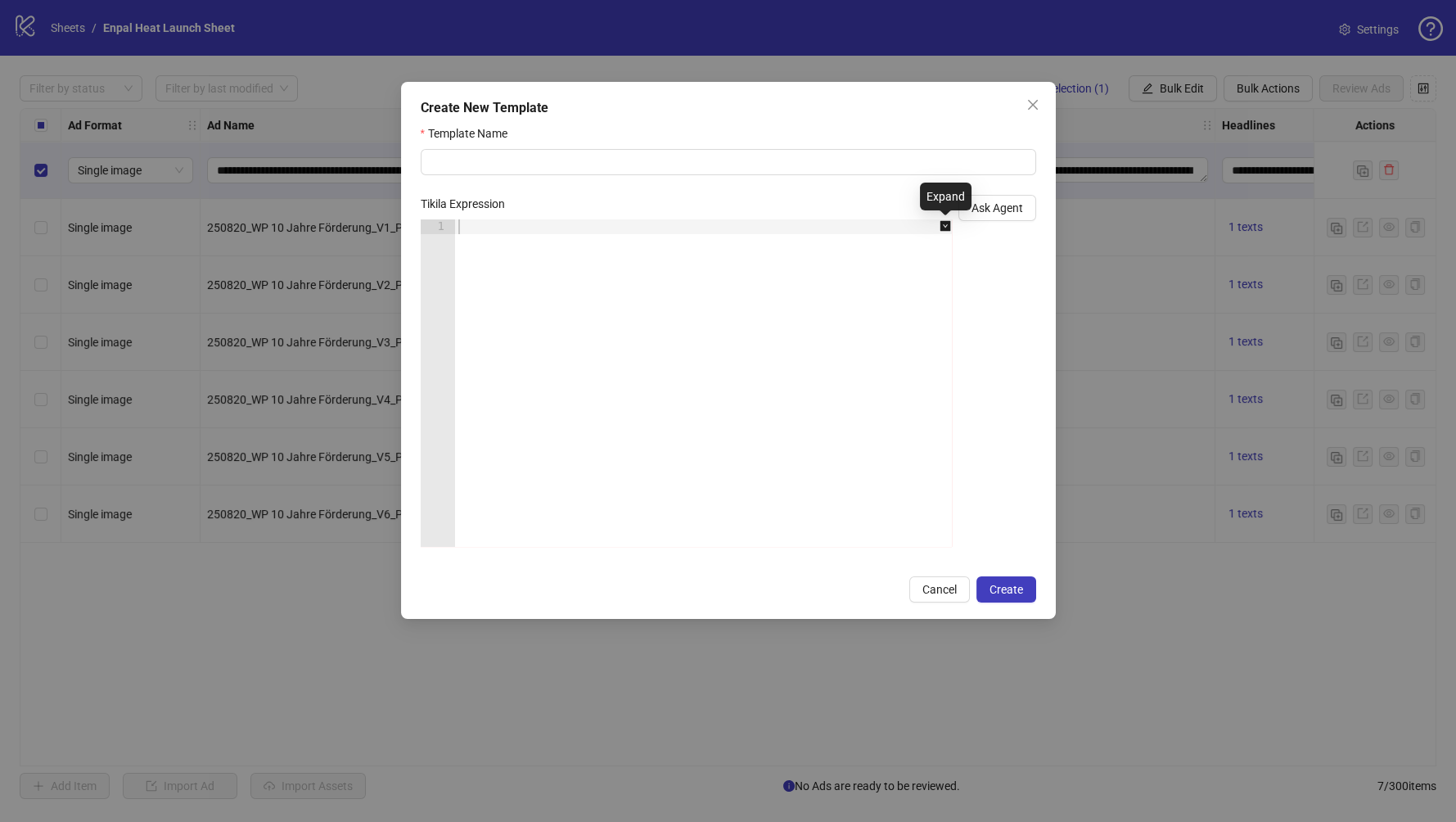
click at [943, 222] on icon "down-square" at bounding box center [945, 226] width 11 height 11
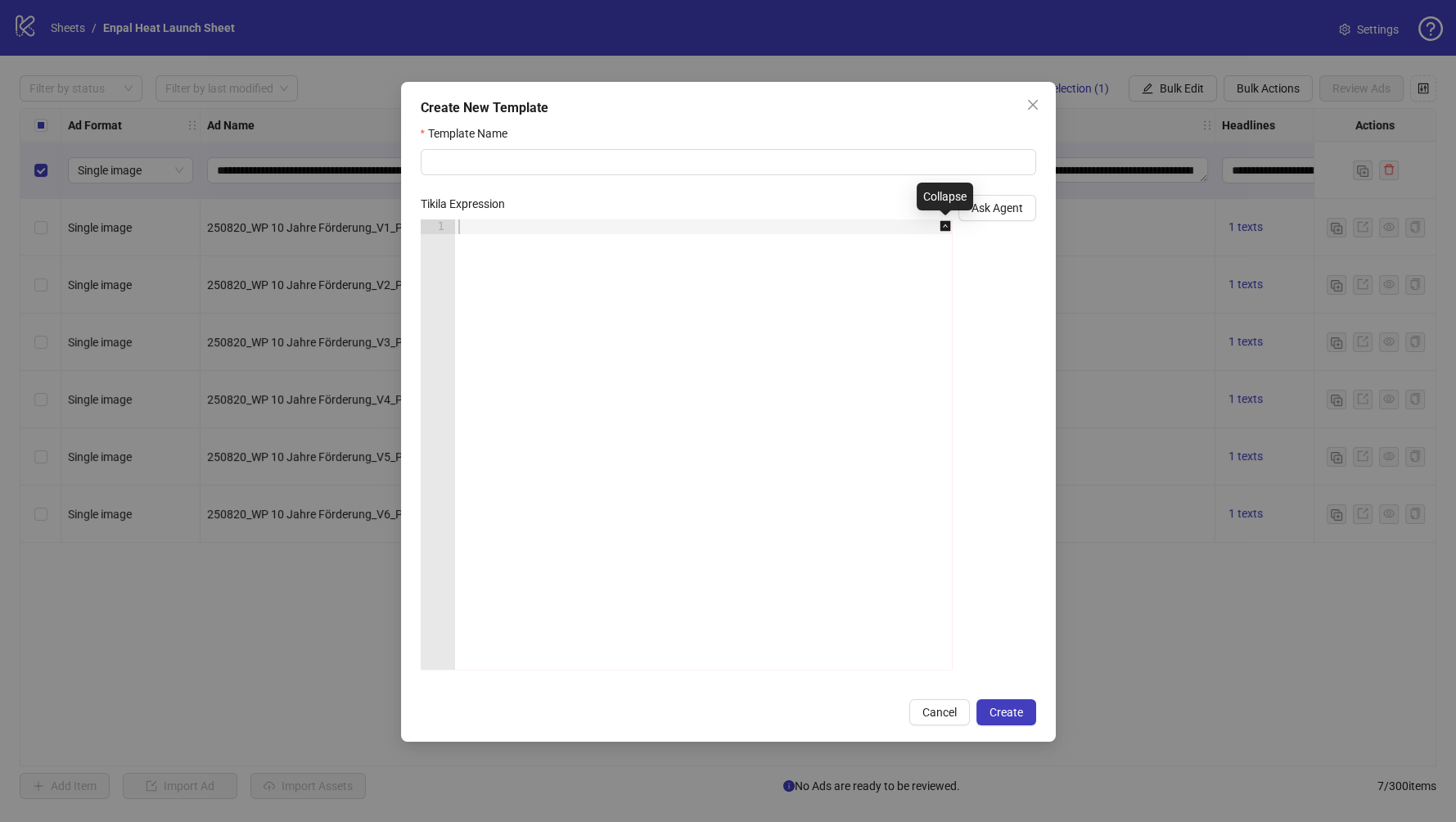
click at [812, 271] on div at bounding box center [713, 459] width 515 height 480
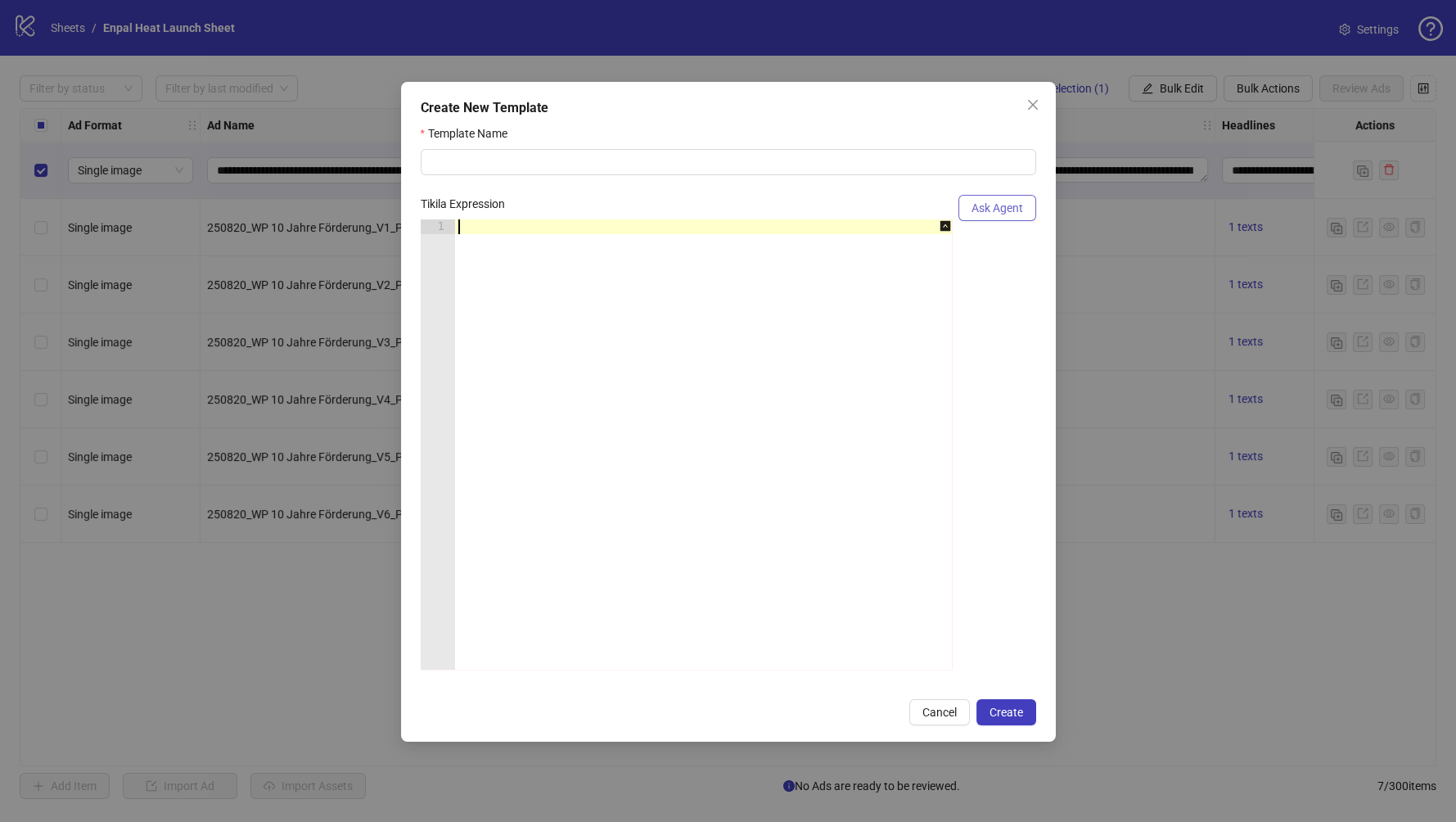
click at [977, 206] on span "Ask Agent" at bounding box center [997, 208] width 52 height 13
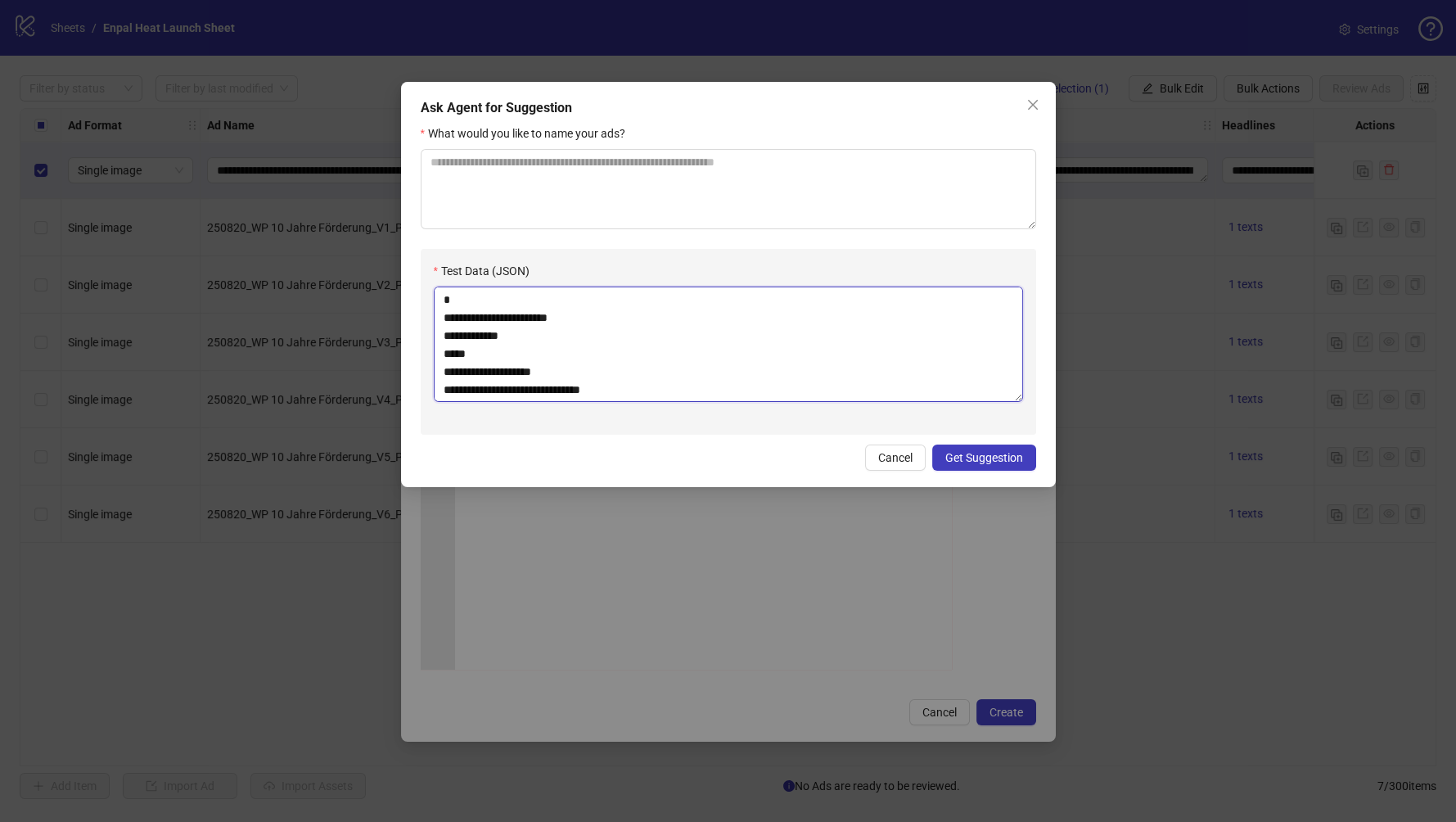
click at [762, 293] on textarea "**********" at bounding box center [728, 344] width 590 height 115
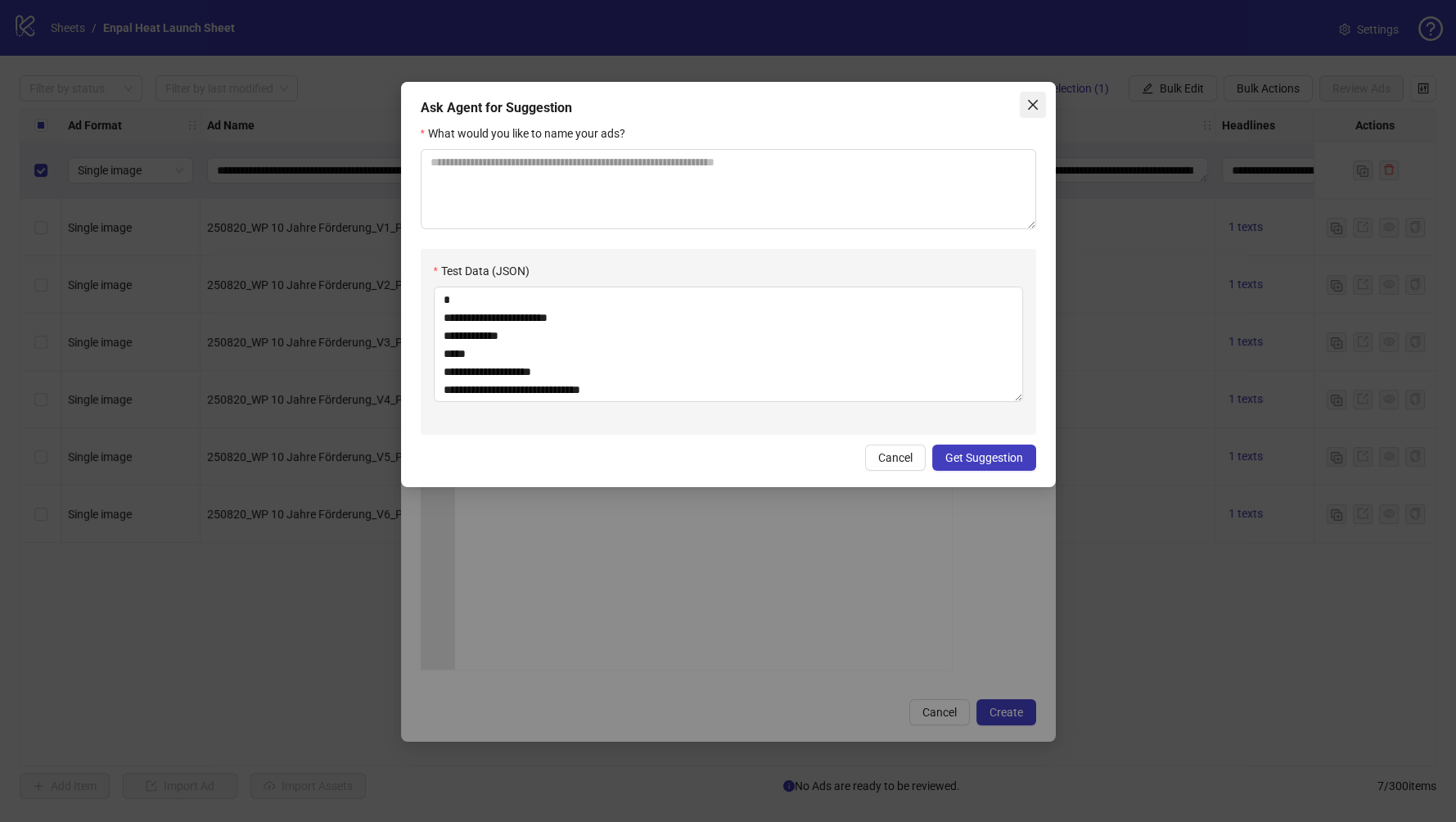
click at [1027, 111] on button "Close" at bounding box center [1032, 104] width 26 height 26
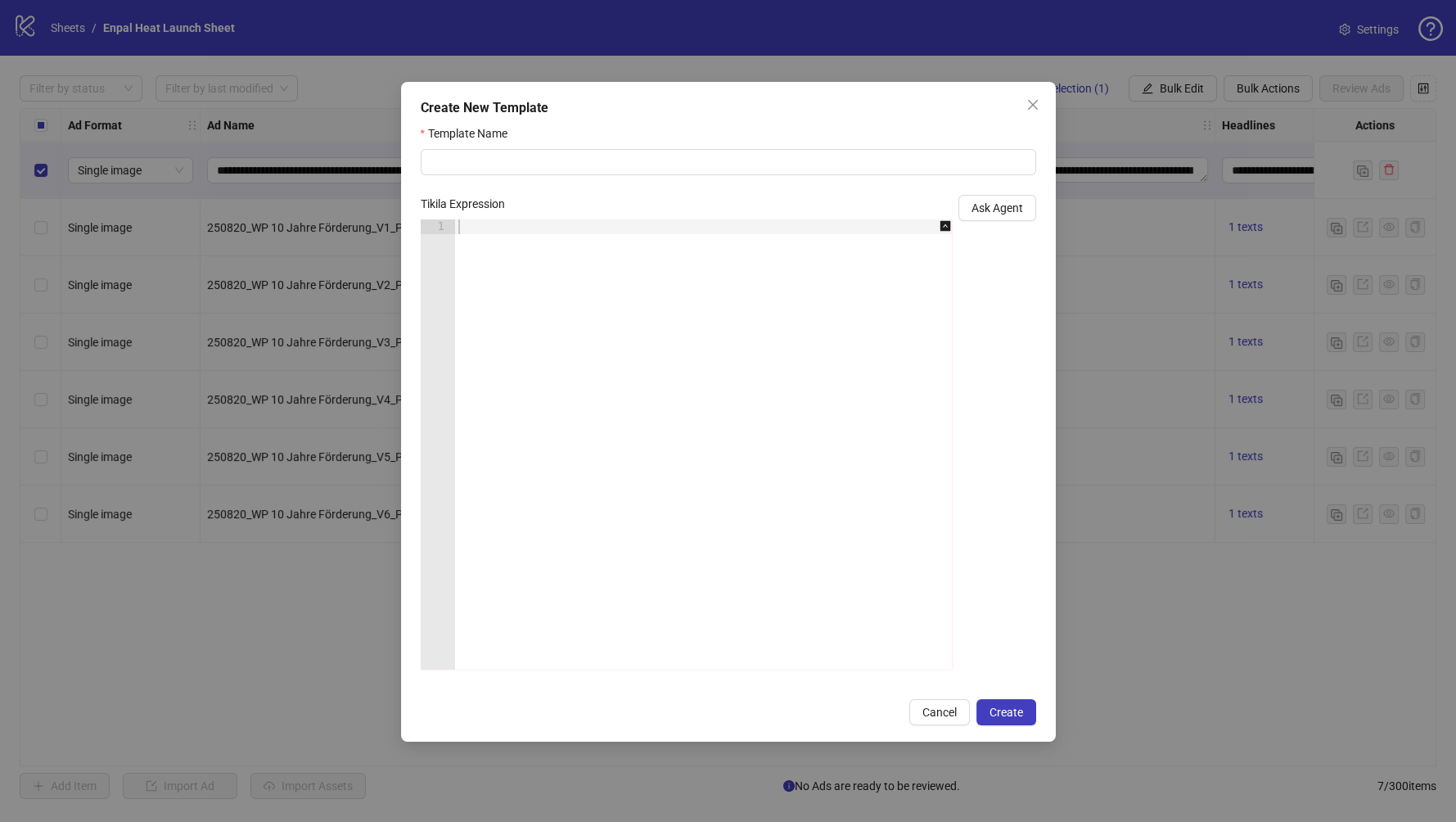
click at [694, 349] on body "**********" at bounding box center [728, 411] width 1456 height 822
click at [594, 236] on div at bounding box center [713, 459] width 515 height 480
paste textarea "*"
type textarea "*"
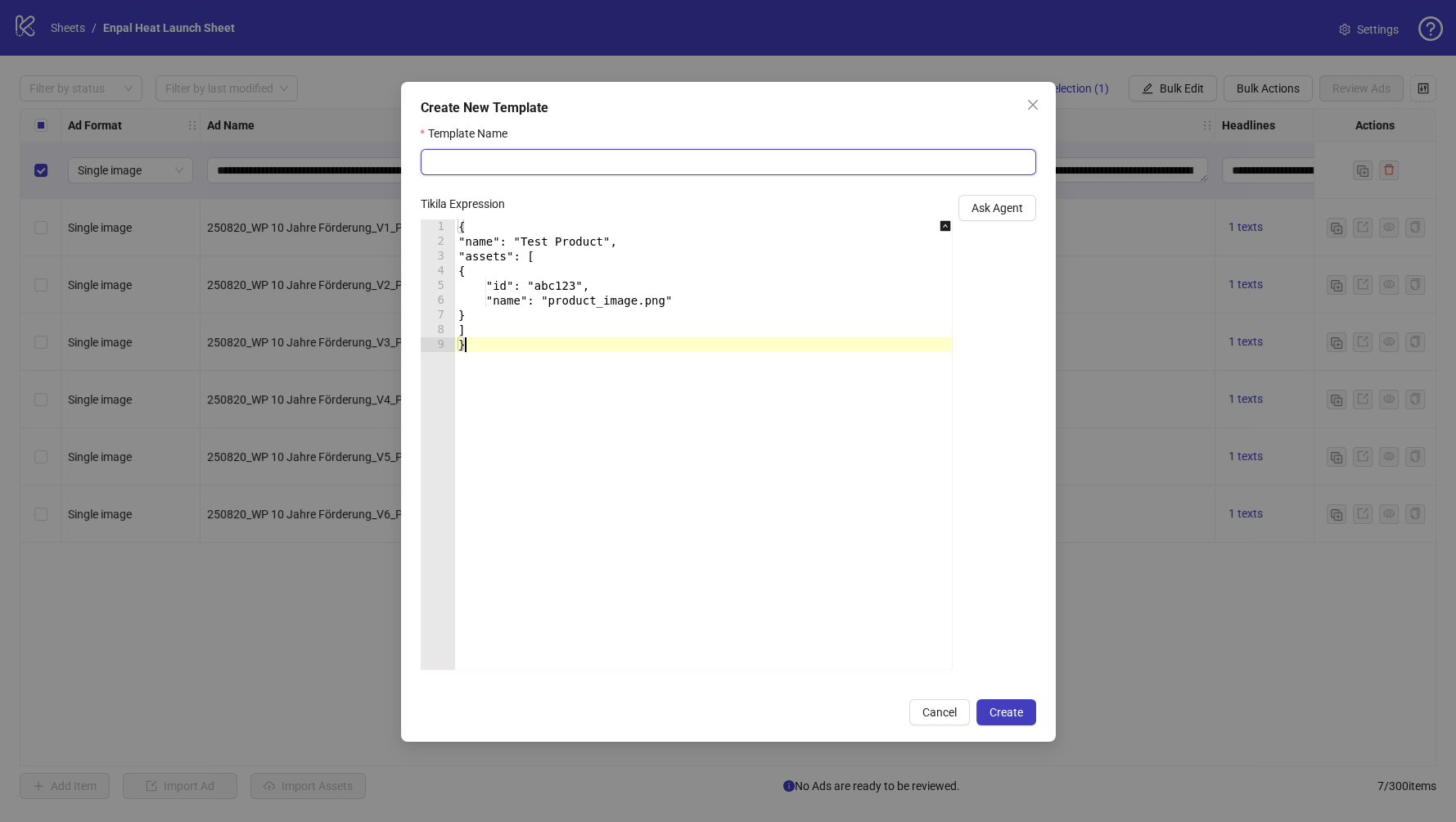
click at [668, 172] on input "Template Name" at bounding box center [728, 161] width 616 height 26
click at [669, 167] on input "Template Name" at bounding box center [728, 161] width 616 height 26
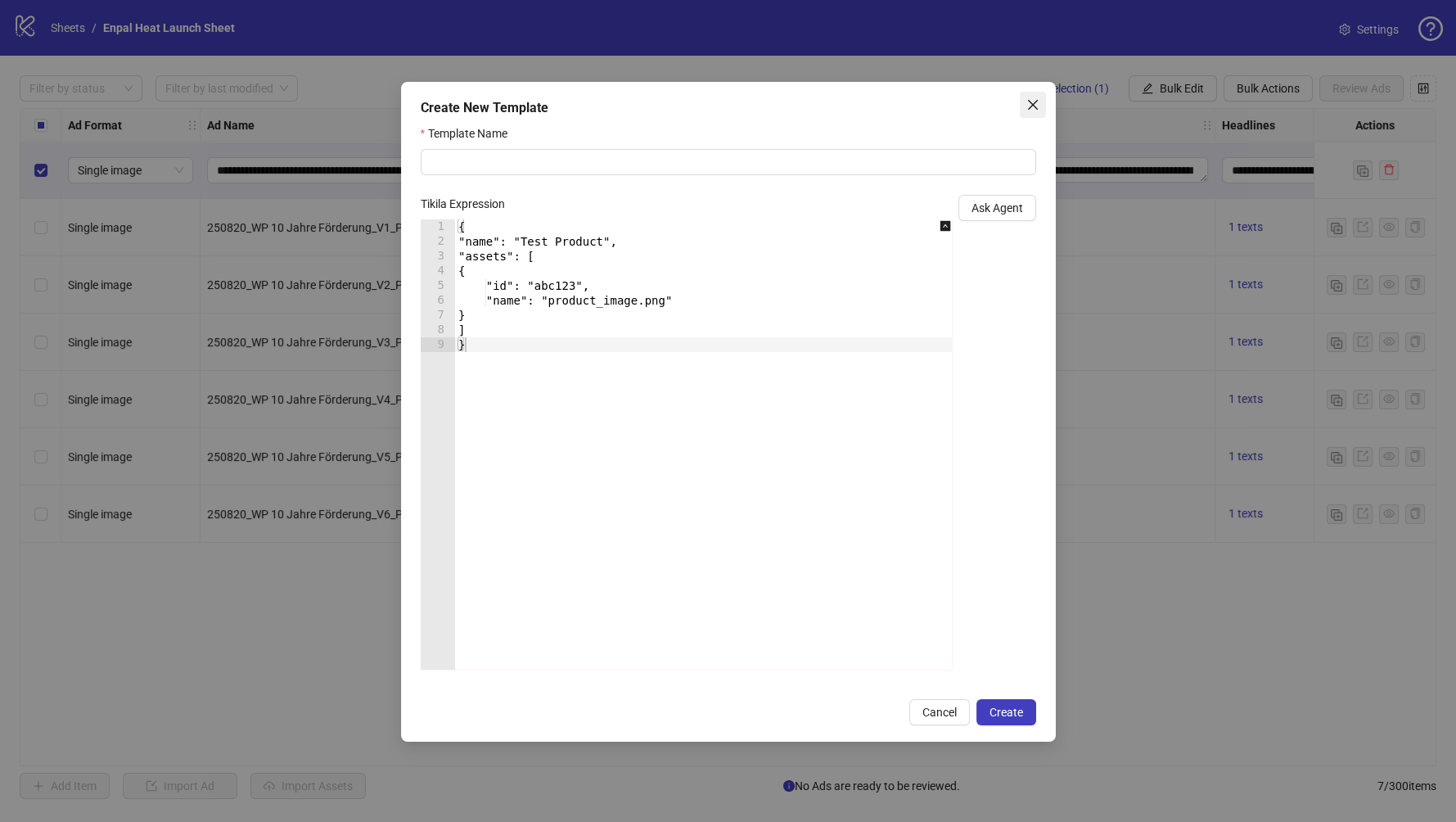
click at [1036, 106] on icon "close" at bounding box center [1033, 105] width 13 height 13
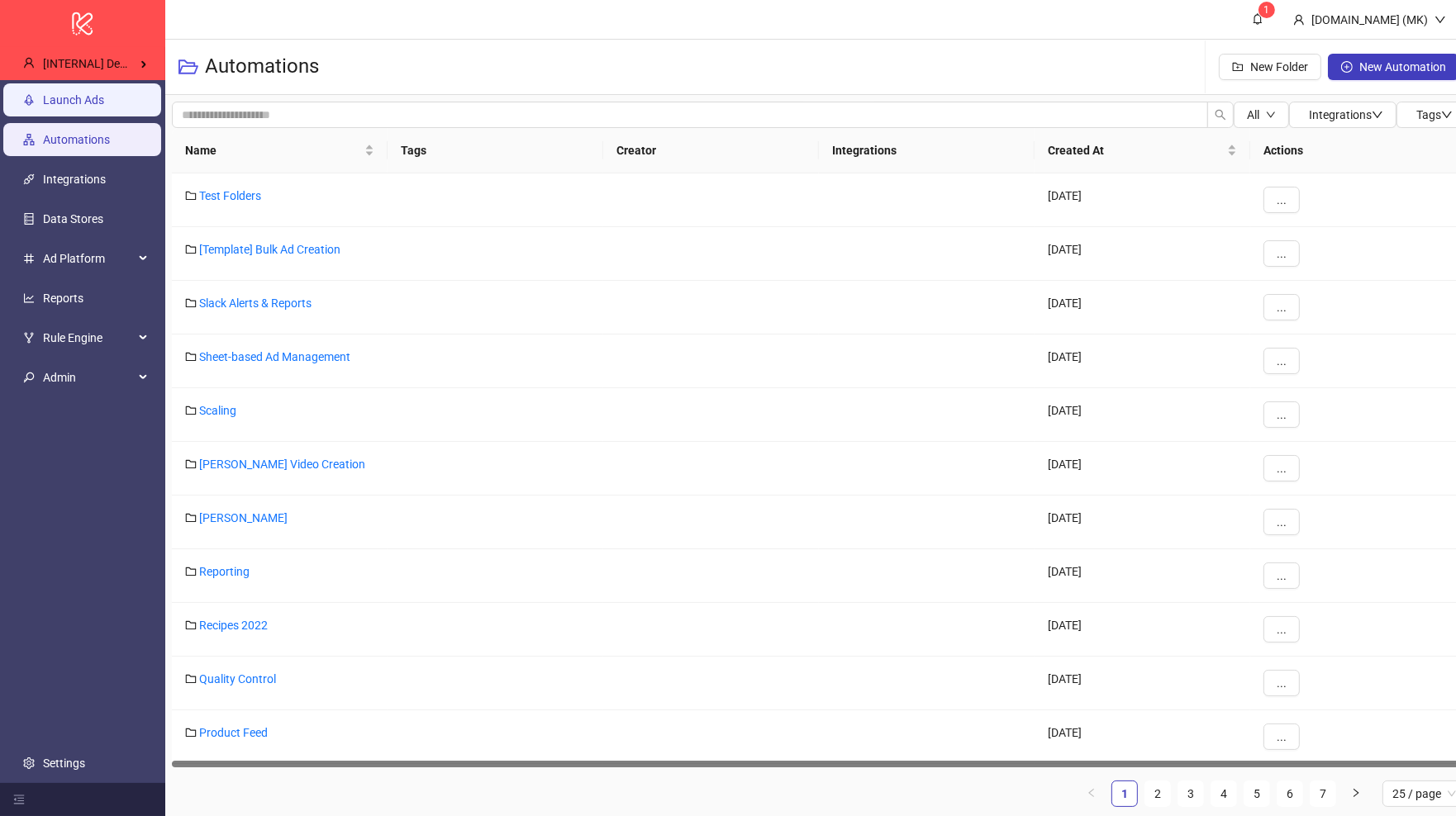
click at [95, 106] on link "Launch Ads" at bounding box center [73, 100] width 62 height 13
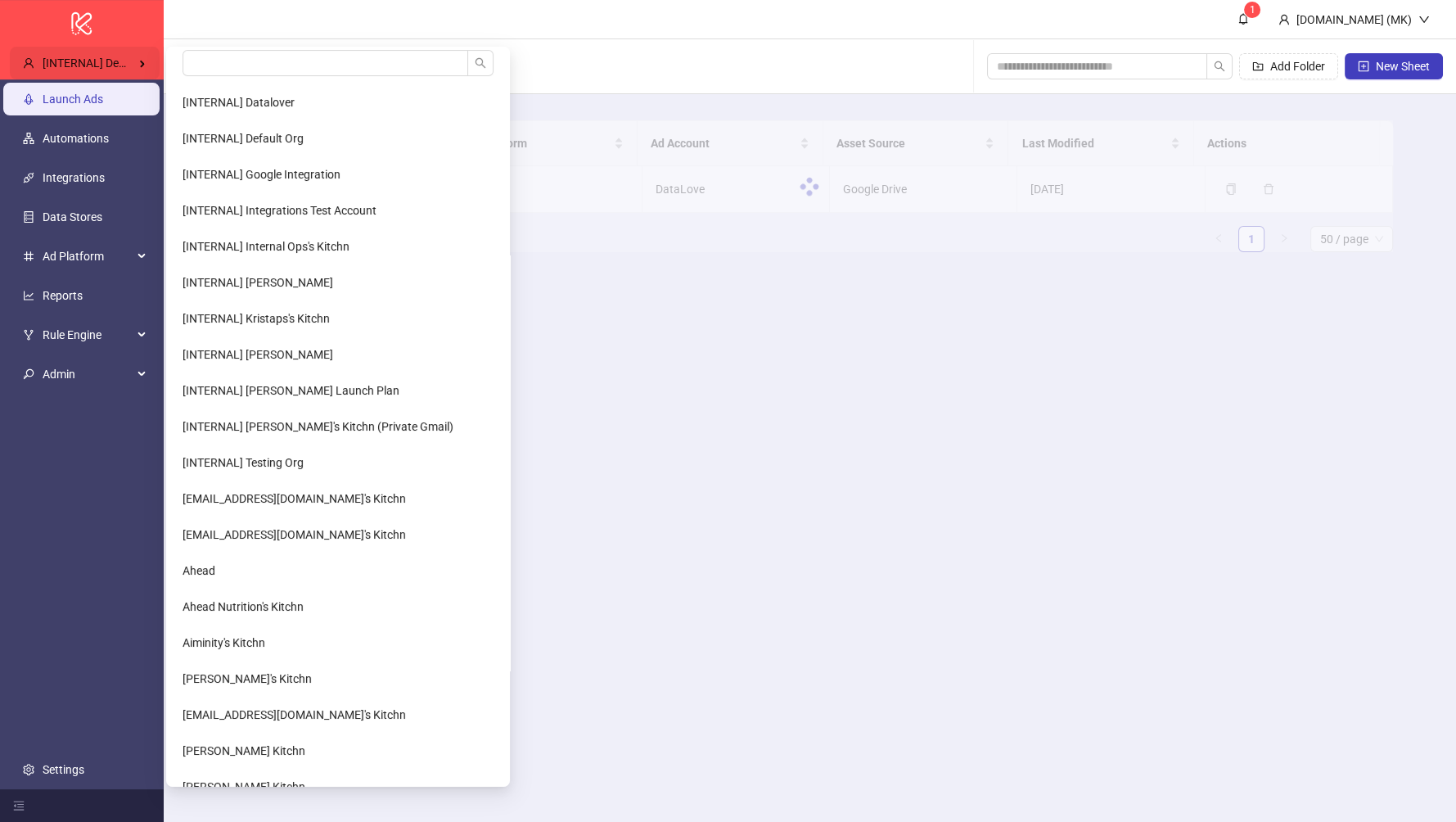
click at [122, 61] on span "[INTERNAL] Demo Account" at bounding box center [111, 63] width 138 height 13
click at [242, 67] on input "search" at bounding box center [326, 63] width 286 height 26
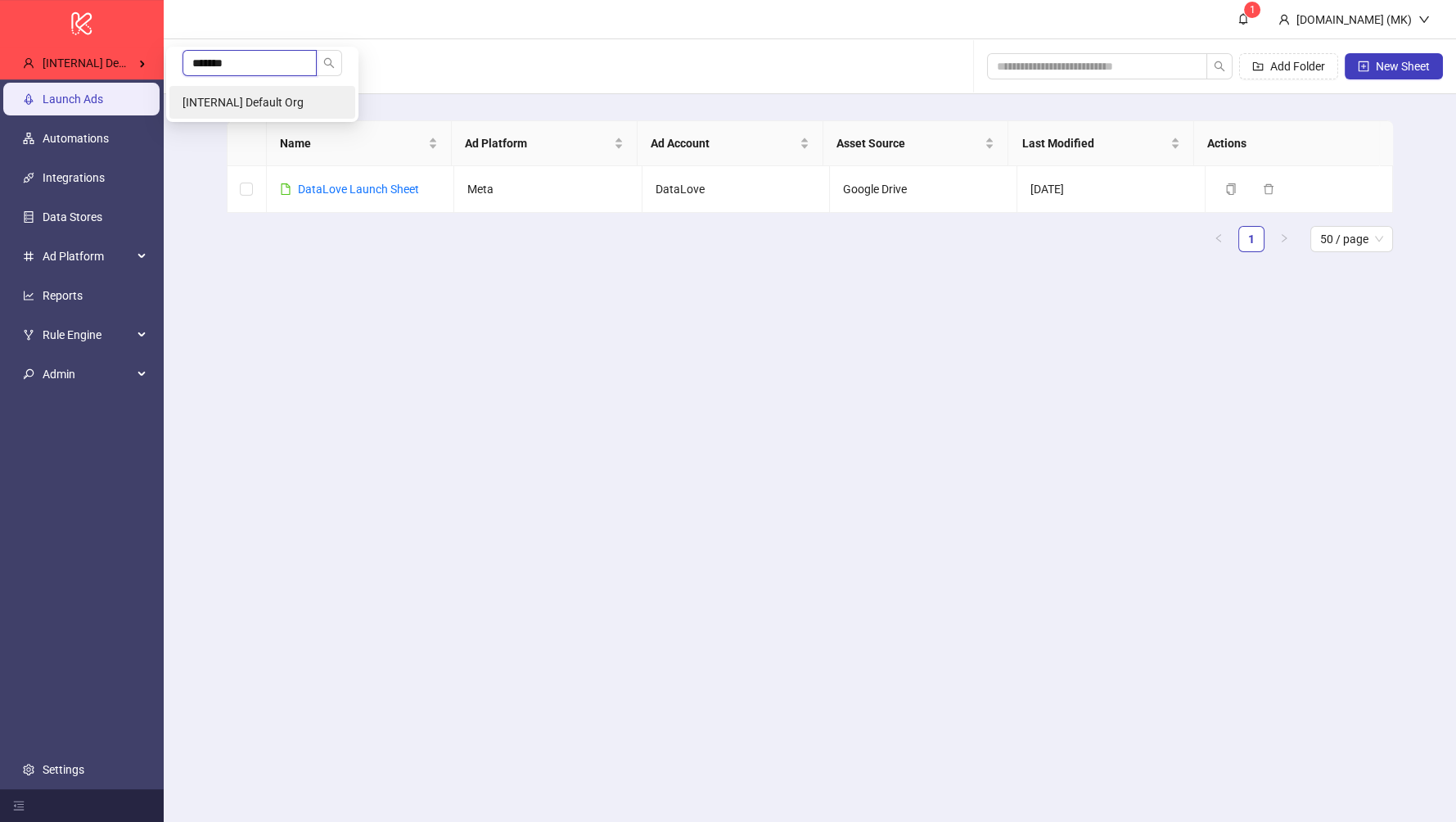
type input "*******"
click at [266, 94] on li "[INTERNAL] Default Org" at bounding box center [262, 102] width 185 height 33
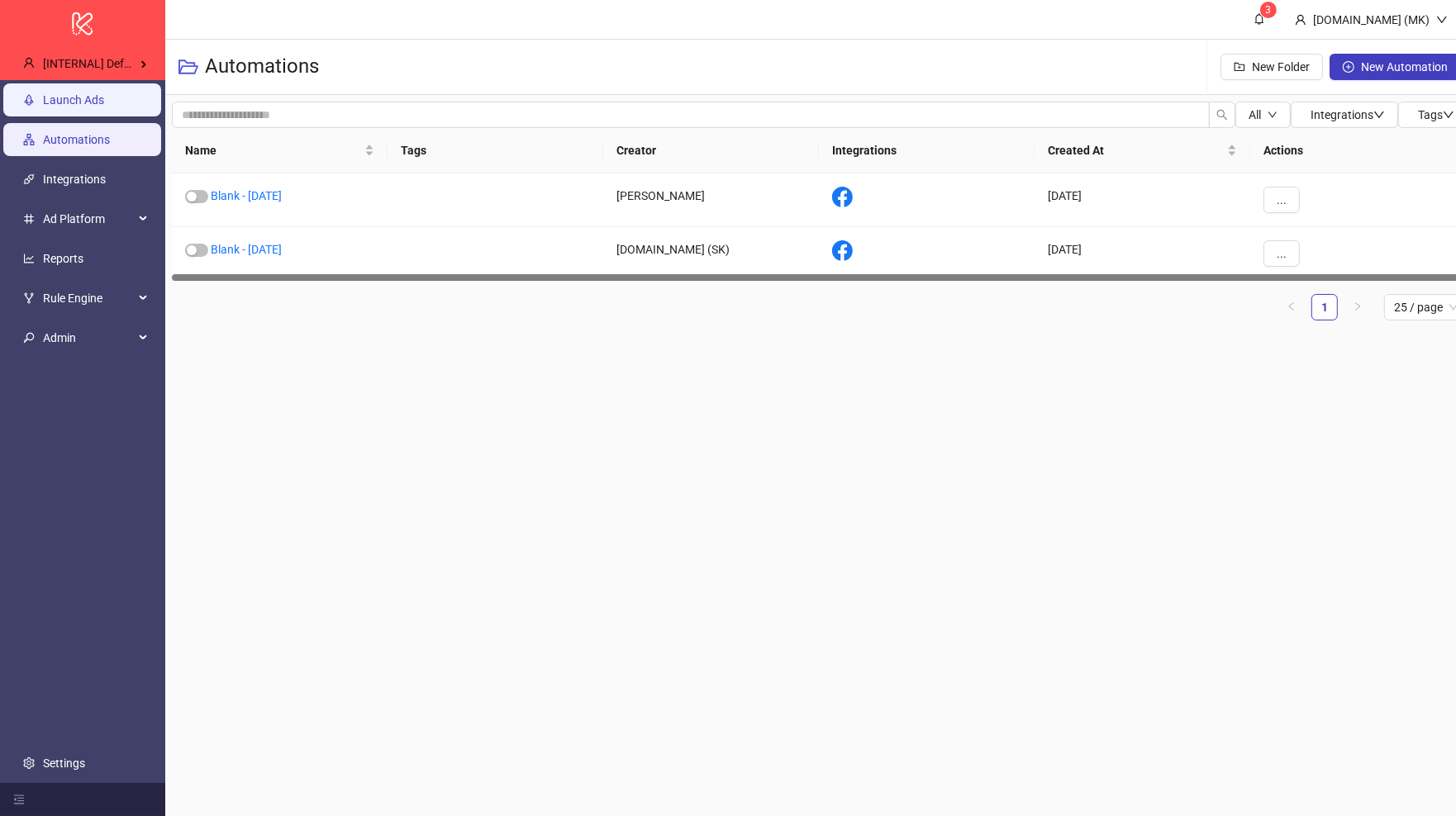
click at [75, 105] on link "Launch Ads" at bounding box center [73, 100] width 62 height 13
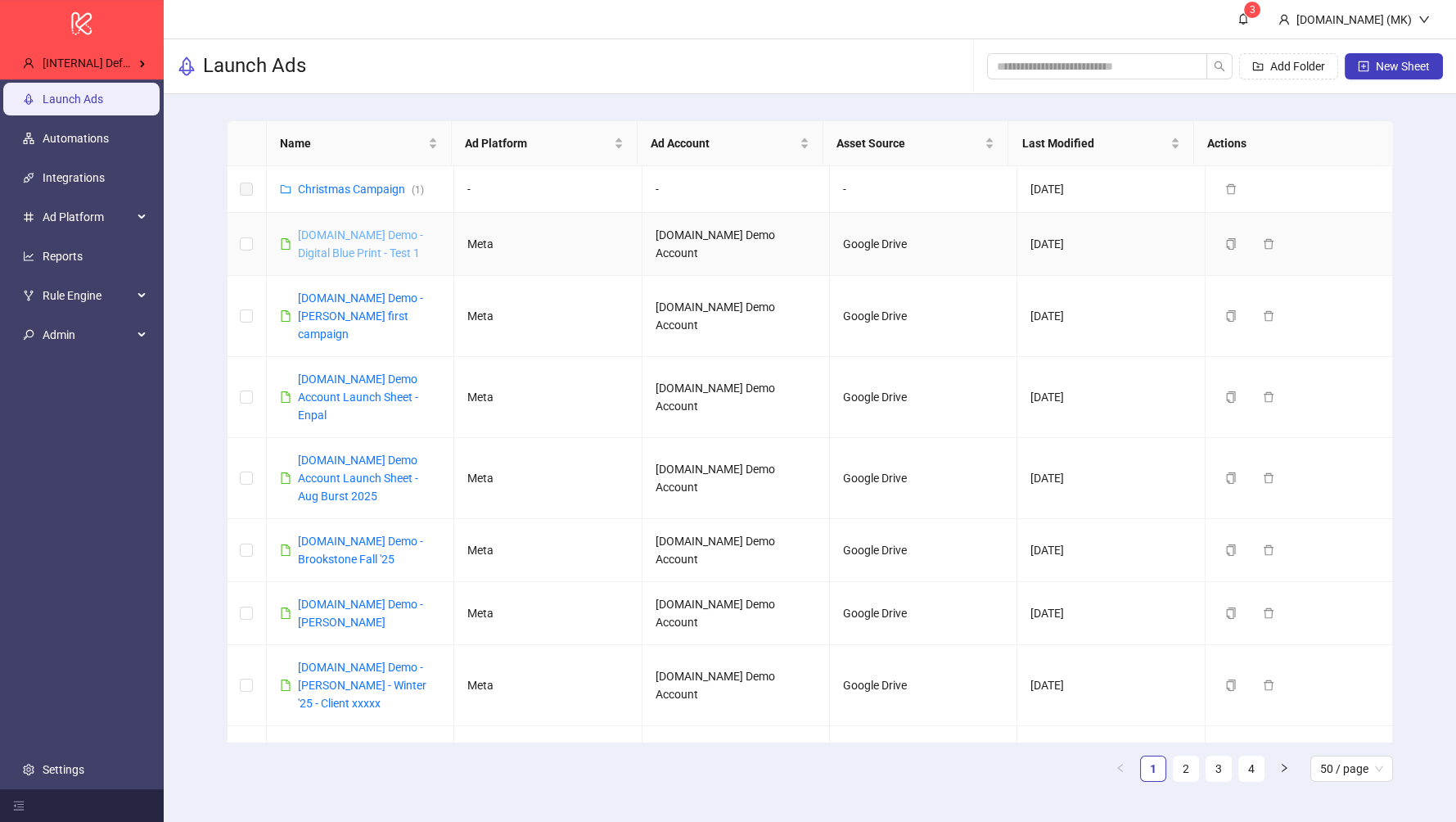
click at [366, 234] on link "Kitchn.io Demo - Digital Blue Print - Test 1" at bounding box center [361, 243] width 125 height 31
click at [387, 373] on link "Kitchn.io Demo Account Launch Sheet - Enpal" at bounding box center [358, 397] width 120 height 49
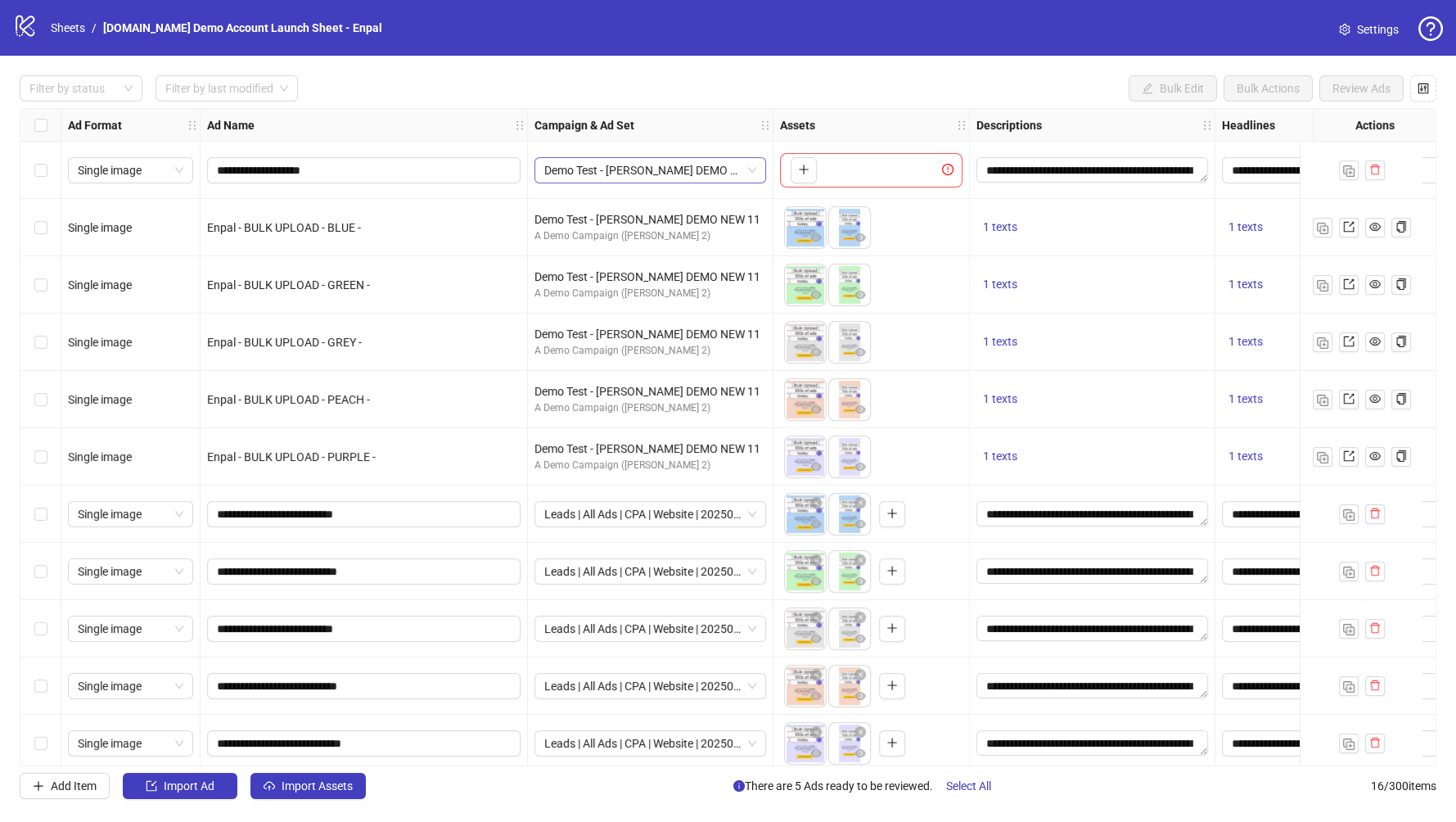
click at [694, 180] on span "Demo Test - James DEMO NEW 11" at bounding box center [651, 170] width 212 height 24
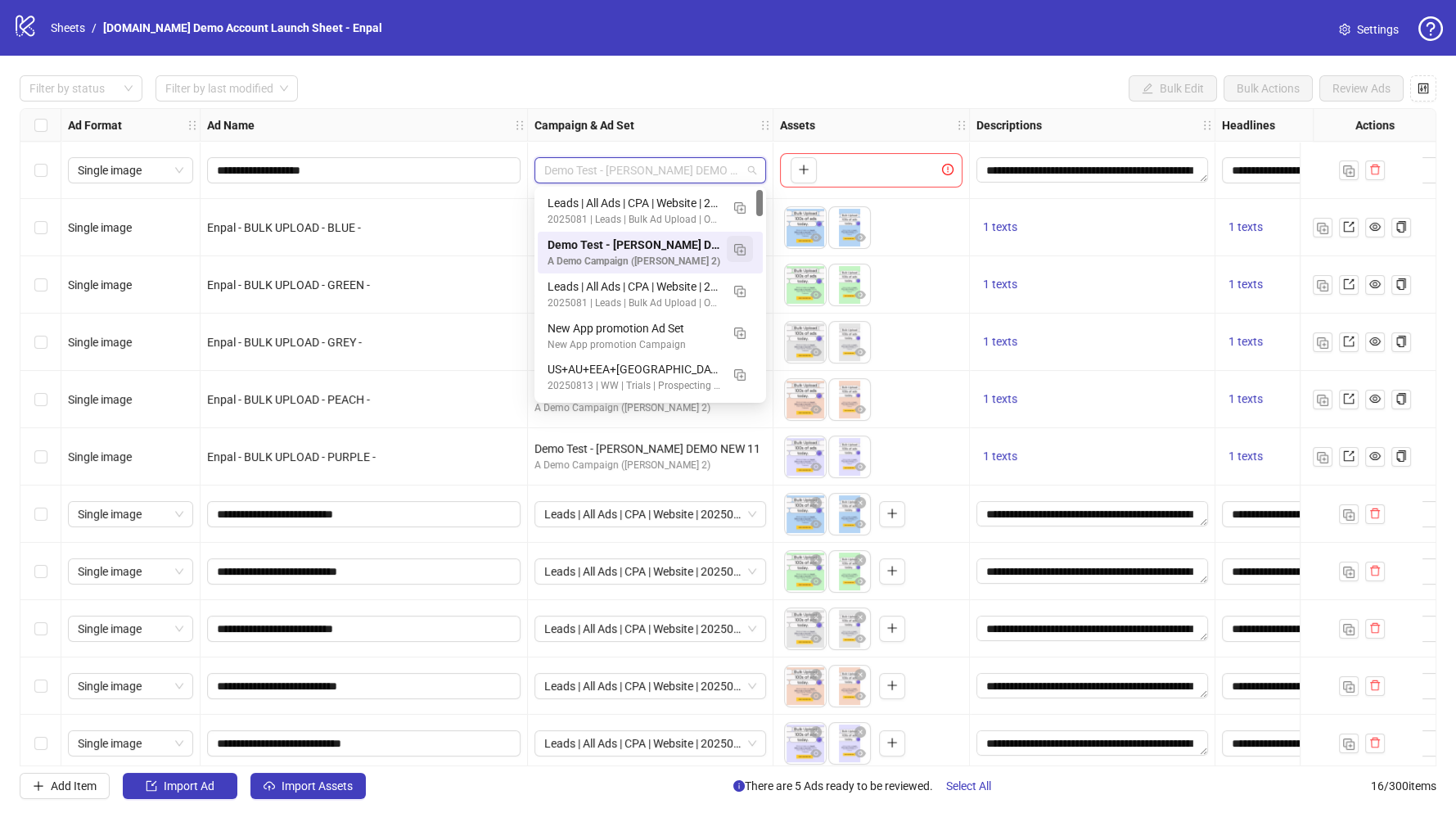
click at [742, 249] on img "button" at bounding box center [740, 250] width 12 height 12
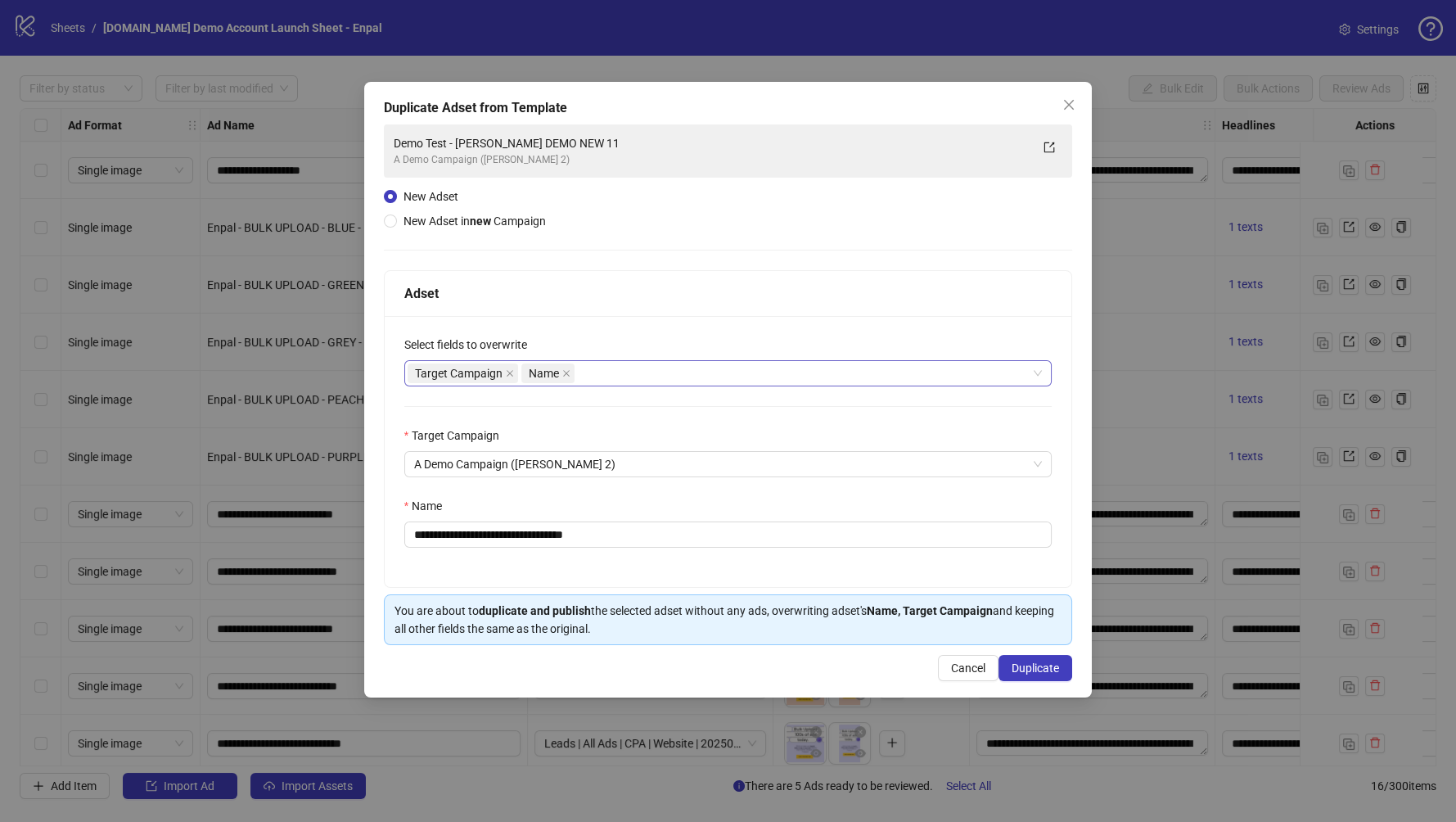
click at [658, 369] on div "Target Campaign Name" at bounding box center [720, 373] width 625 height 23
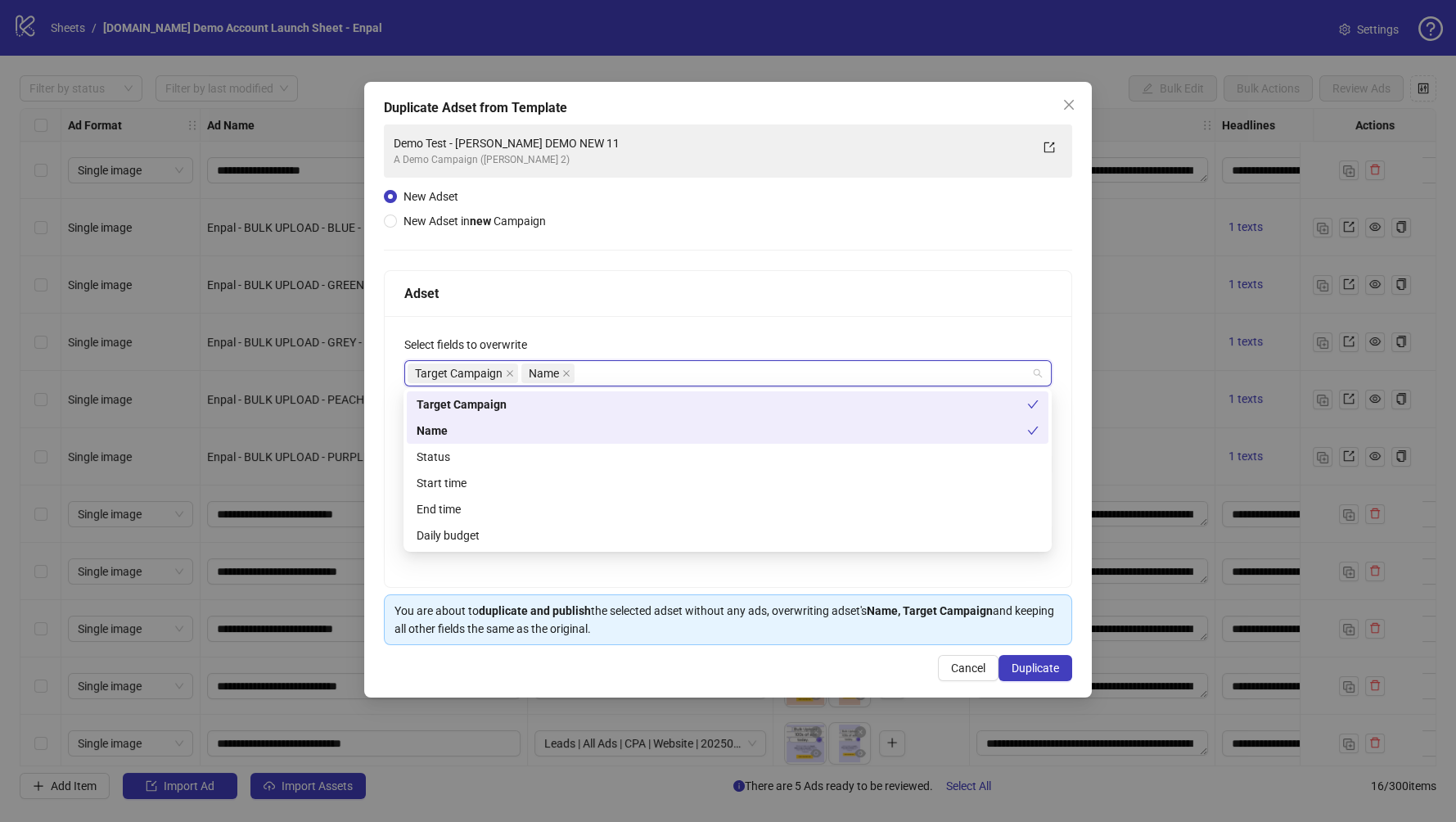
click at [609, 312] on div "Adset" at bounding box center [728, 293] width 687 height 46
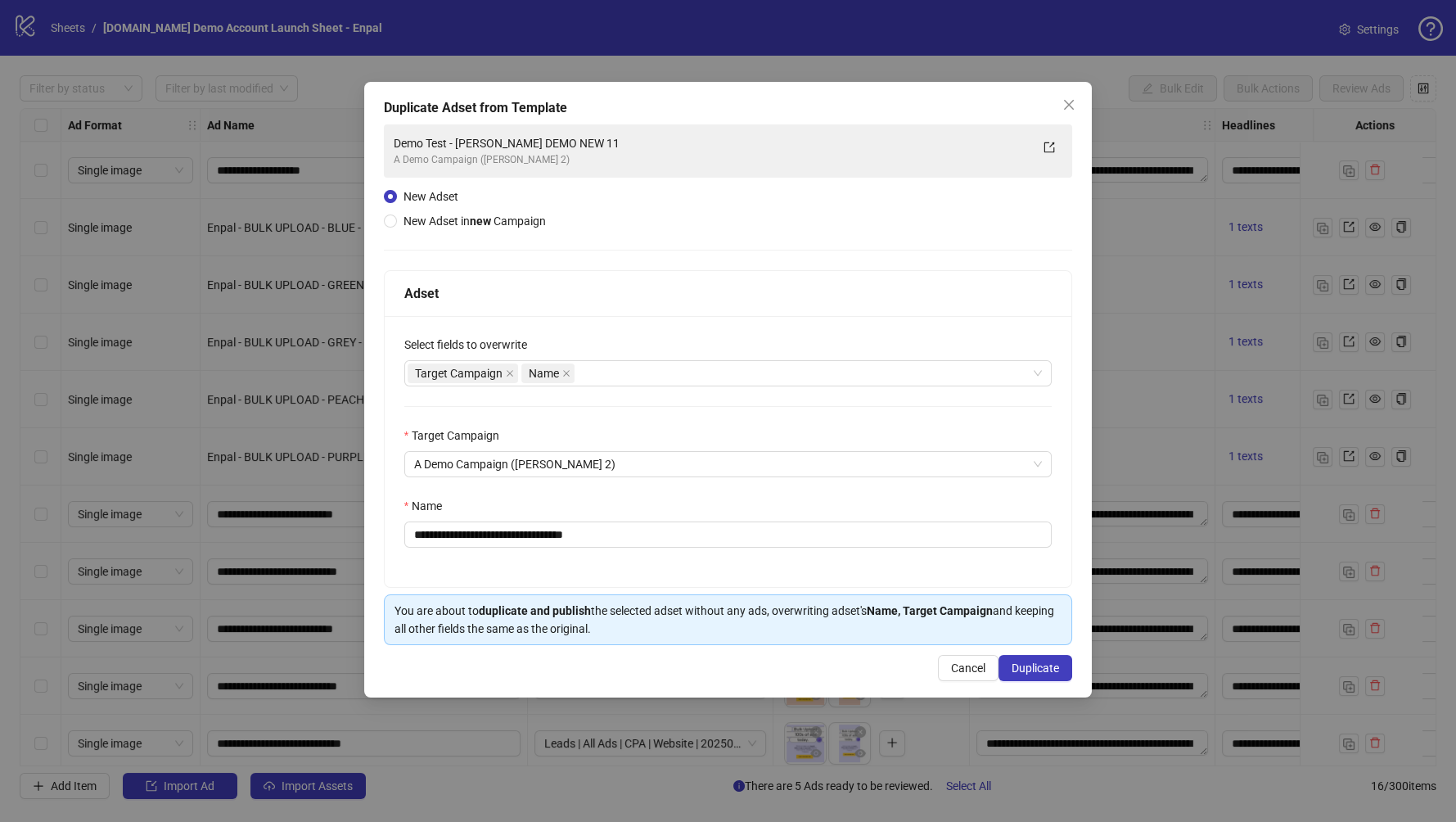
click at [424, 195] on span "New Adset" at bounding box center [431, 196] width 55 height 13
click at [629, 371] on div "Target Campaign Name" at bounding box center [720, 373] width 625 height 23
click at [689, 307] on div "Adset" at bounding box center [728, 293] width 687 height 46
click at [1068, 104] on icon "close" at bounding box center [1069, 105] width 10 height 10
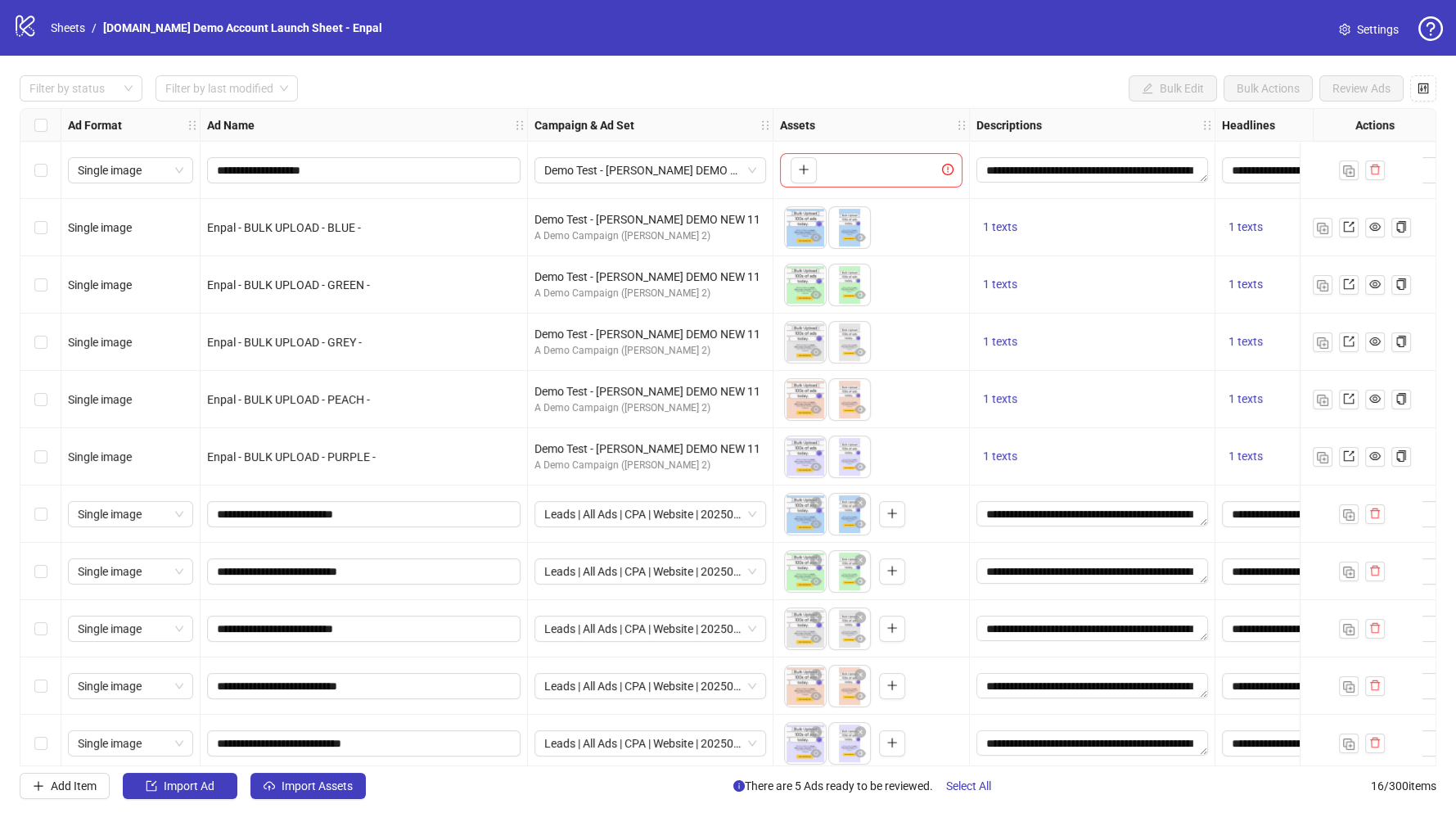
drag, startPoint x: 366, startPoint y: 237, endPoint x: 479, endPoint y: 233, distance: 113.1
click at [367, 237] on div "Enpal - BULK UPLOAD - BLUE -" at bounding box center [364, 227] width 327 height 58
click at [742, 164] on span "Demo Test - James DEMO NEW 11" at bounding box center [651, 170] width 212 height 24
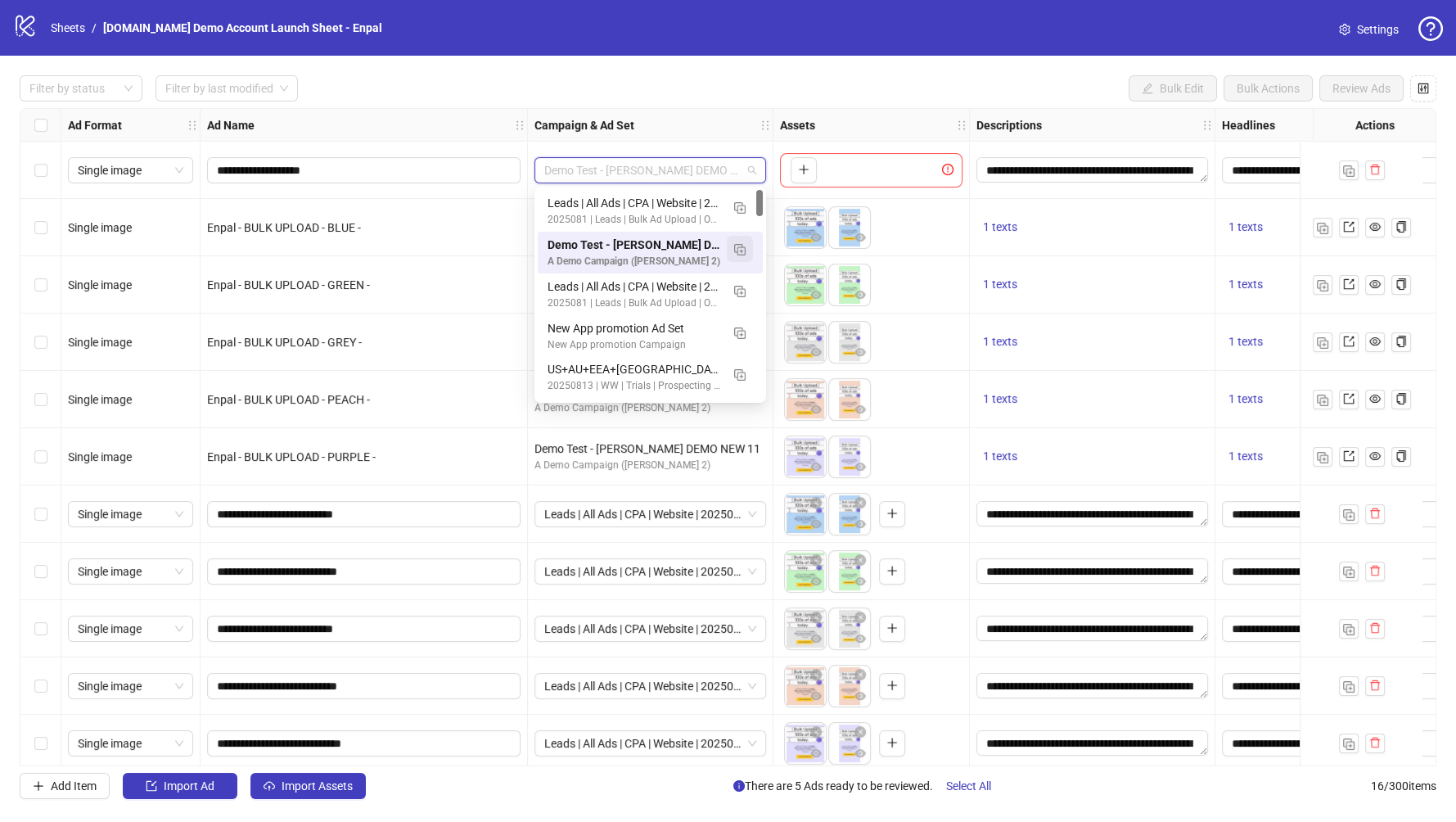
click at [742, 248] on img "button" at bounding box center [740, 250] width 12 height 12
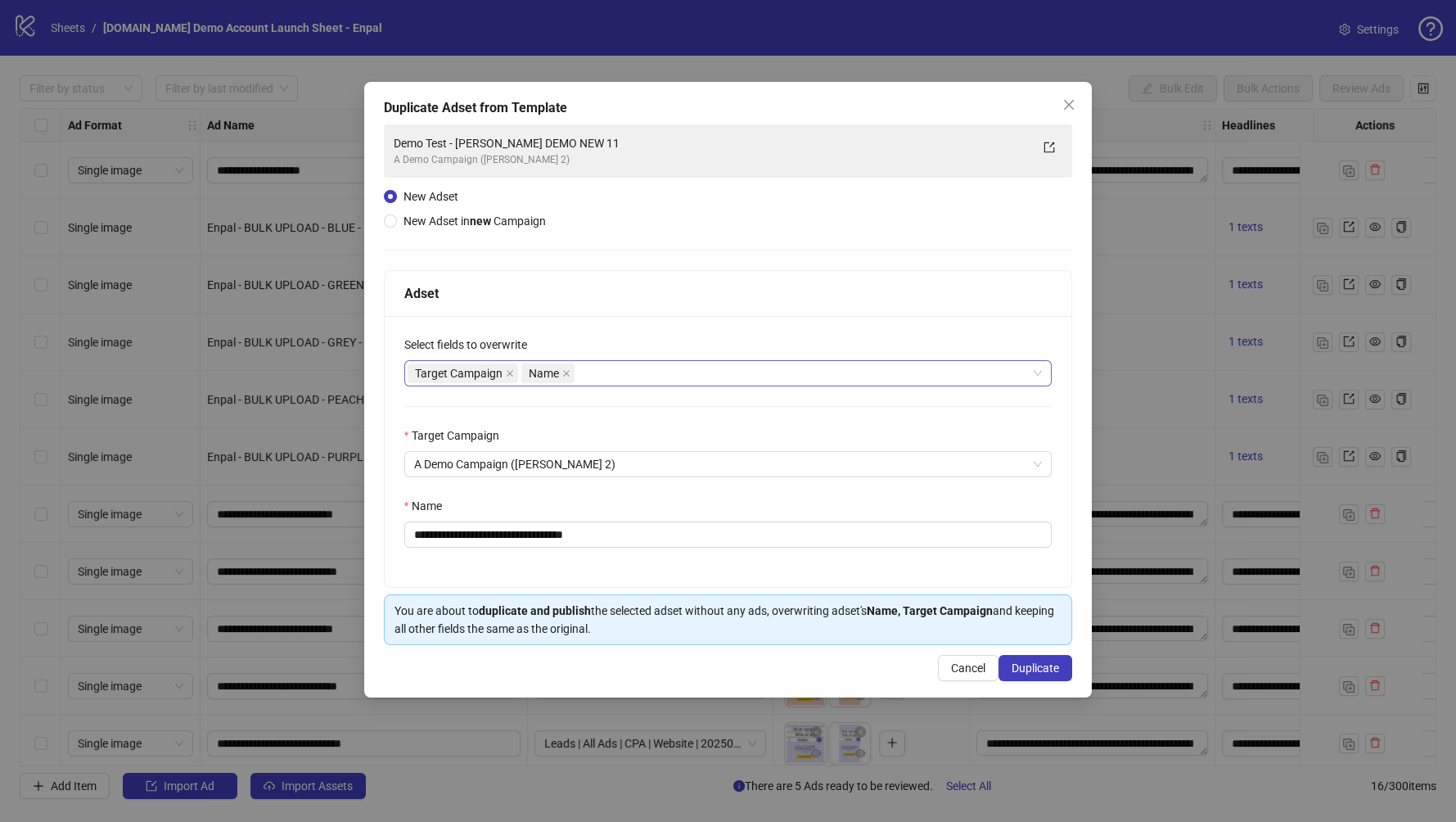
click at [646, 375] on div "Target Campaign Name" at bounding box center [720, 373] width 625 height 23
click at [619, 368] on div "Target Campaign Name" at bounding box center [720, 373] width 625 height 23
click at [741, 368] on div "Target Campaign Name" at bounding box center [720, 373] width 625 height 23
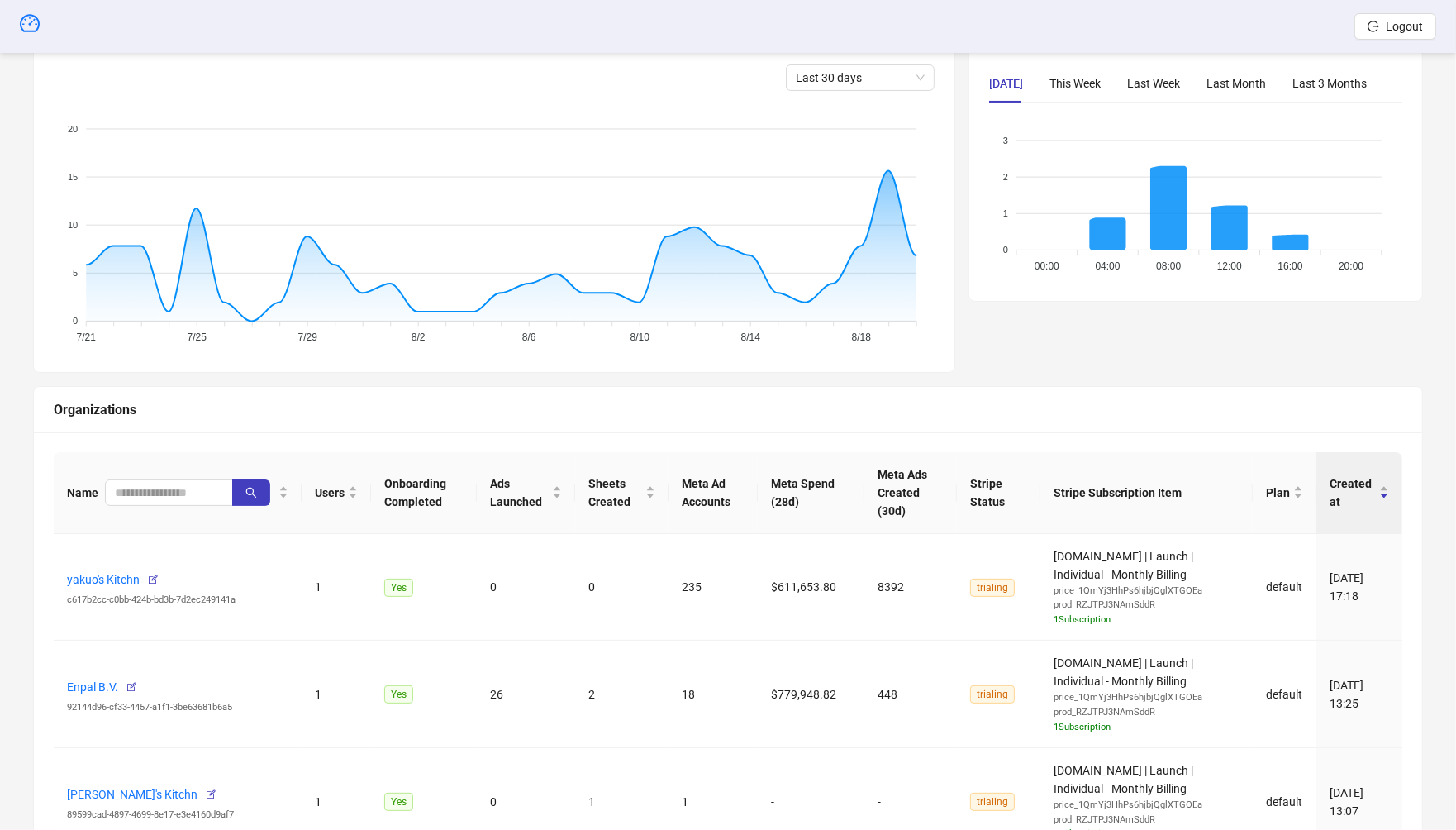
scroll to position [575, 0]
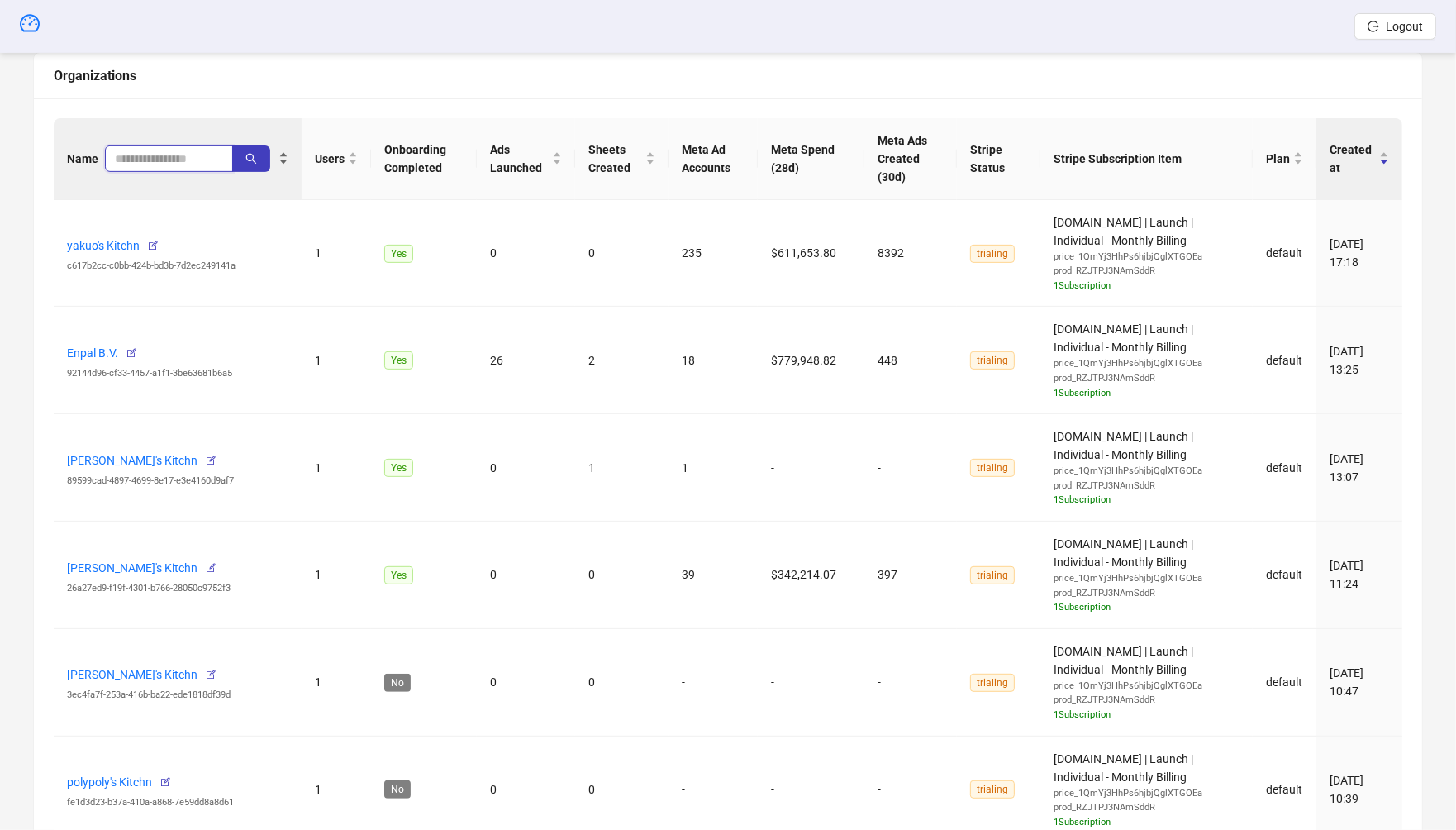
click at [168, 152] on input "search" at bounding box center [162, 159] width 95 height 19
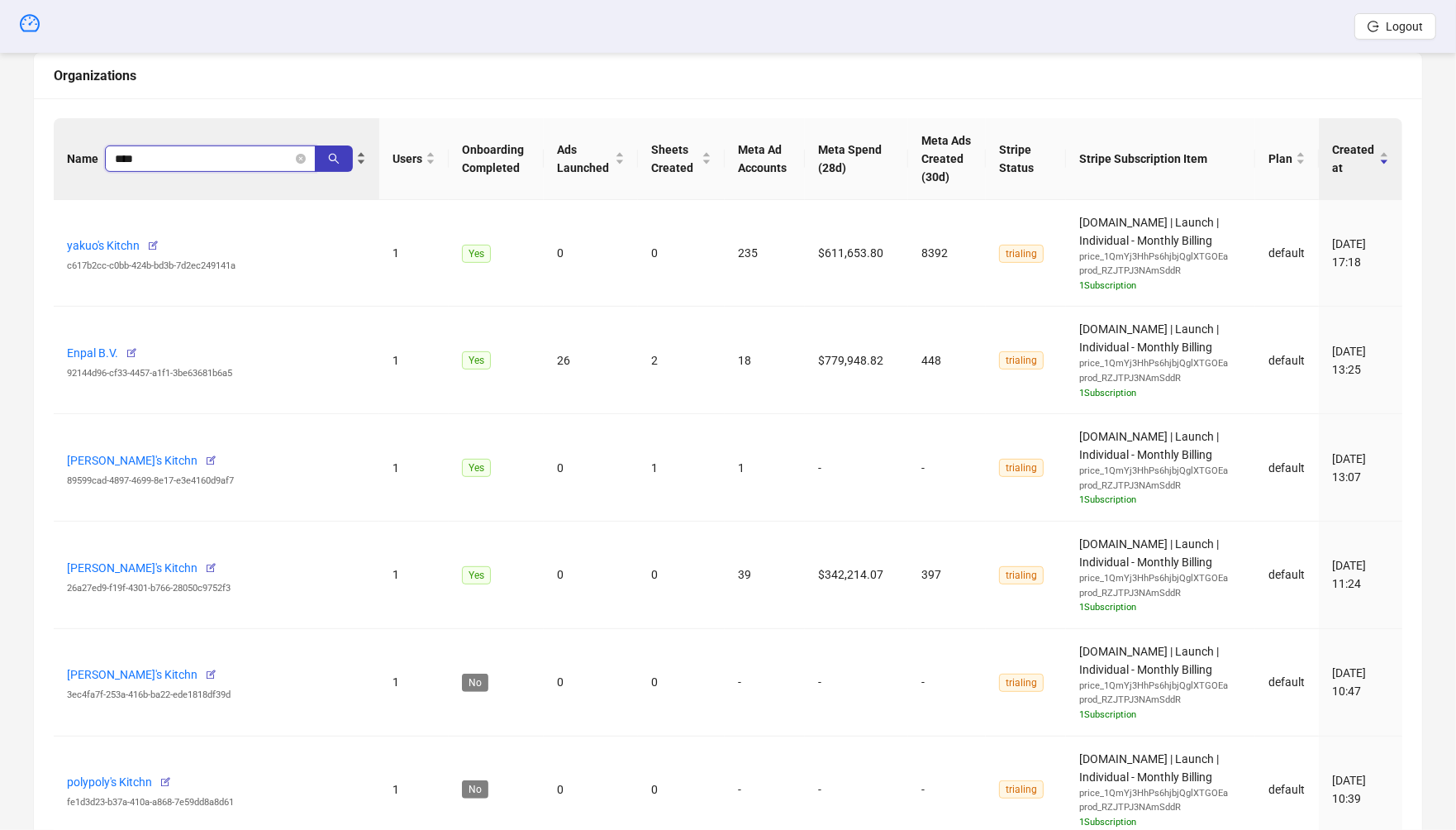
type input "****"
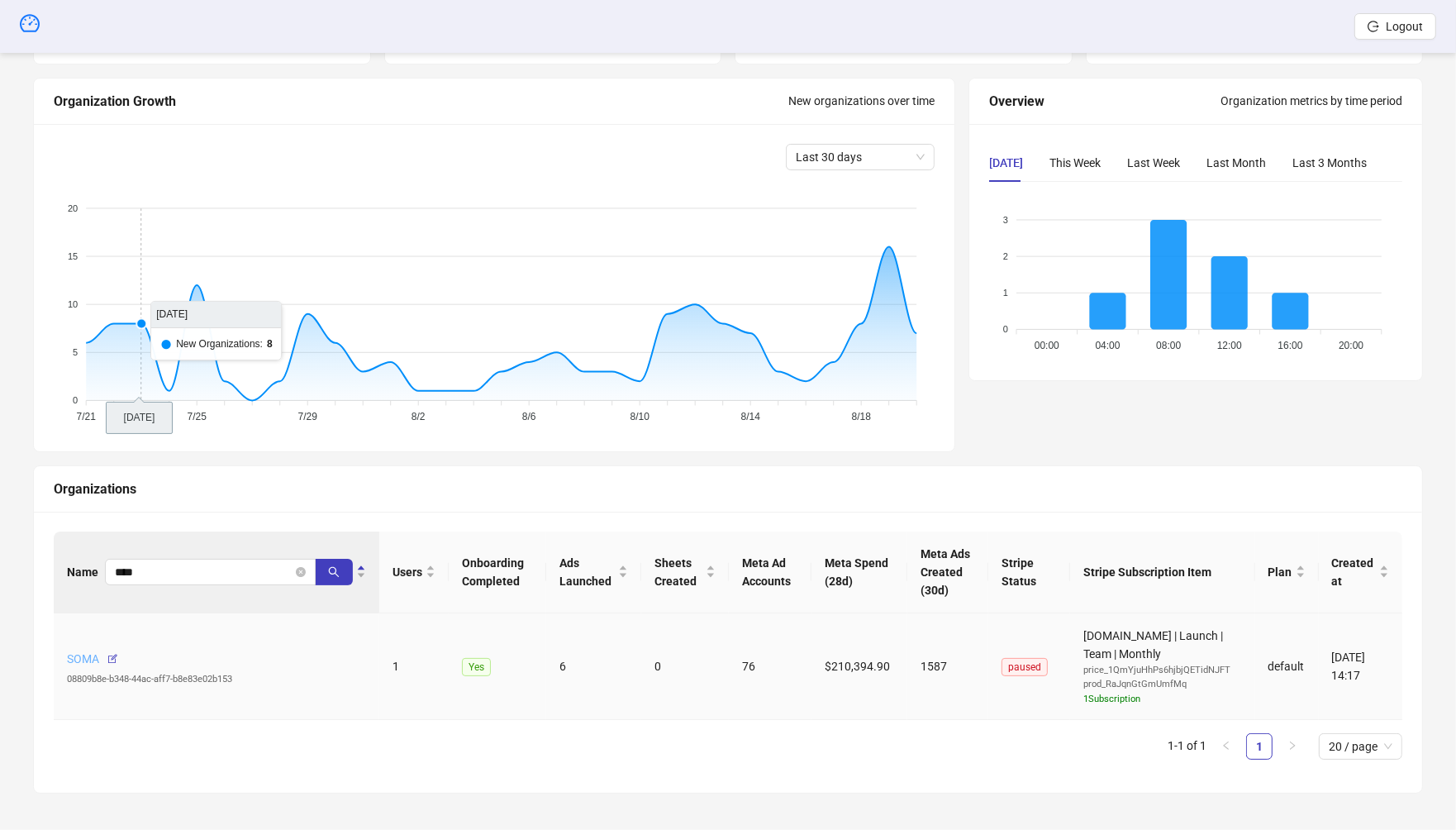
click at [81, 656] on link "SOMA" at bounding box center [83, 659] width 32 height 13
